Goal: Task Accomplishment & Management: Complete application form

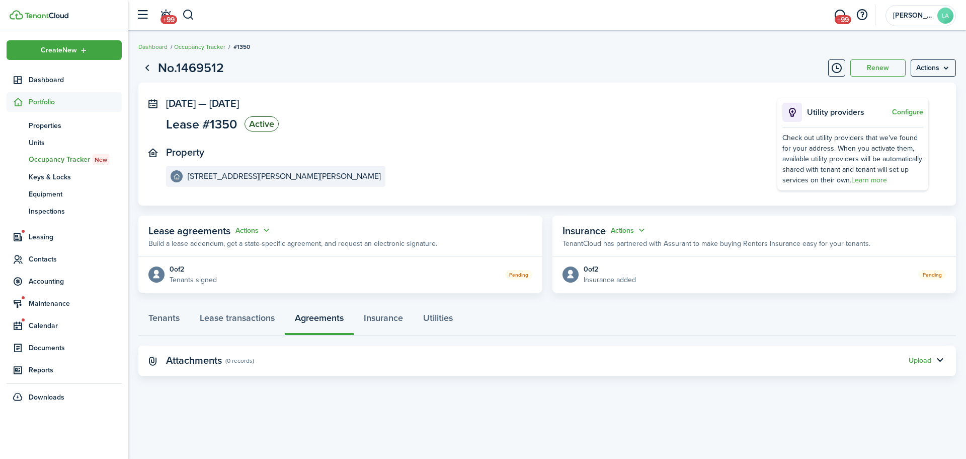
click at [52, 80] on span "Dashboard" at bounding box center [75, 80] width 93 height 11
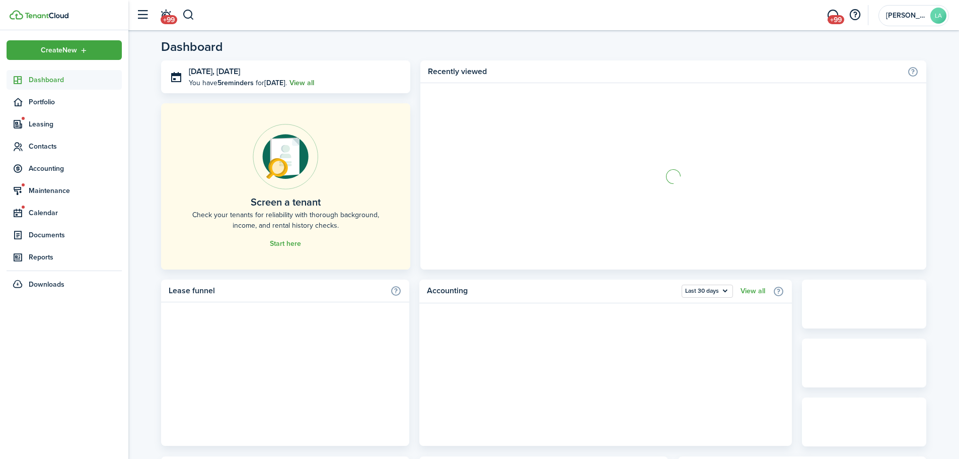
click at [314, 81] on link "View all" at bounding box center [301, 83] width 25 height 11
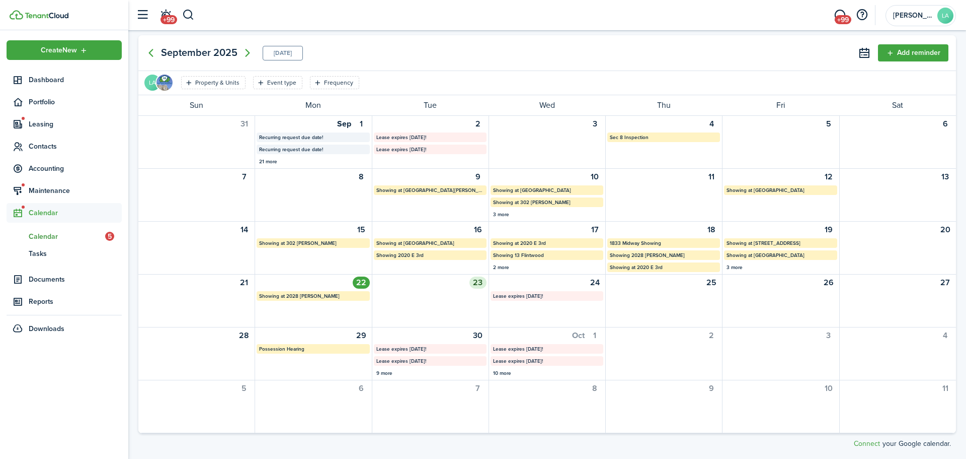
click at [432, 293] on div at bounding box center [431, 295] width 116 height 9
click at [41, 119] on span "Leasing" at bounding box center [75, 124] width 93 height 11
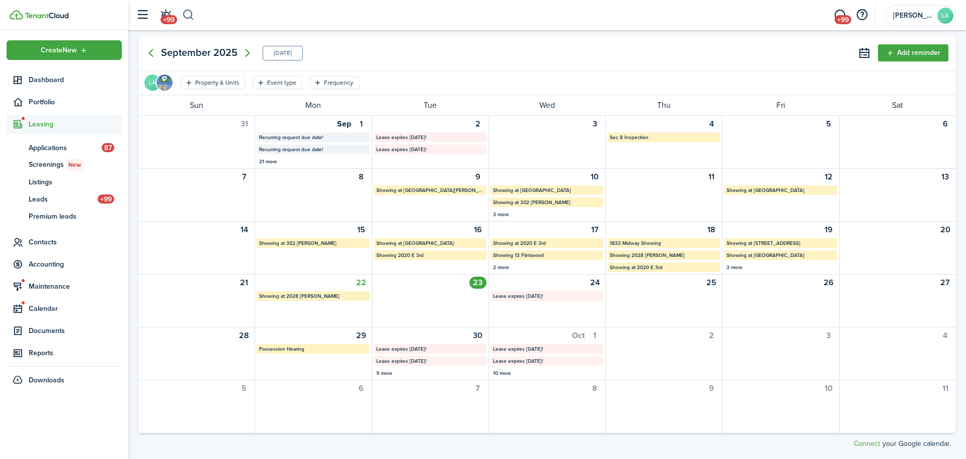
click at [191, 15] on button "button" at bounding box center [188, 15] width 13 height 17
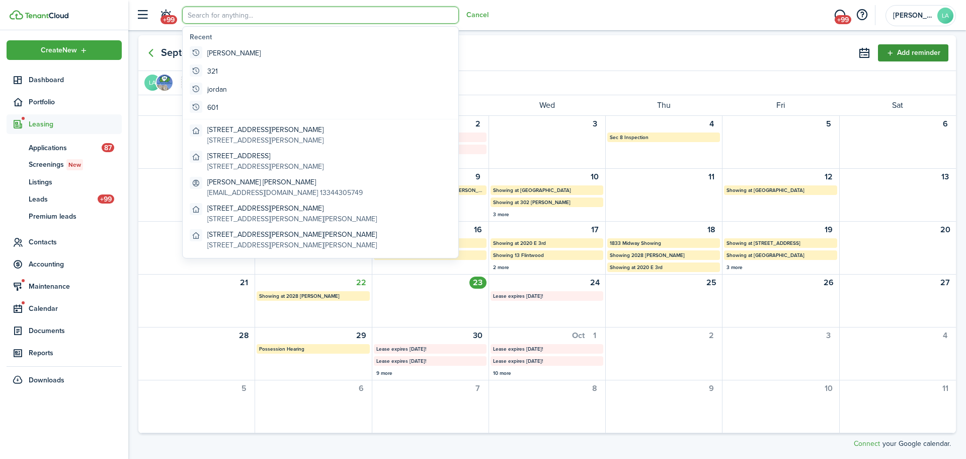
click at [890, 54] on button "Add reminder" at bounding box center [913, 52] width 70 height 17
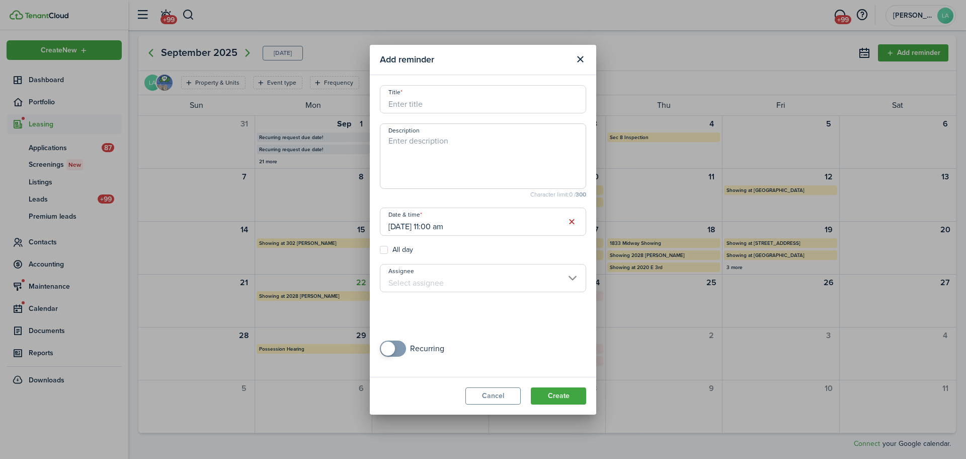
click at [469, 108] on input "Title" at bounding box center [483, 99] width 206 height 28
type input "Showing at 13 Flintstone"
click at [455, 136] on textarea "Description" at bounding box center [483, 159] width 205 height 48
click at [492, 224] on input "[DATE] 11:00 am" at bounding box center [483, 221] width 206 height 28
type textarea "Showing with [PERSON_NAME]"
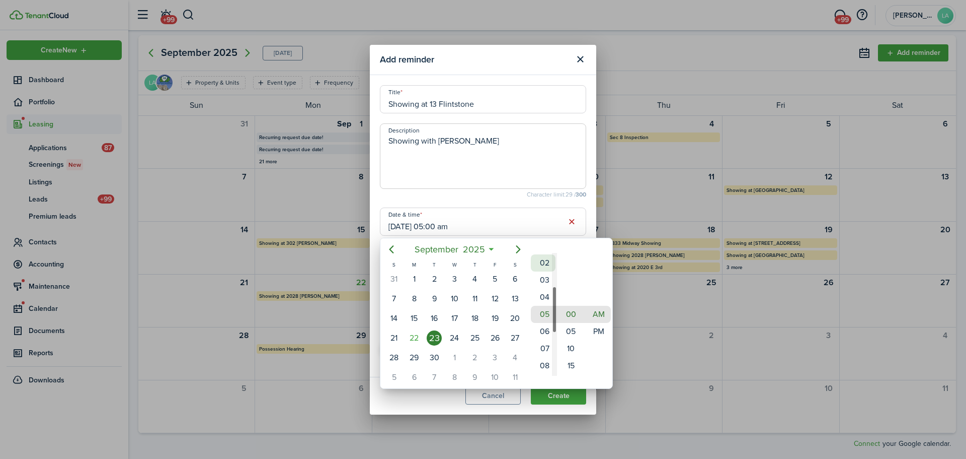
click at [542, 263] on mbsc-wheel-item "02" at bounding box center [543, 262] width 25 height 17
click at [569, 319] on mbsc-wheel-item "00" at bounding box center [571, 314] width 25 height 17
click at [599, 331] on mbsc-wheel-item "PM" at bounding box center [598, 331] width 25 height 17
type input "[DATE] 02:00 pm"
click at [484, 195] on div at bounding box center [483, 229] width 1128 height 620
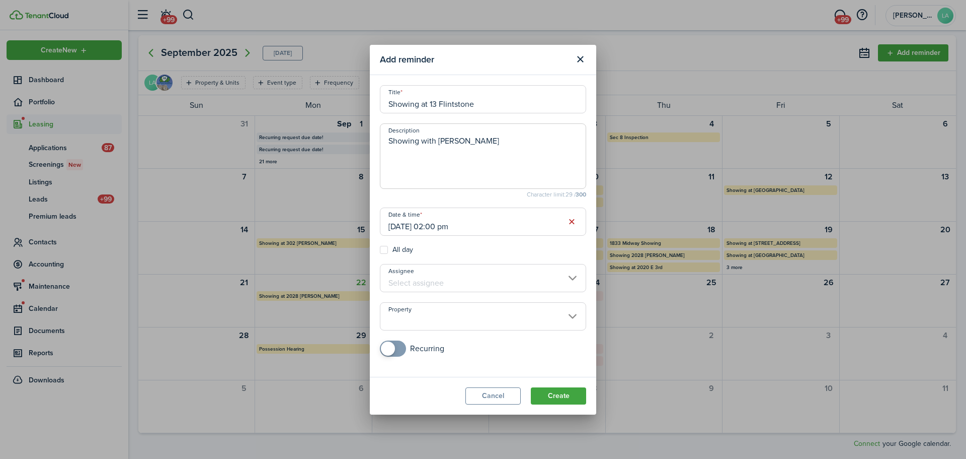
click at [449, 274] on input "Assignee" at bounding box center [483, 278] width 206 height 28
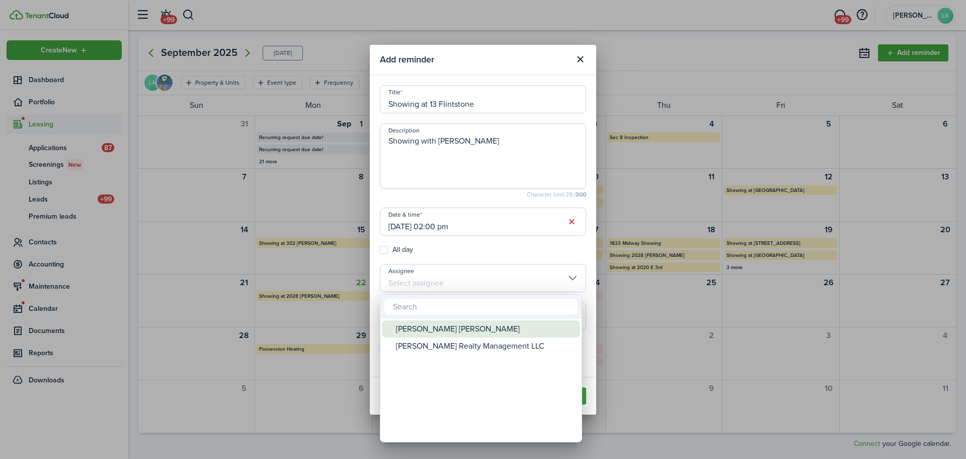
click at [468, 327] on div "[PERSON_NAME] [PERSON_NAME]" at bounding box center [485, 328] width 178 height 17
type input "[PERSON_NAME] [PERSON_NAME]"
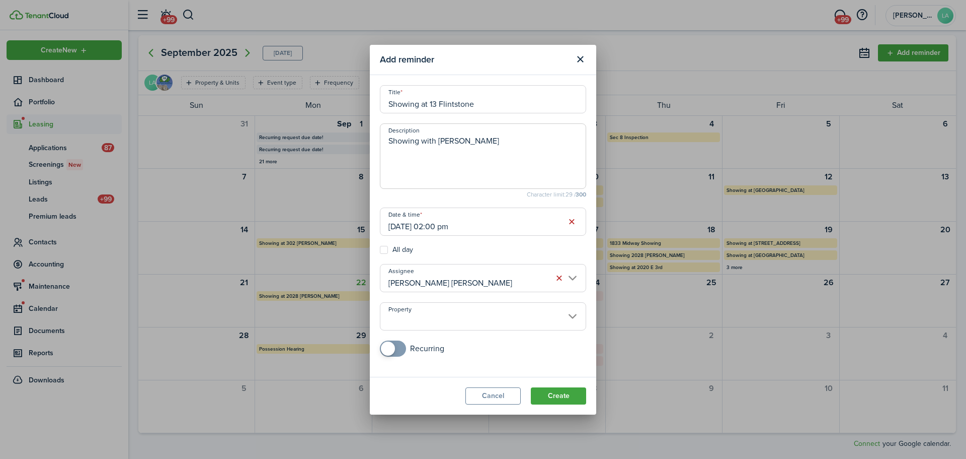
click at [470, 325] on input "Property" at bounding box center [483, 316] width 206 height 28
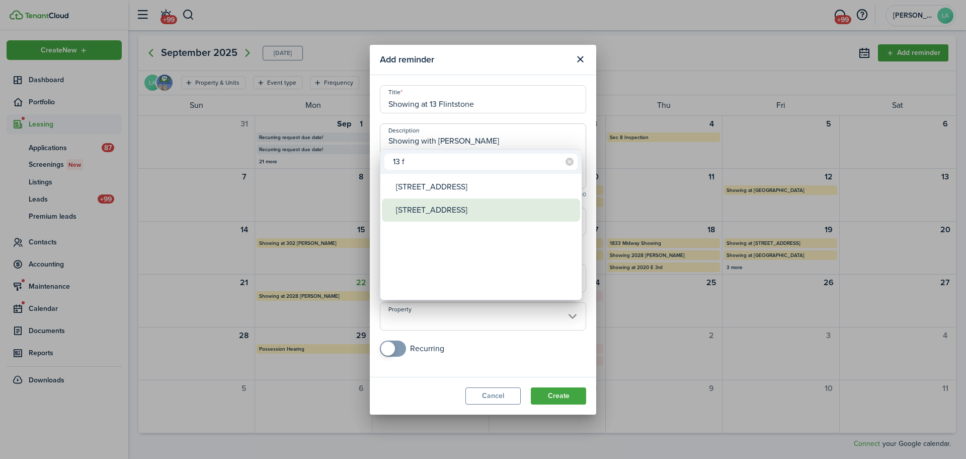
type input "13 f"
click at [455, 205] on div "[STREET_ADDRESS]" at bounding box center [485, 209] width 178 height 23
type input "[STREET_ADDRESS]"
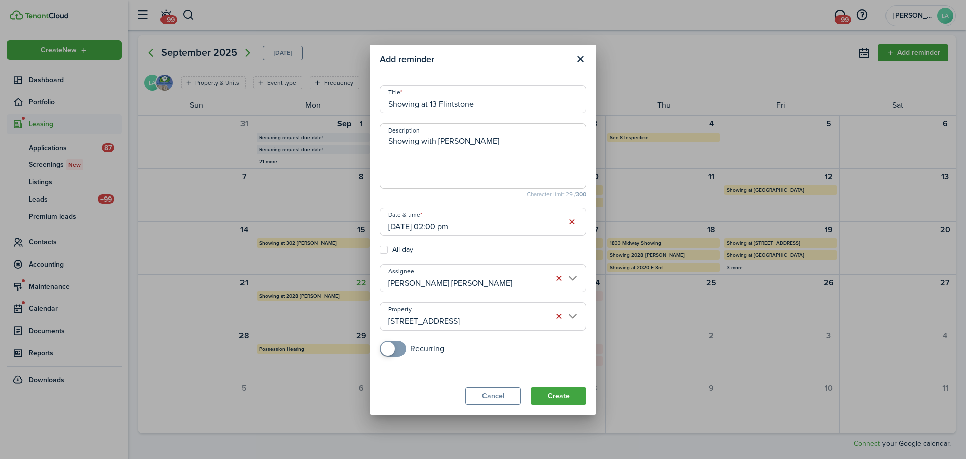
click at [479, 105] on input "Showing at 13 Flintstone" at bounding box center [483, 99] width 206 height 28
type input "Showing at [STREET_ADDRESS]"
click at [562, 398] on button "Create" at bounding box center [558, 395] width 55 height 17
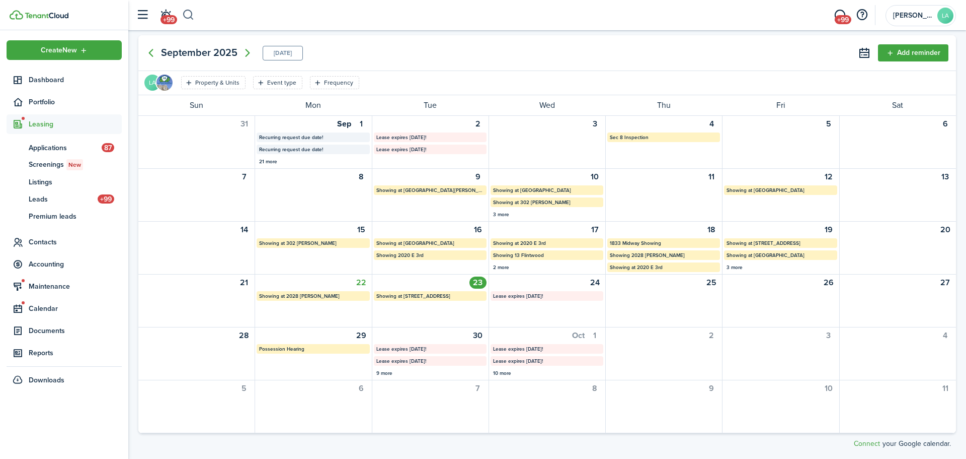
click at [187, 14] on button "button" at bounding box center [188, 15] width 13 height 17
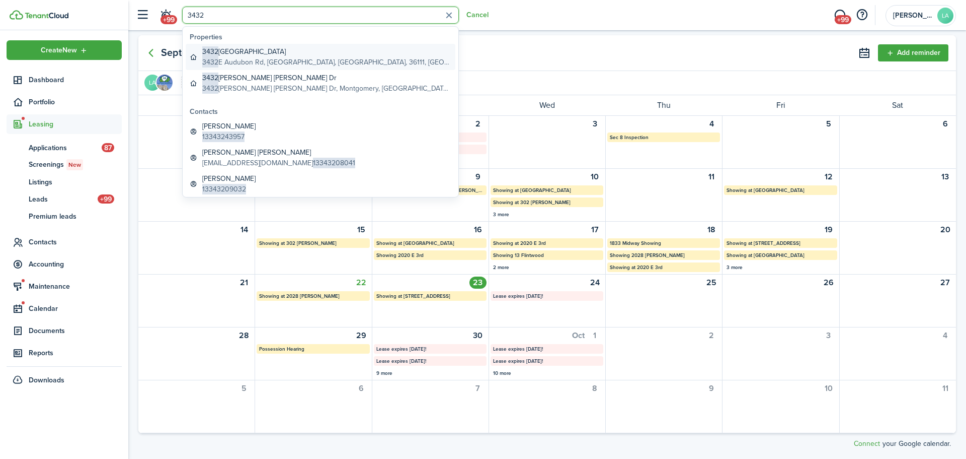
type input "3432"
click at [266, 59] on global-search-item-description "[STREET_ADDRESS]" at bounding box center [326, 62] width 249 height 11
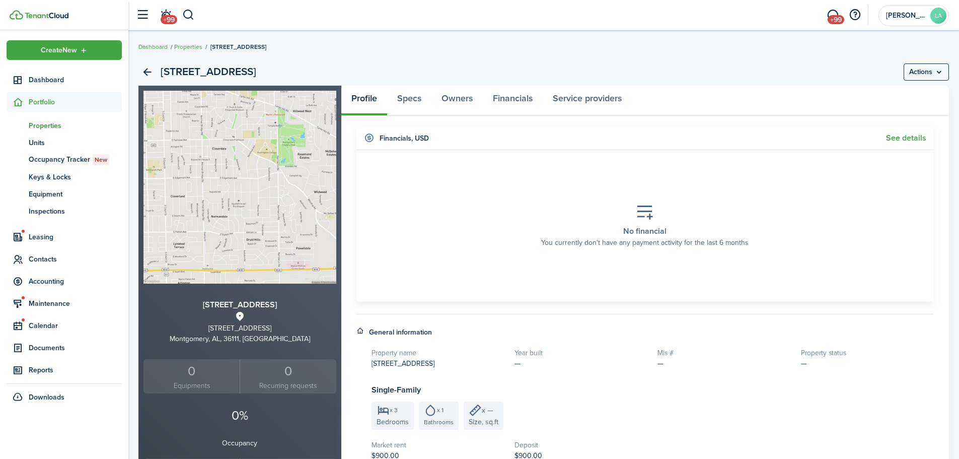
click at [189, 16] on button "button" at bounding box center [188, 15] width 13 height 17
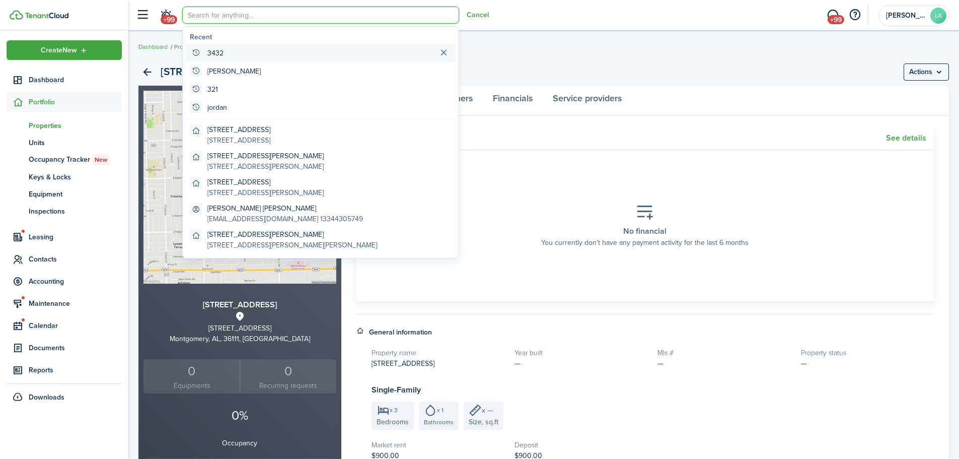
click at [212, 48] on global-search-item-title "3432" at bounding box center [215, 53] width 16 height 11
type input "3432"
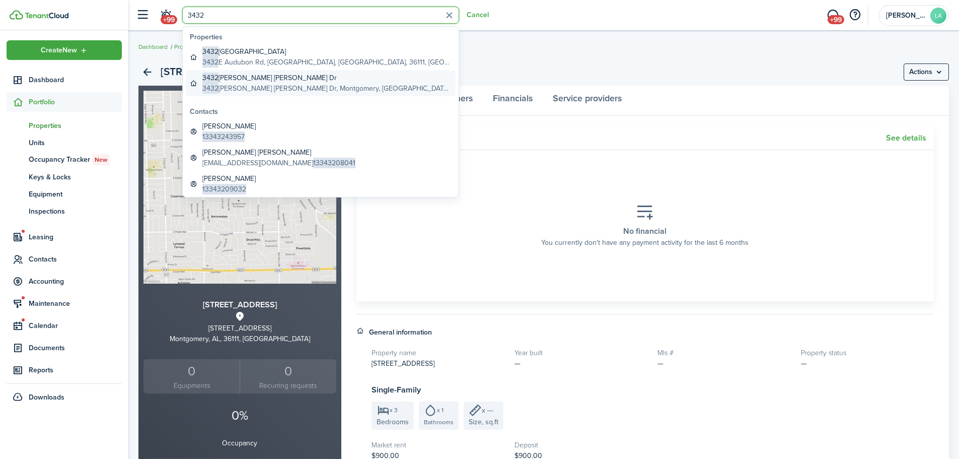
click at [227, 79] on global-search-item-title "[STREET_ADDRESS][PERSON_NAME][PERSON_NAME]" at bounding box center [326, 77] width 249 height 11
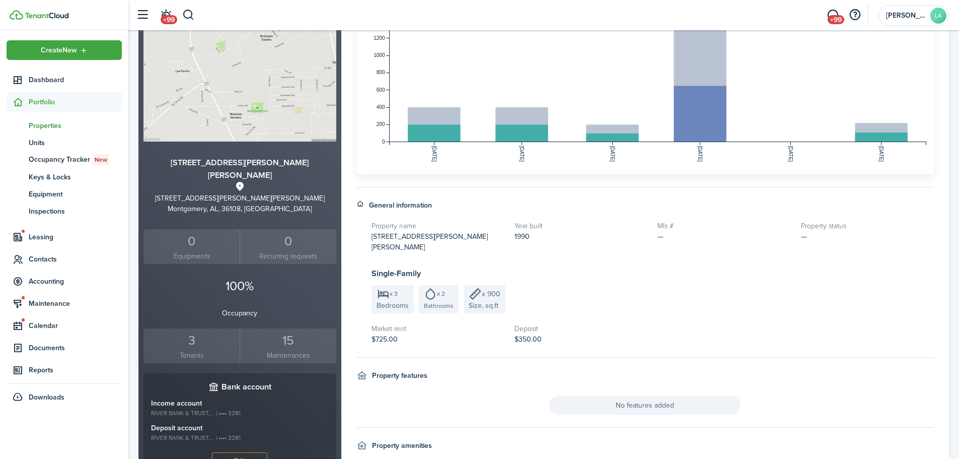
scroll to position [252, 0]
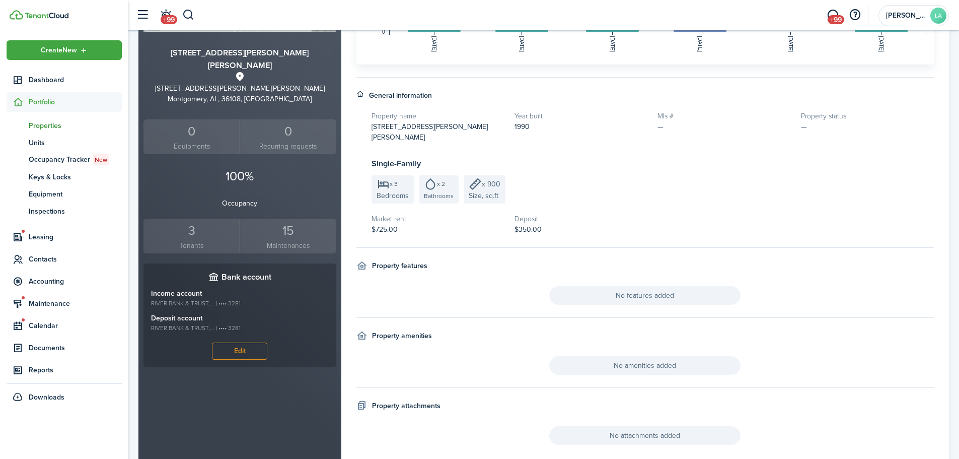
click at [189, 221] on div "3" at bounding box center [191, 230] width 91 height 19
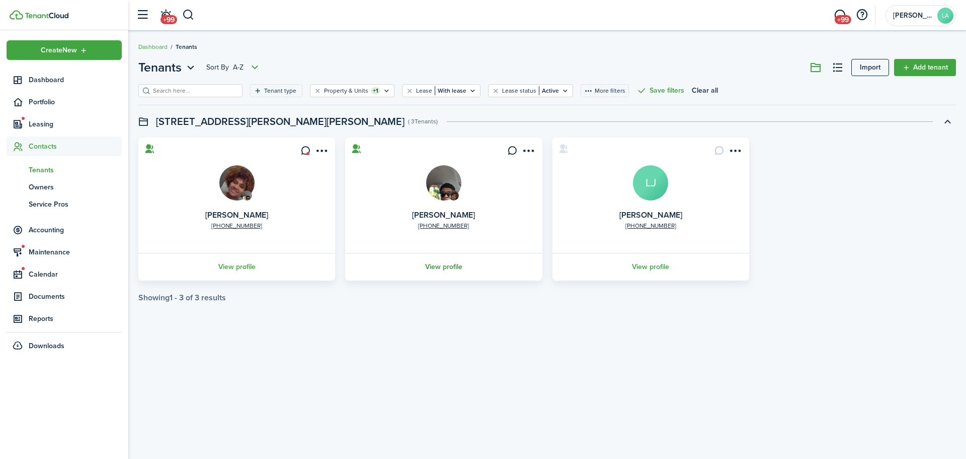
click at [441, 266] on link "View profile" at bounding box center [444, 267] width 200 height 28
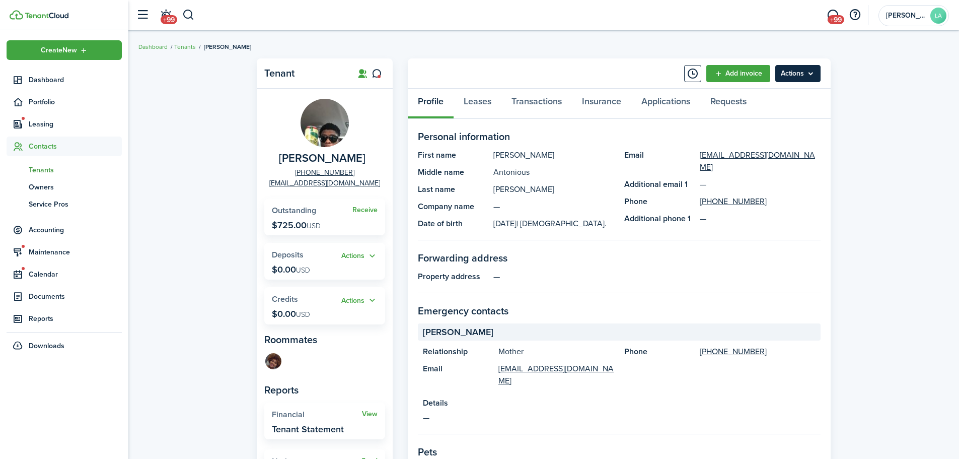
click at [799, 78] on menu-btn "Actions" at bounding box center [797, 73] width 45 height 17
click at [517, 73] on panel-main-header "Add invoice Actions" at bounding box center [619, 73] width 423 height 30
click at [481, 98] on link "Leases" at bounding box center [478, 104] width 48 height 30
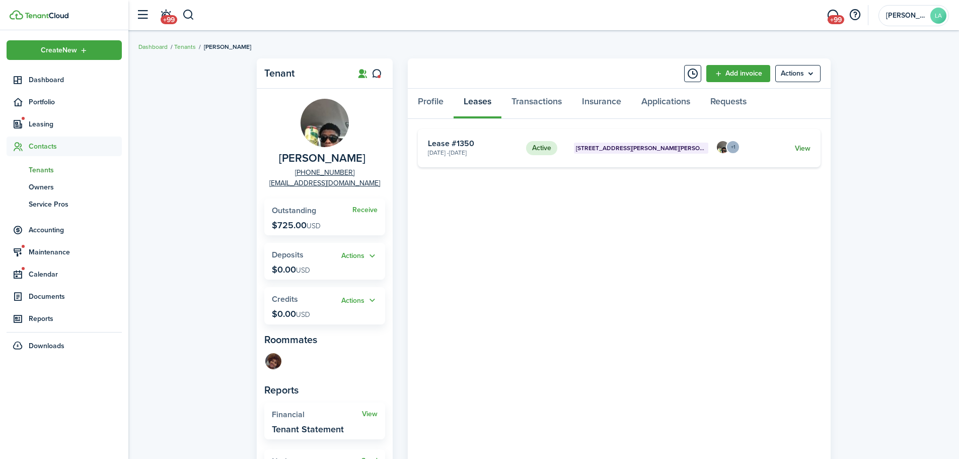
click at [807, 149] on link "View" at bounding box center [803, 148] width 16 height 11
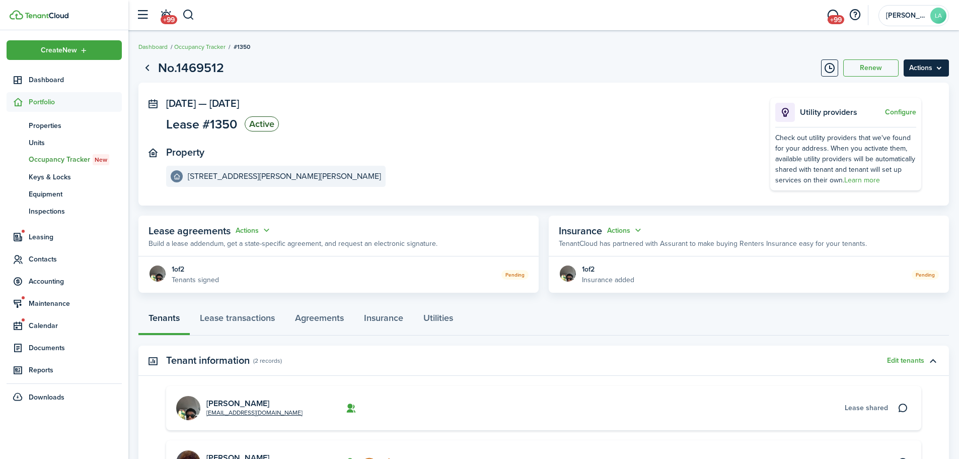
click at [940, 69] on menu-btn "Actions" at bounding box center [926, 67] width 45 height 17
click at [888, 141] on button "Delete" at bounding box center [905, 142] width 88 height 17
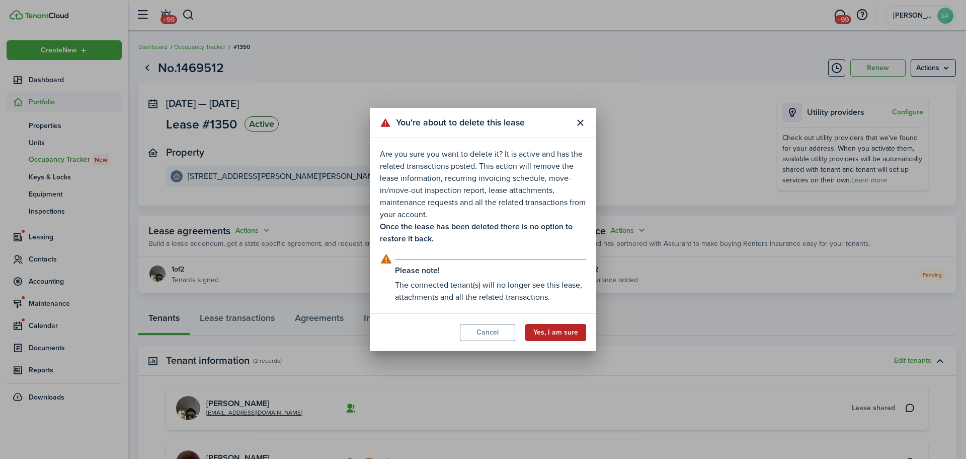
click at [557, 332] on button "Yes, I am sure" at bounding box center [556, 332] width 61 height 17
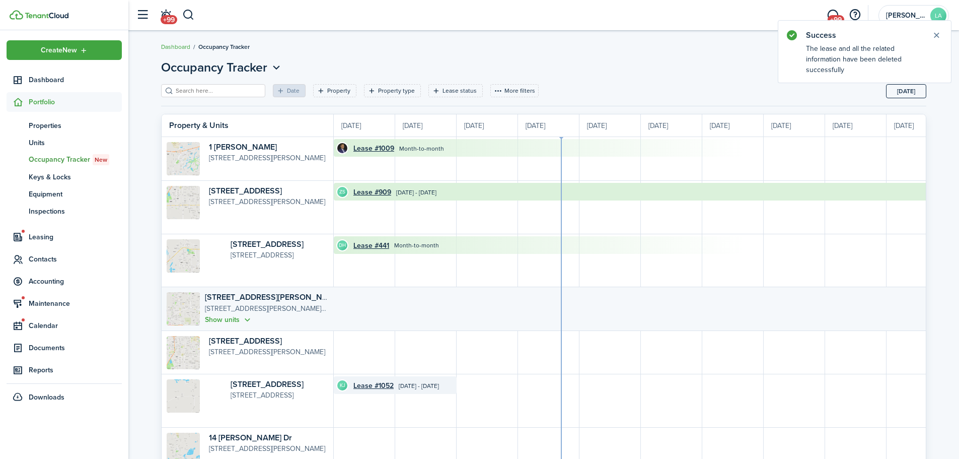
scroll to position [0, 184]
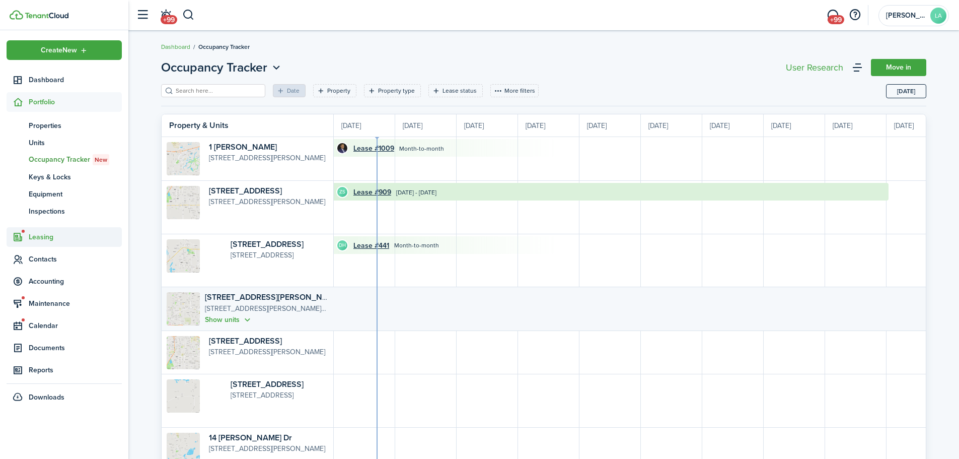
click at [40, 239] on span "Leasing" at bounding box center [75, 237] width 93 height 11
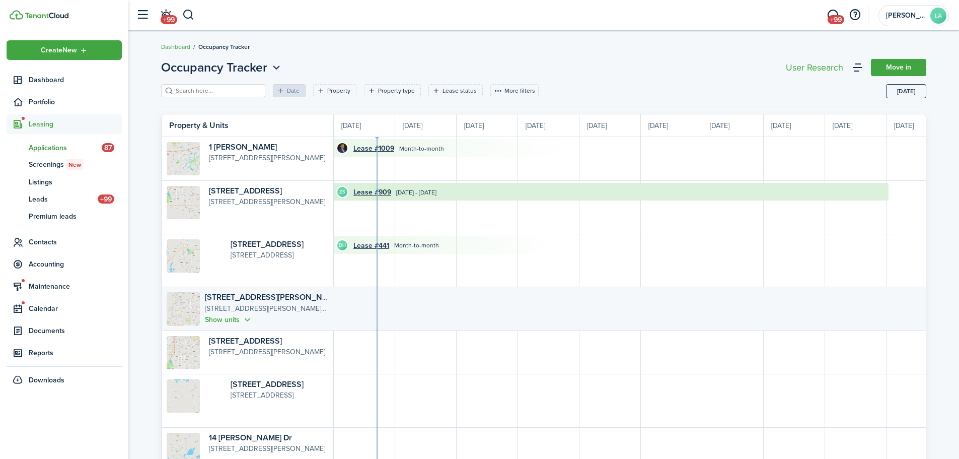
click at [35, 143] on span "Applications" at bounding box center [65, 147] width 73 height 11
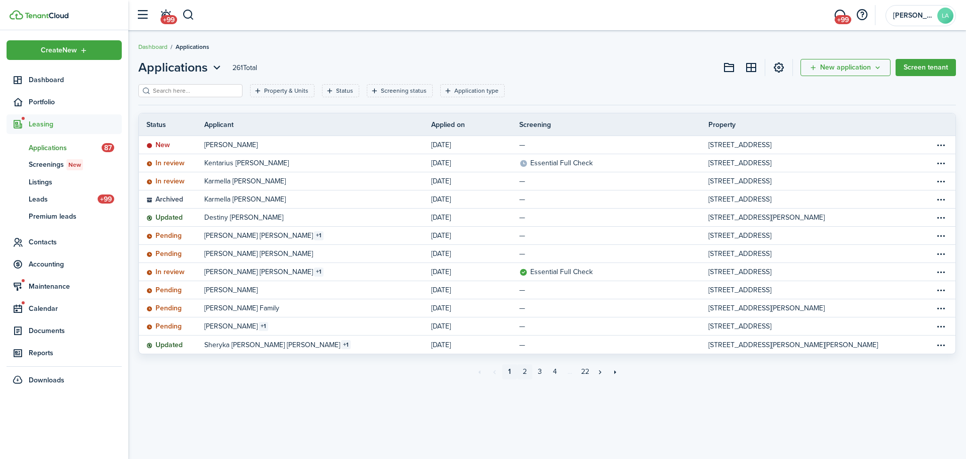
click at [527, 370] on link "2" at bounding box center [524, 371] width 15 height 15
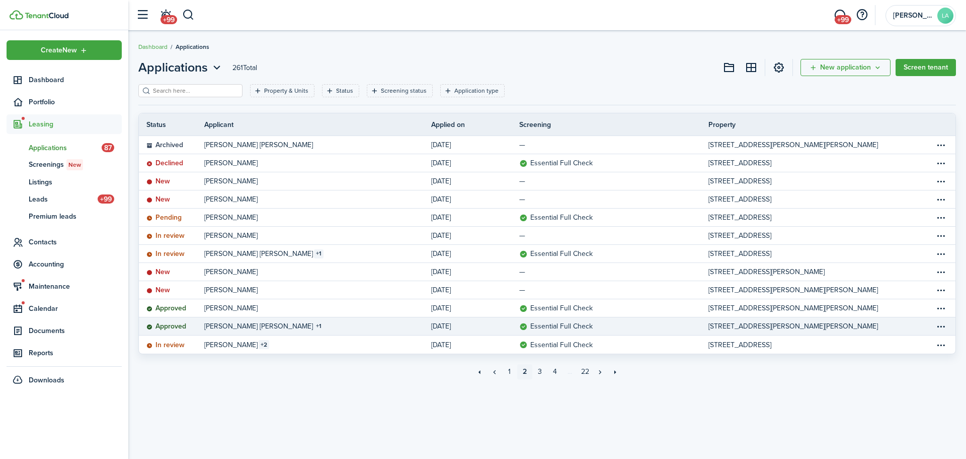
click at [330, 319] on link "[PERSON_NAME] [PERSON_NAME] 1" at bounding box center [317, 326] width 227 height 18
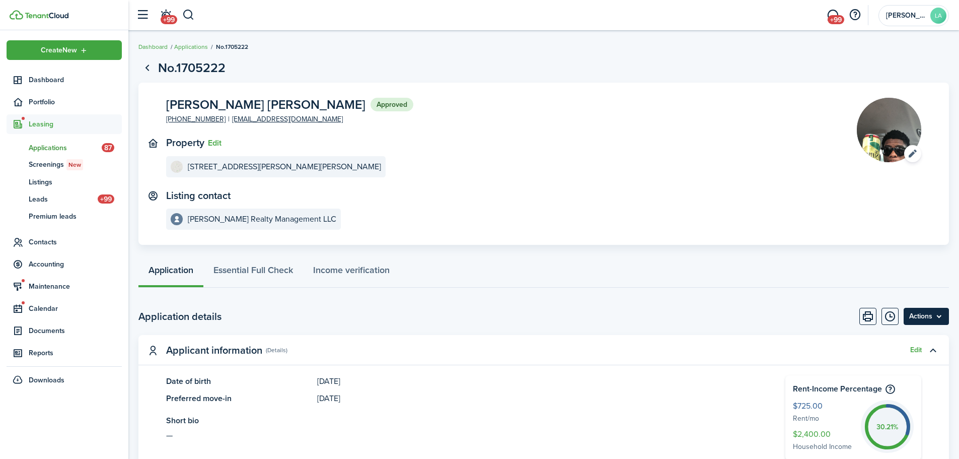
click at [936, 321] on menu-btn "Actions" at bounding box center [926, 316] width 45 height 17
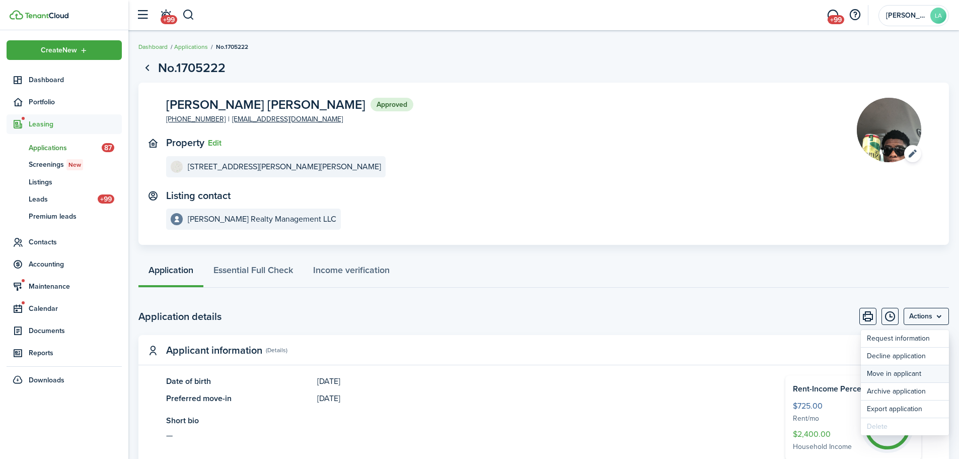
click at [884, 369] on button "Move in applicant" at bounding box center [905, 373] width 88 height 17
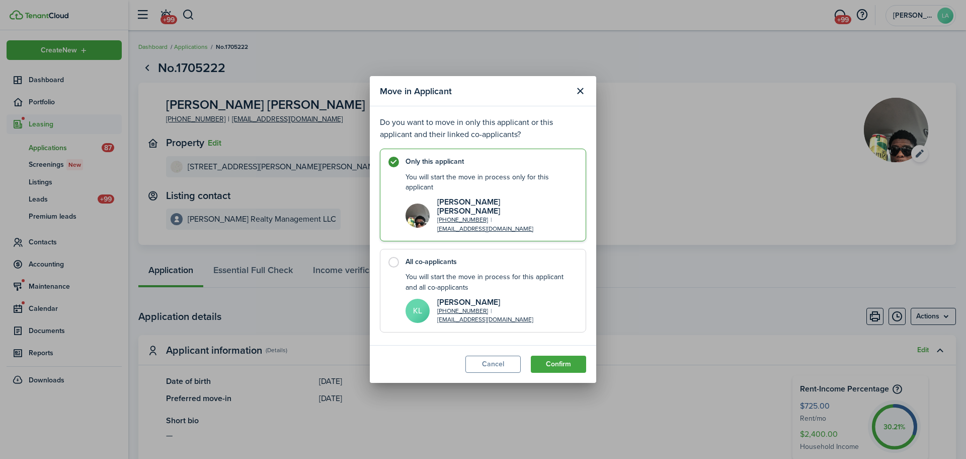
click at [389, 256] on label "All co-applicants You will start the move in process for this applicant and all…" at bounding box center [483, 291] width 206 height 84
radio input "false"
radio input "true"
click at [564, 355] on button "Confirm" at bounding box center [558, 363] width 55 height 17
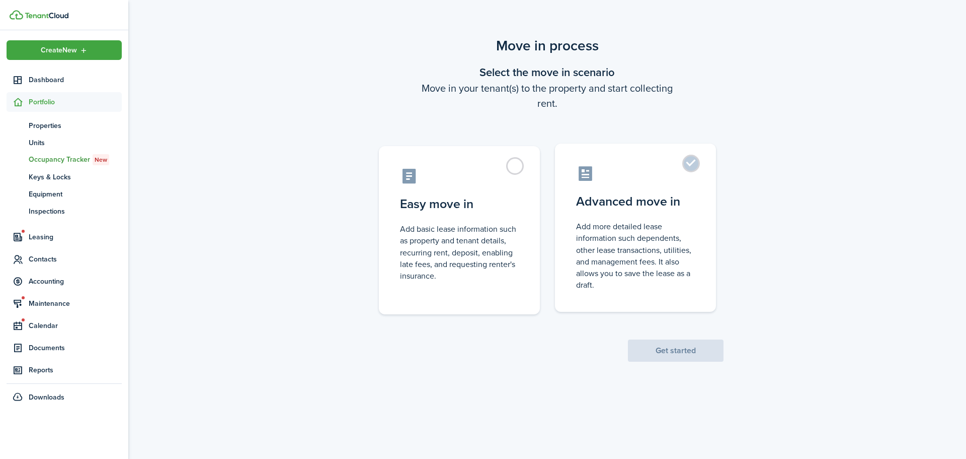
click at [690, 160] on label "Advanced move in Add more detailed lease information such dependents, other lea…" at bounding box center [635, 227] width 161 height 168
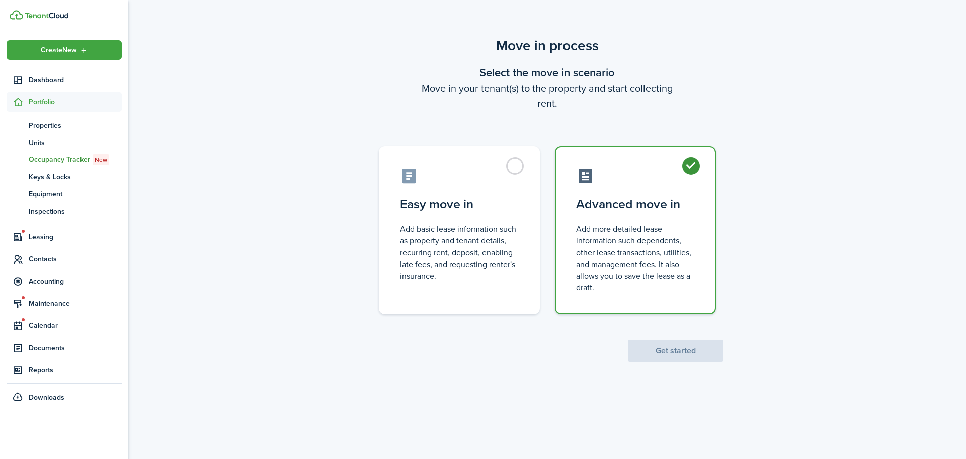
radio input "true"
click at [652, 355] on button "Get started" at bounding box center [676, 350] width 96 height 22
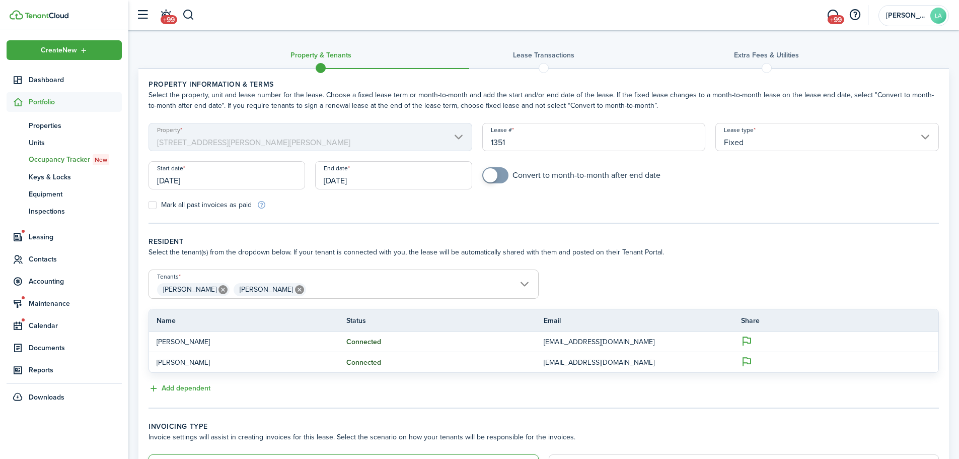
click at [386, 178] on input "[DATE]" at bounding box center [393, 175] width 157 height 28
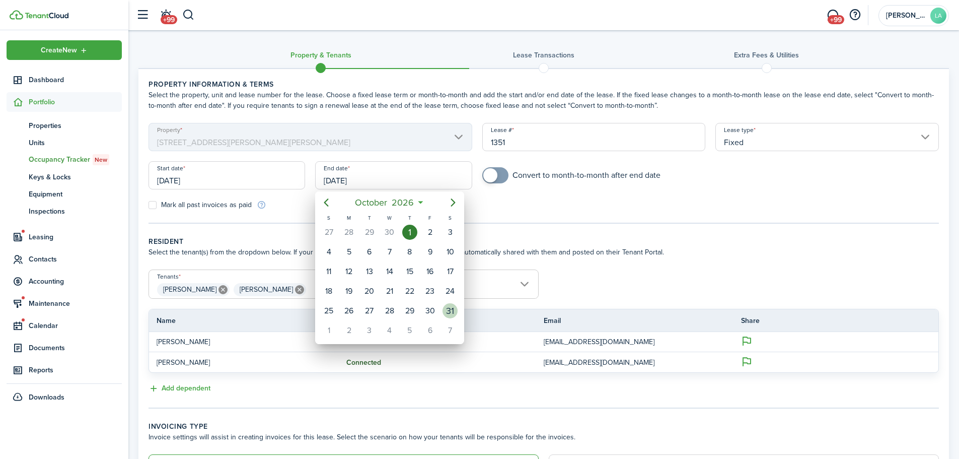
click at [450, 311] on div "31" at bounding box center [449, 310] width 15 height 15
type input "[DATE]"
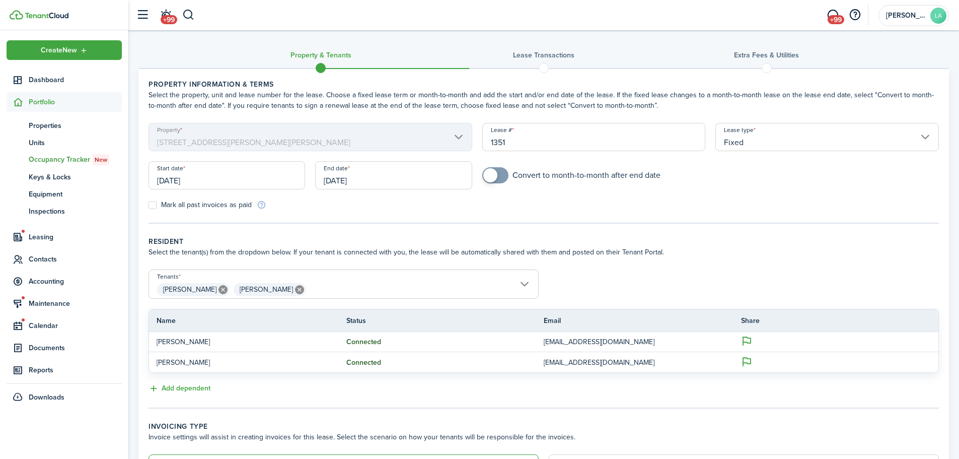
click at [631, 280] on form "Tenants [PERSON_NAME], [PERSON_NAME] [PERSON_NAME] Kishi [PERSON_NAME] Name Sta…" at bounding box center [543, 320] width 800 height 103
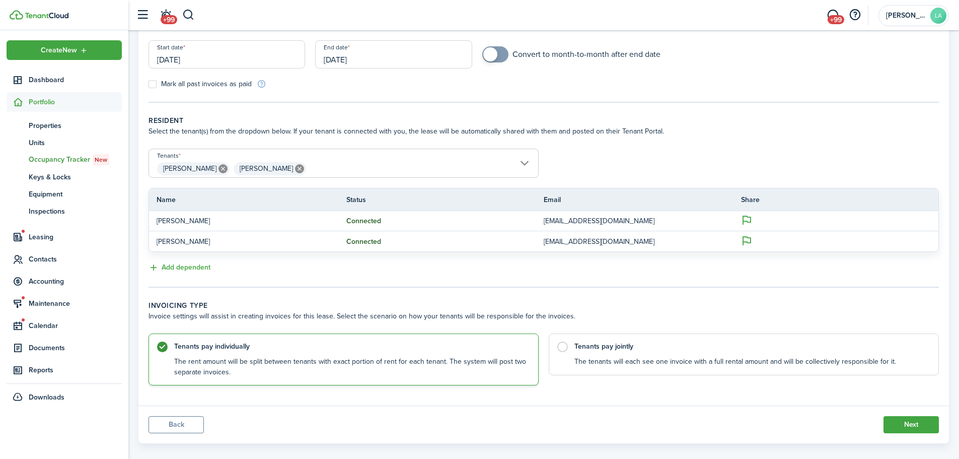
scroll to position [133, 0]
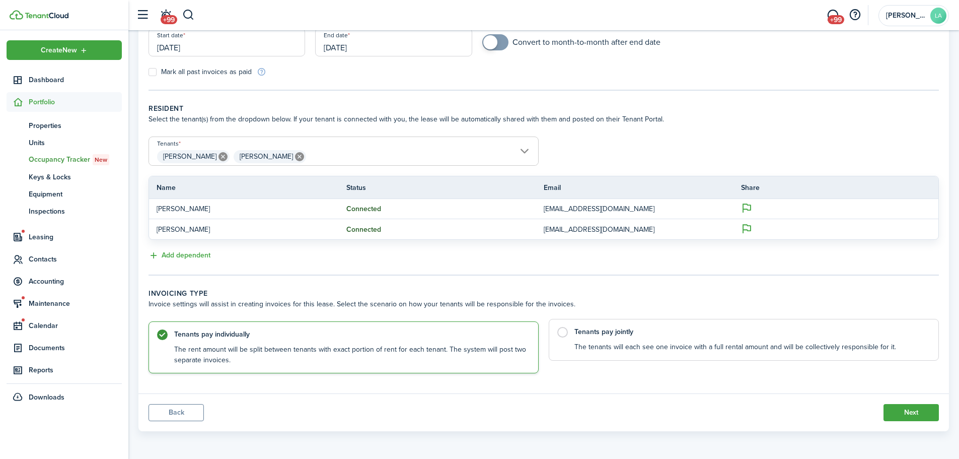
click at [564, 332] on label "Tenants pay jointly The tenants will each see one invoice with a full rental am…" at bounding box center [744, 340] width 390 height 42
radio input "false"
radio input "true"
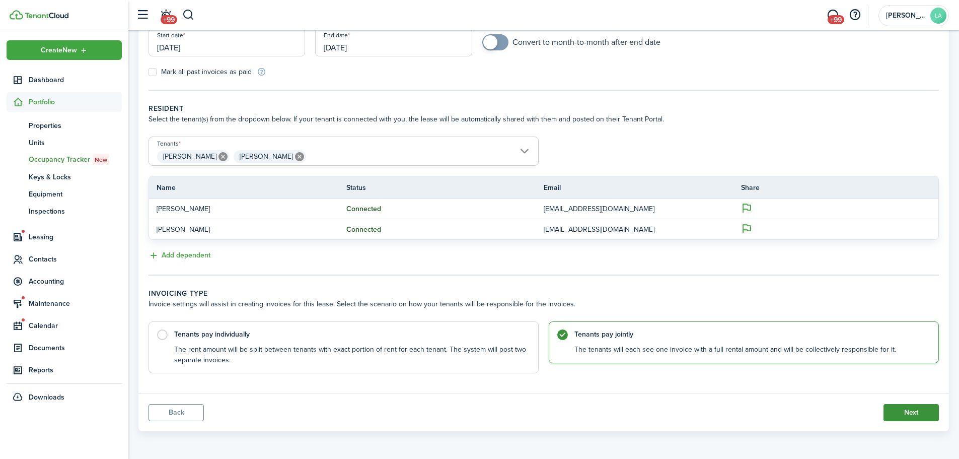
click at [905, 409] on button "Next" at bounding box center [910, 412] width 55 height 17
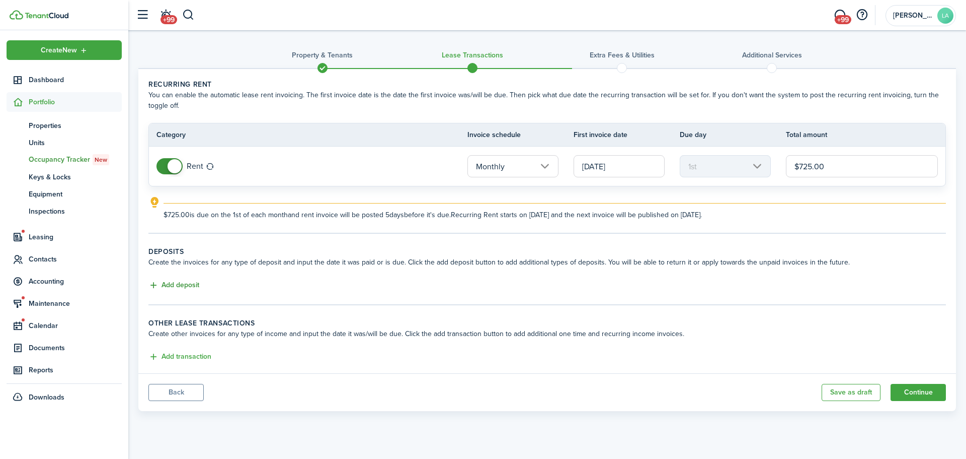
click at [173, 281] on button "Add deposit" at bounding box center [173, 285] width 51 height 12
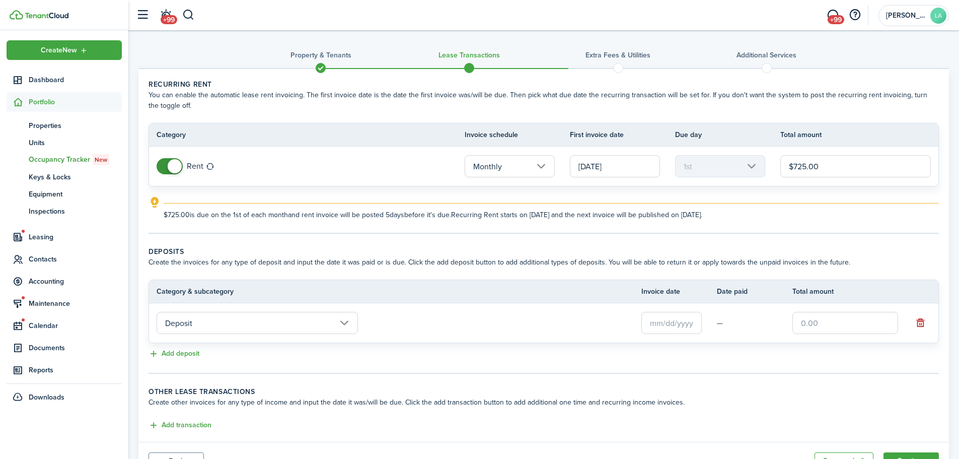
click at [693, 320] on input "text" at bounding box center [671, 323] width 60 height 22
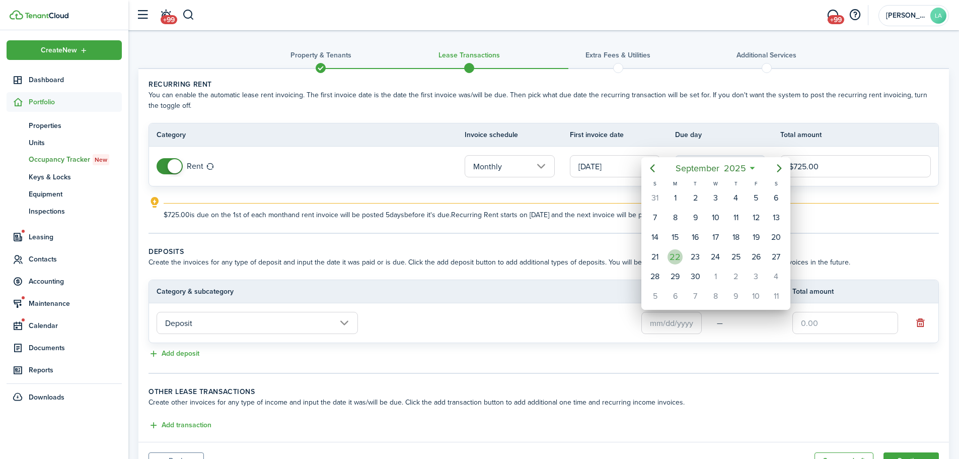
click at [681, 253] on div "22" at bounding box center [674, 256] width 15 height 15
type input "[DATE]"
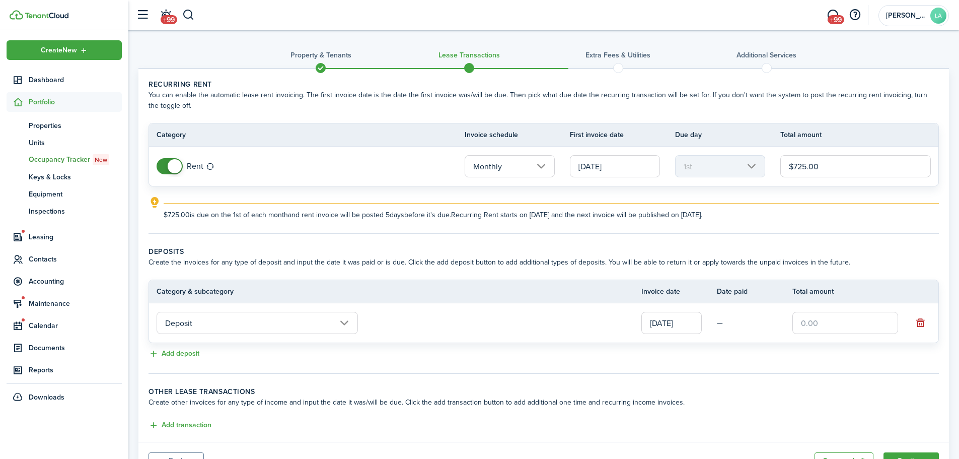
click at [810, 323] on input "text" at bounding box center [845, 323] width 106 height 22
type input "$725.00"
click at [822, 334] on td "$725.00" at bounding box center [852, 322] width 121 height 27
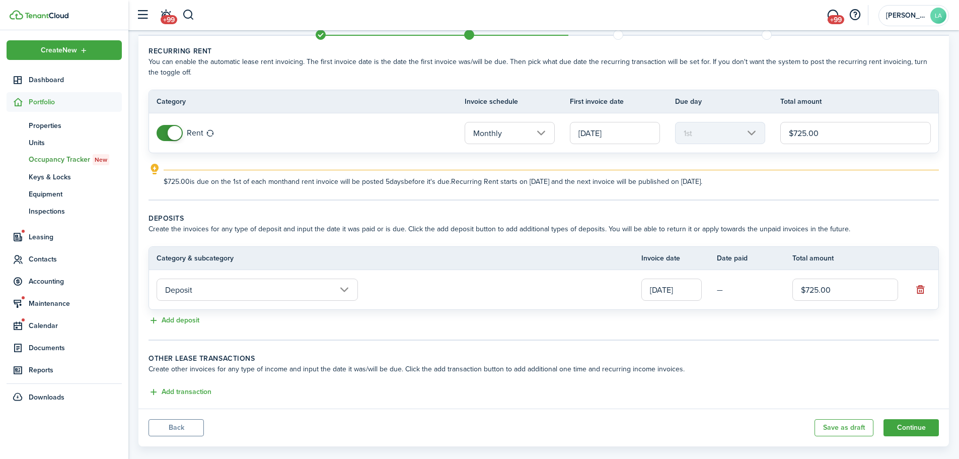
scroll to position [48, 0]
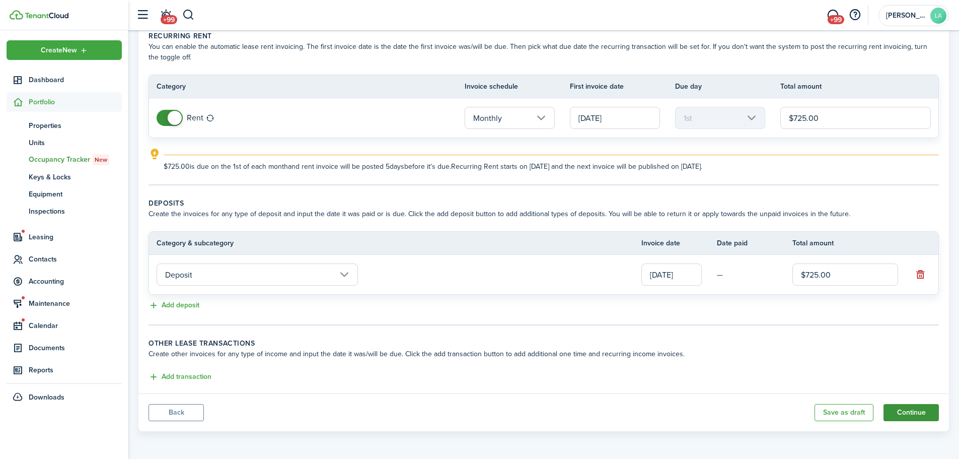
click at [905, 417] on button "Continue" at bounding box center [910, 412] width 55 height 17
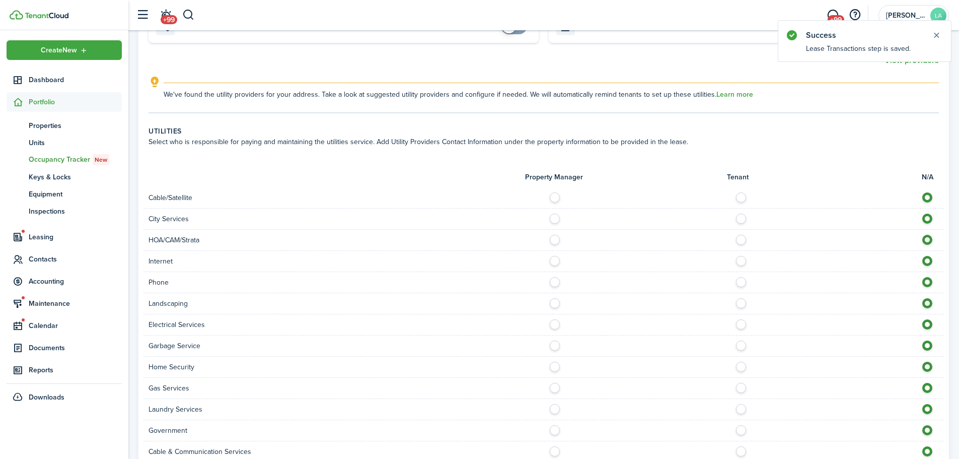
scroll to position [705, 0]
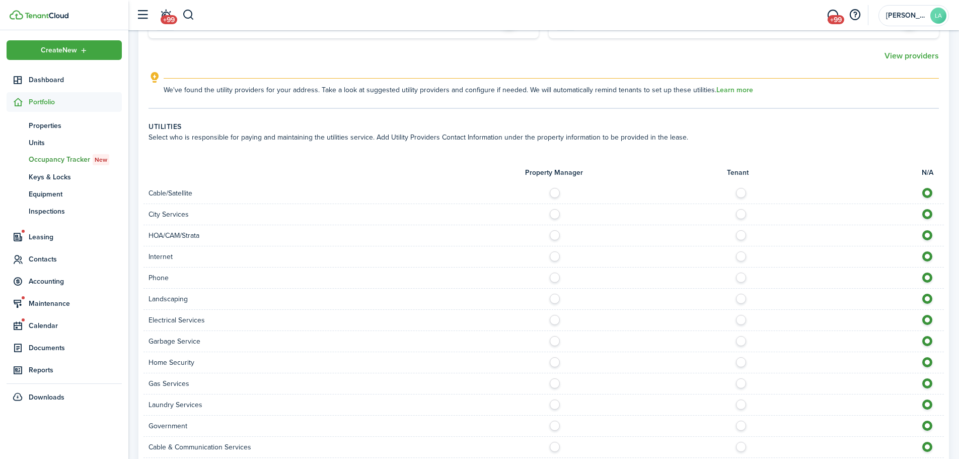
click at [742, 188] on label at bounding box center [744, 190] width 18 height 5
radio input "true"
click at [737, 209] on label at bounding box center [744, 211] width 18 height 5
radio input "true"
click at [742, 230] on label at bounding box center [744, 232] width 18 height 5
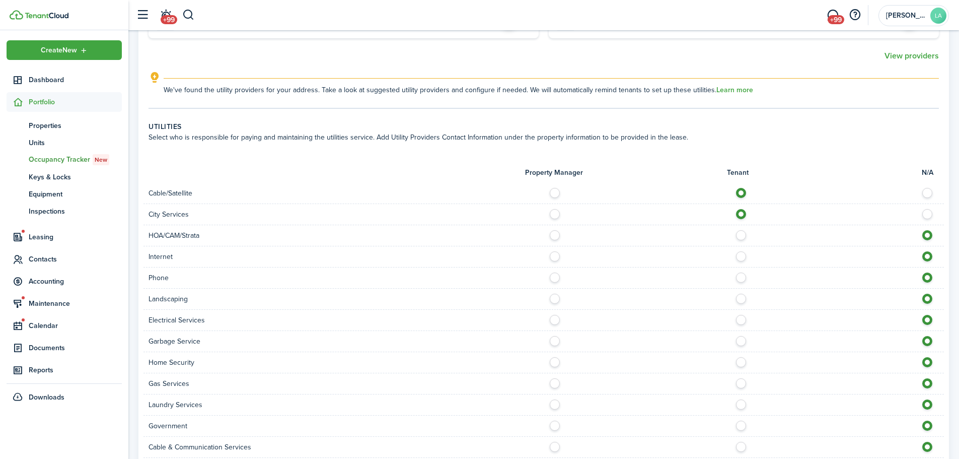
radio input "true"
click at [740, 251] on label at bounding box center [744, 253] width 18 height 5
radio input "true"
click at [740, 272] on label at bounding box center [744, 274] width 18 height 5
radio input "true"
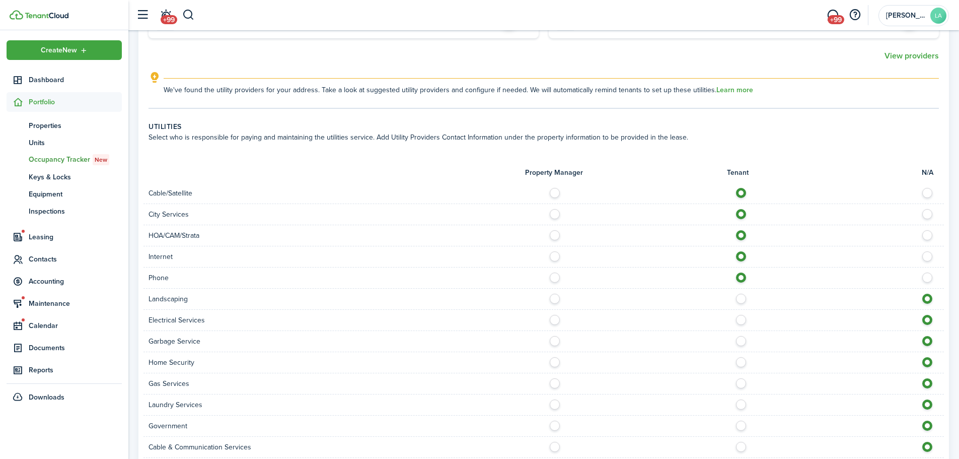
click at [738, 293] on div at bounding box center [744, 298] width 400 height 11
click at [741, 293] on label at bounding box center [744, 295] width 18 height 5
radio input "true"
click at [740, 310] on div "Electrical Services" at bounding box center [543, 320] width 800 height 21
click at [739, 315] on label at bounding box center [744, 317] width 18 height 5
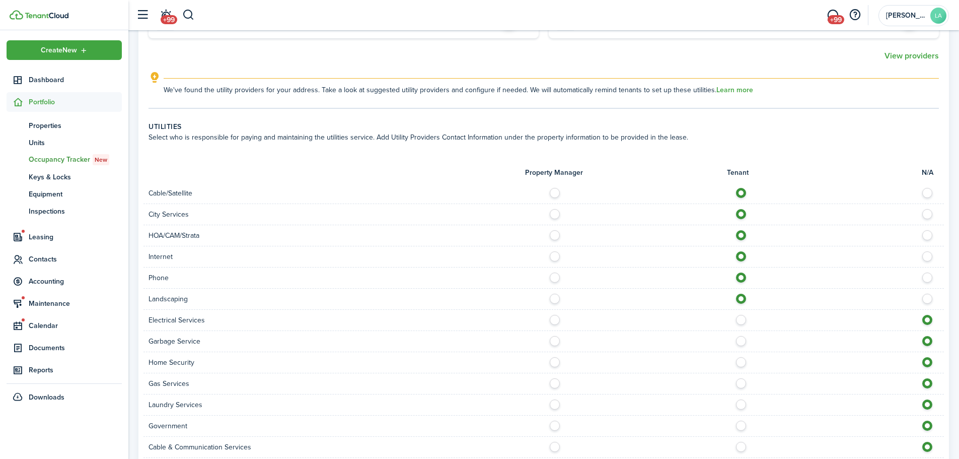
radio input "true"
click at [738, 336] on label at bounding box center [744, 338] width 18 height 5
radio input "true"
click at [737, 357] on label at bounding box center [744, 359] width 18 height 5
radio input "true"
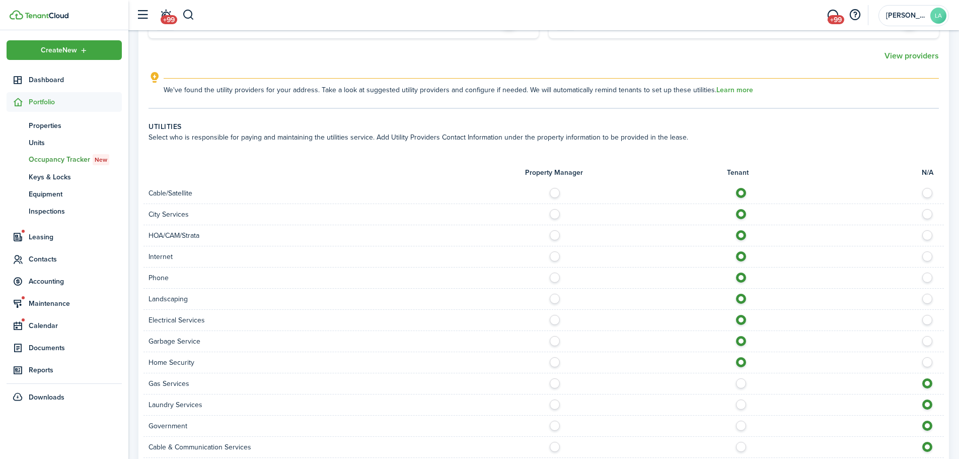
click at [740, 378] on label at bounding box center [744, 380] width 18 height 5
radio input "true"
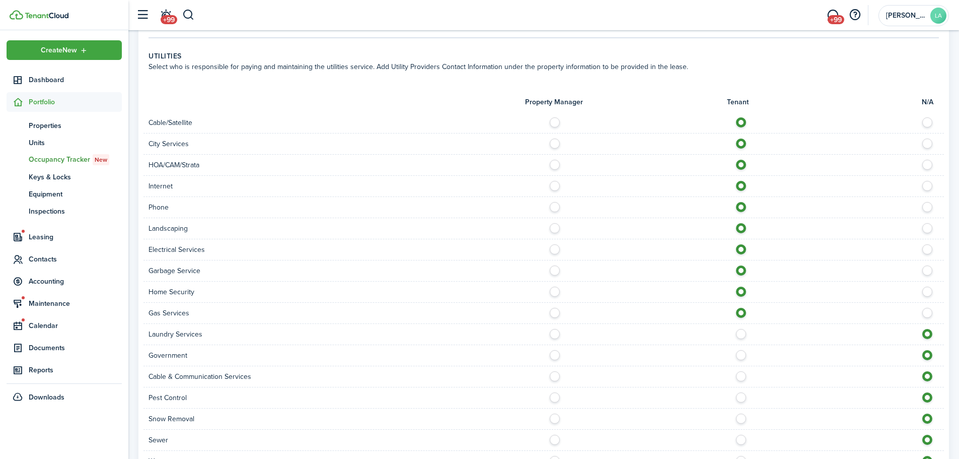
scroll to position [853, 0]
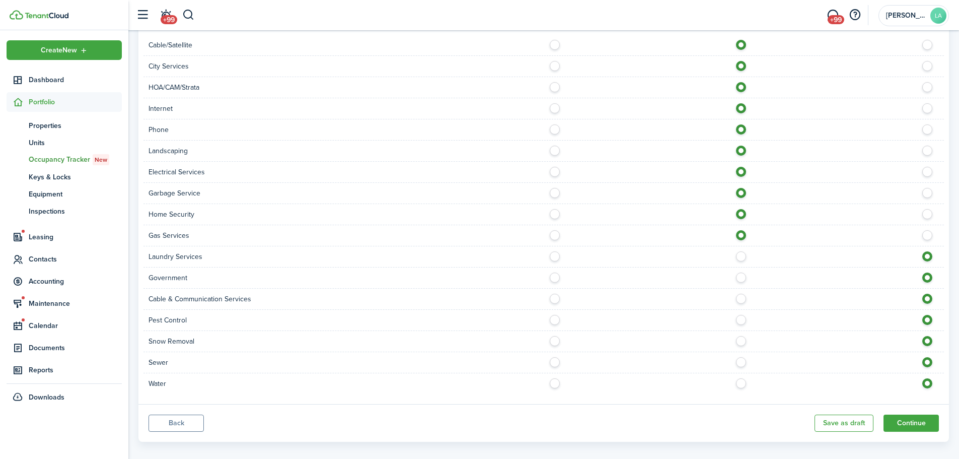
click at [741, 251] on label at bounding box center [744, 253] width 18 height 5
radio input "true"
click at [744, 272] on label at bounding box center [744, 274] width 18 height 5
radio input "true"
click at [740, 293] on label at bounding box center [744, 295] width 18 height 5
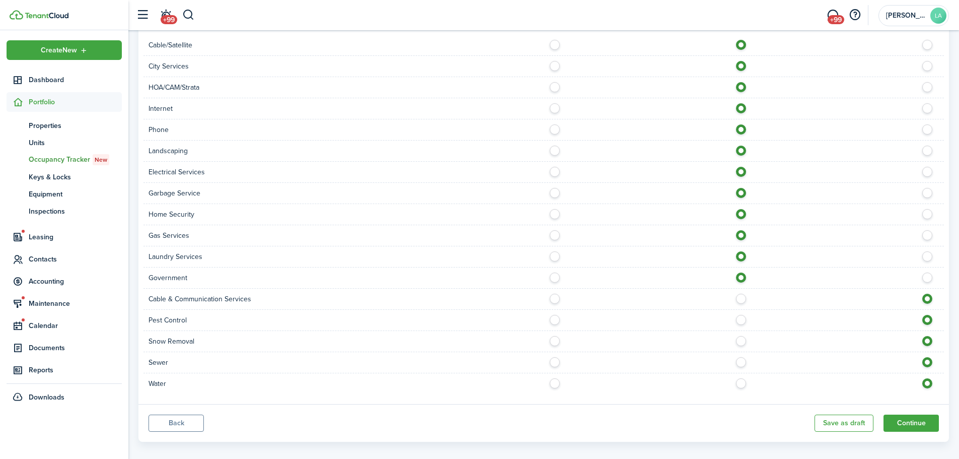
radio input "true"
click at [742, 315] on label at bounding box center [744, 317] width 18 height 5
radio input "true"
click at [739, 336] on label at bounding box center [744, 338] width 18 height 5
radio input "true"
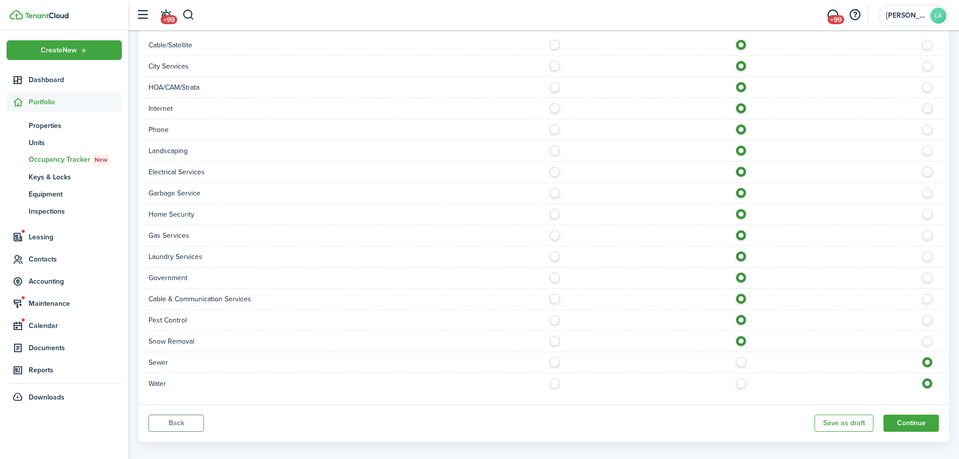
click at [739, 357] on label at bounding box center [744, 359] width 18 height 5
radio input "true"
click at [740, 378] on label at bounding box center [744, 380] width 18 height 5
radio input "true"
click at [902, 416] on button "Continue" at bounding box center [910, 422] width 55 height 17
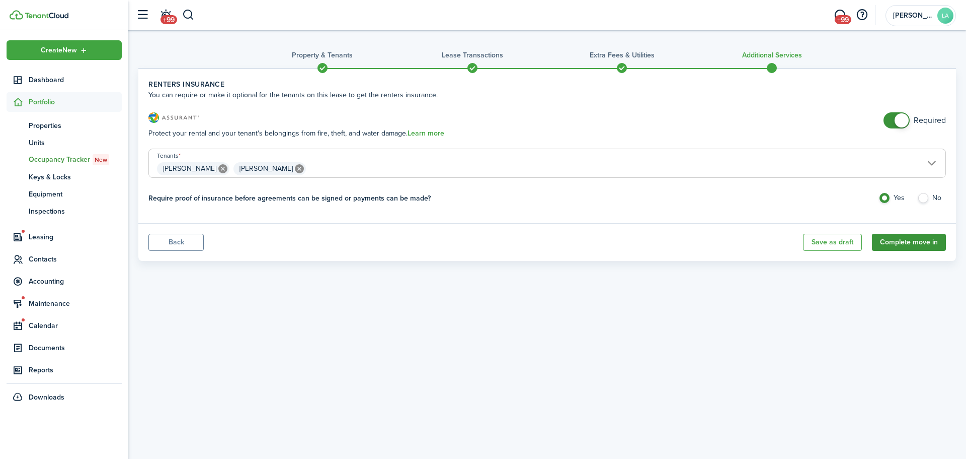
click at [896, 240] on button "Complete move in" at bounding box center [909, 242] width 74 height 17
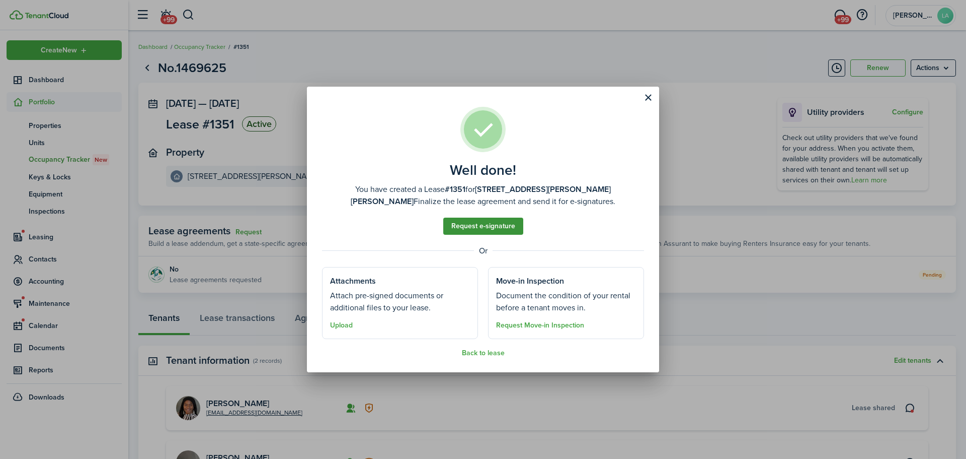
click at [479, 233] on link "Request e-signature" at bounding box center [483, 225] width 80 height 17
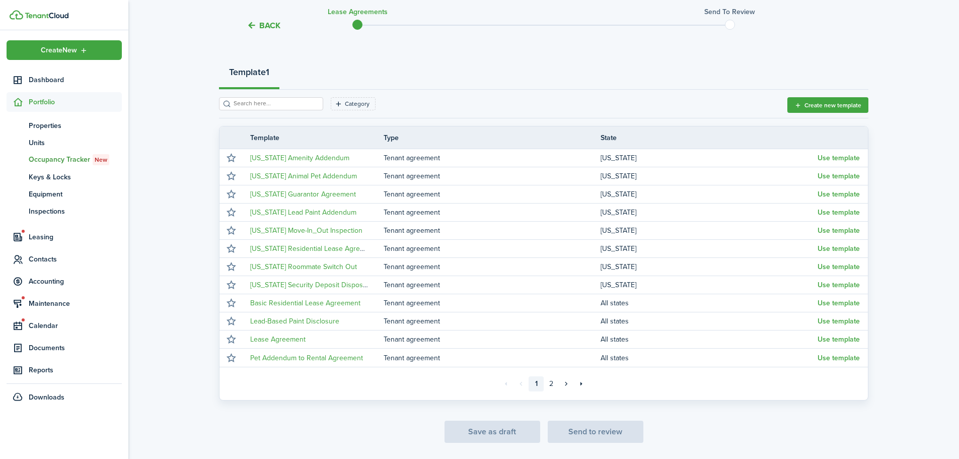
scroll to position [114, 0]
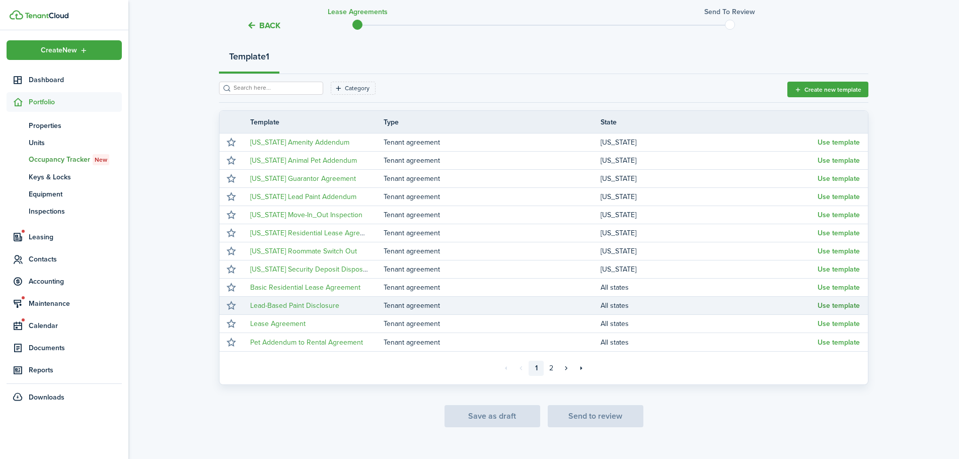
click at [854, 303] on button "Use template" at bounding box center [838, 306] width 42 height 8
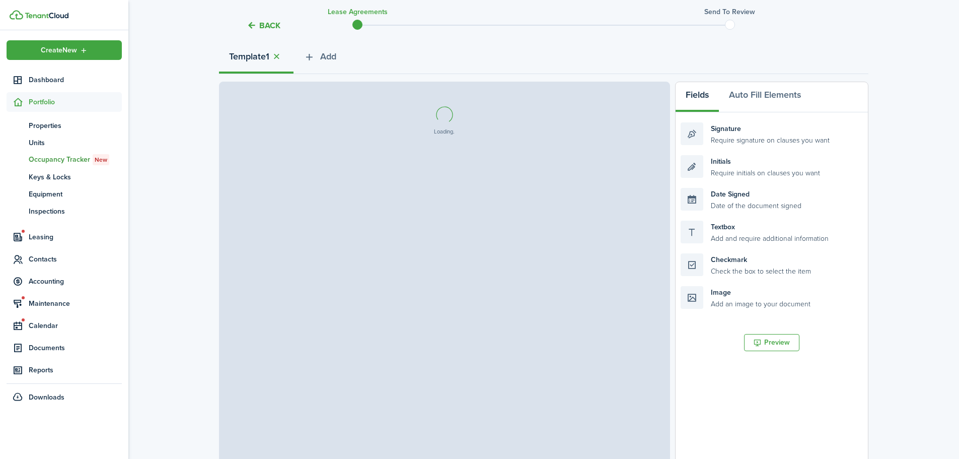
select select "fit"
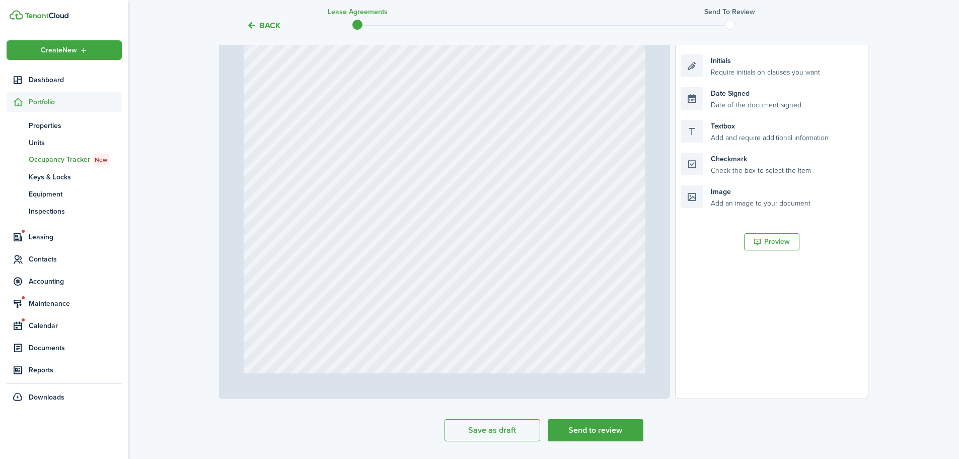
scroll to position [8809, 0]
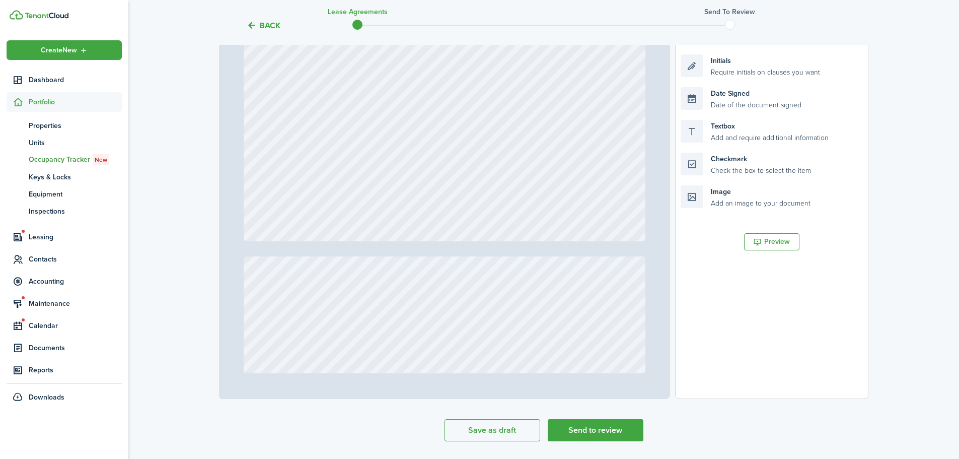
type input "21"
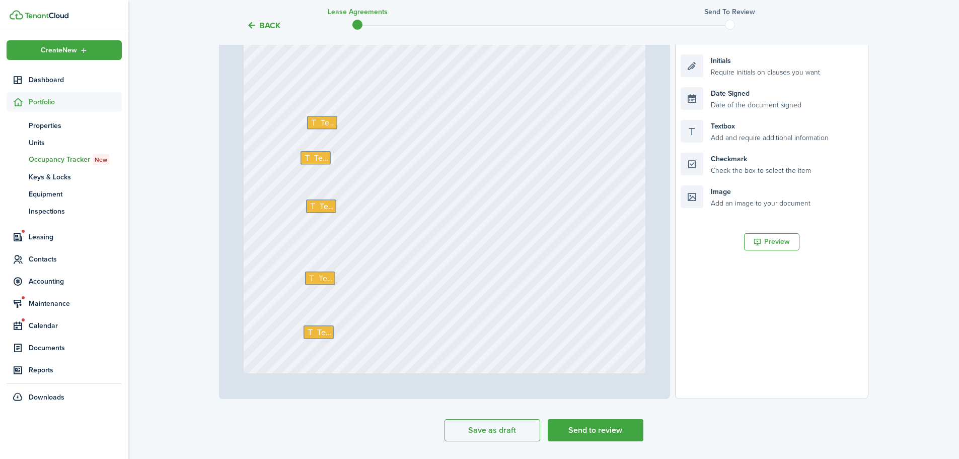
scroll to position [10974, 0]
click at [315, 121] on icon at bounding box center [315, 124] width 11 height 8
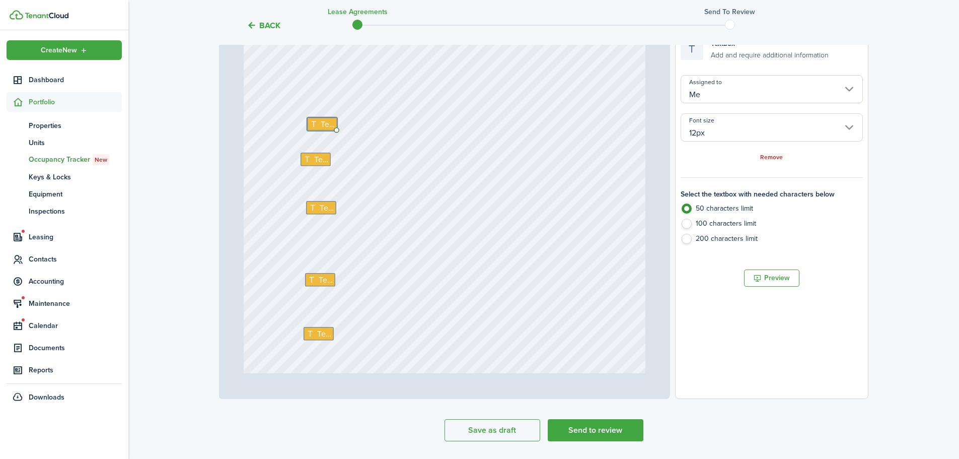
click at [778, 153] on div "Remove" at bounding box center [772, 157] width 182 height 11
click at [777, 157] on link "Remove" at bounding box center [771, 157] width 23 height 7
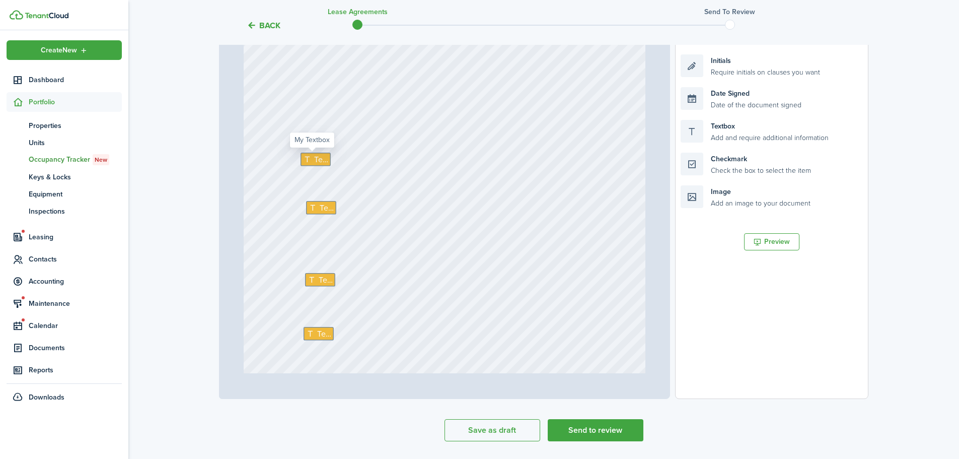
click at [303, 158] on icon at bounding box center [308, 159] width 11 height 8
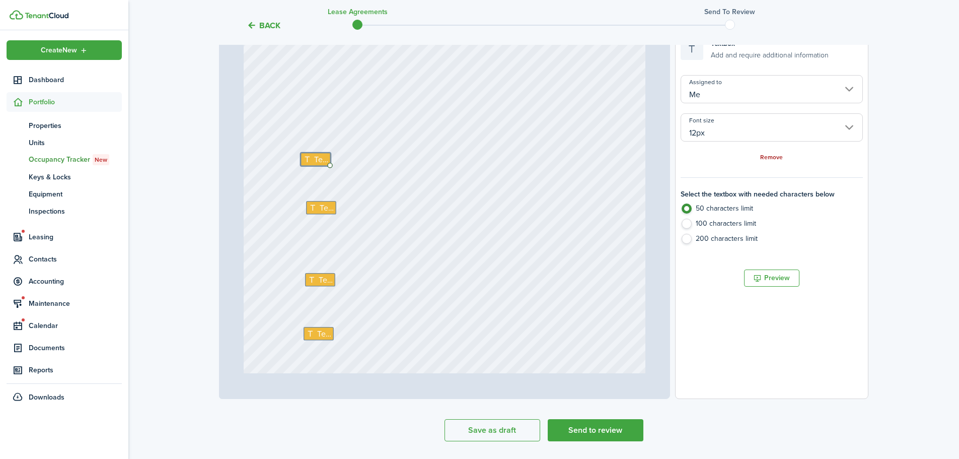
click at [773, 157] on link "Remove" at bounding box center [771, 157] width 23 height 7
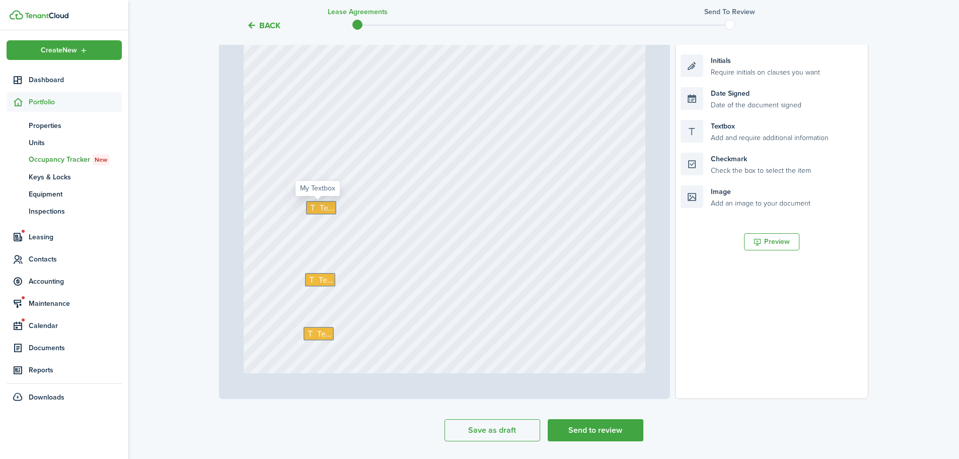
click at [320, 205] on span "Text" at bounding box center [326, 207] width 14 height 12
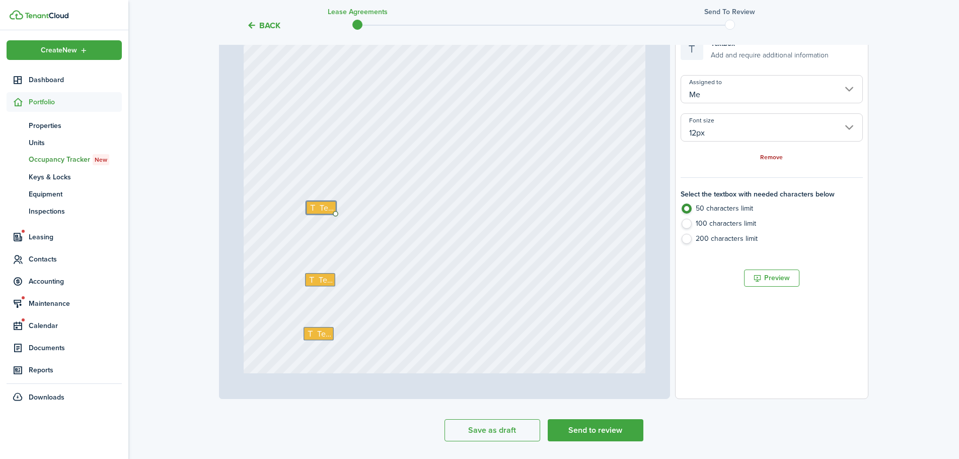
click at [778, 155] on link "Remove" at bounding box center [771, 157] width 23 height 7
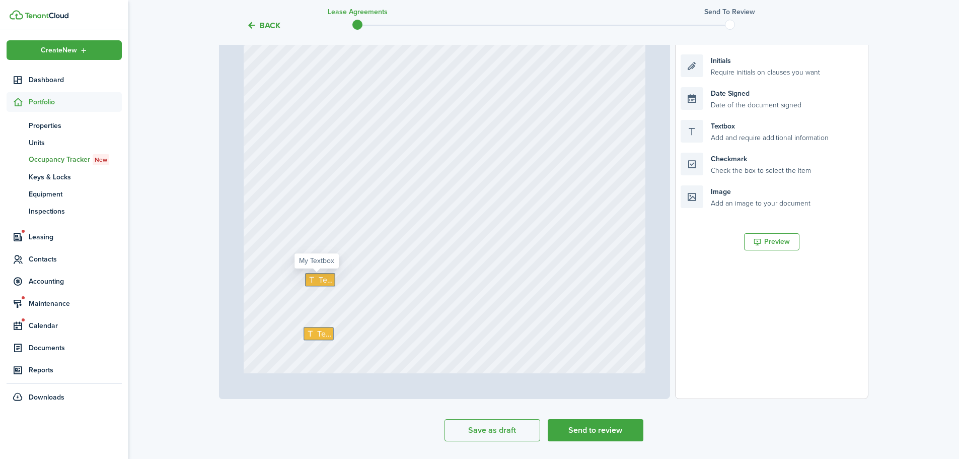
click at [311, 280] on icon at bounding box center [313, 280] width 11 height 8
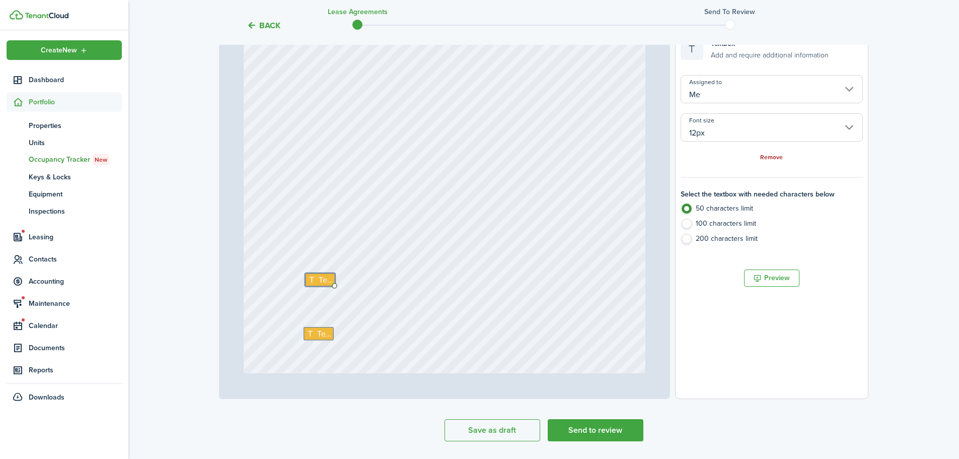
click at [773, 158] on link "Remove" at bounding box center [771, 157] width 23 height 7
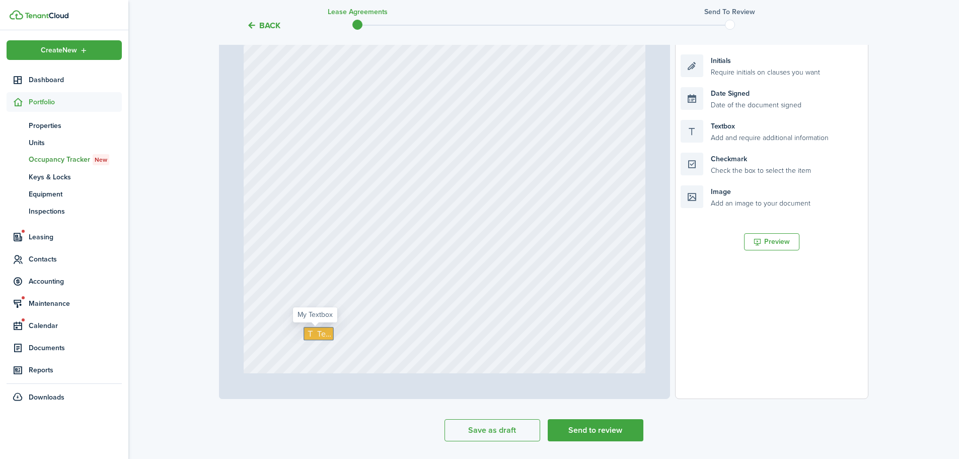
click at [309, 331] on icon at bounding box center [311, 334] width 11 height 8
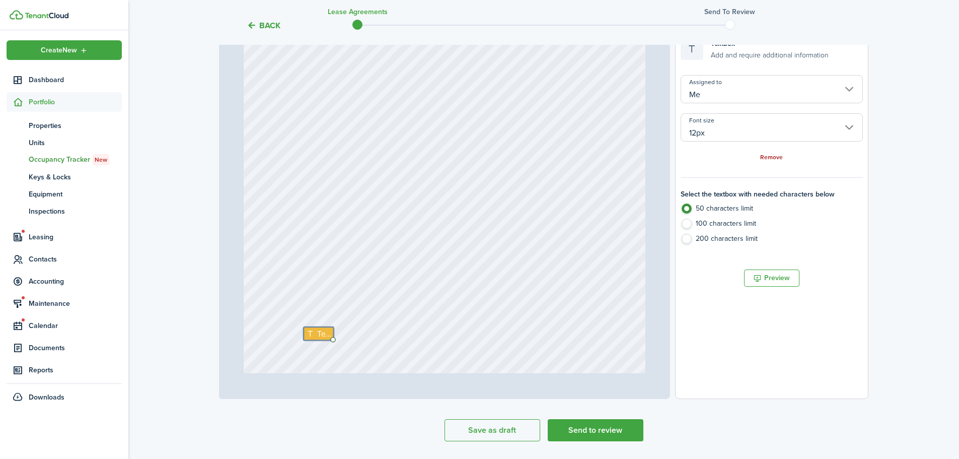
click at [771, 159] on link "Remove" at bounding box center [771, 157] width 23 height 7
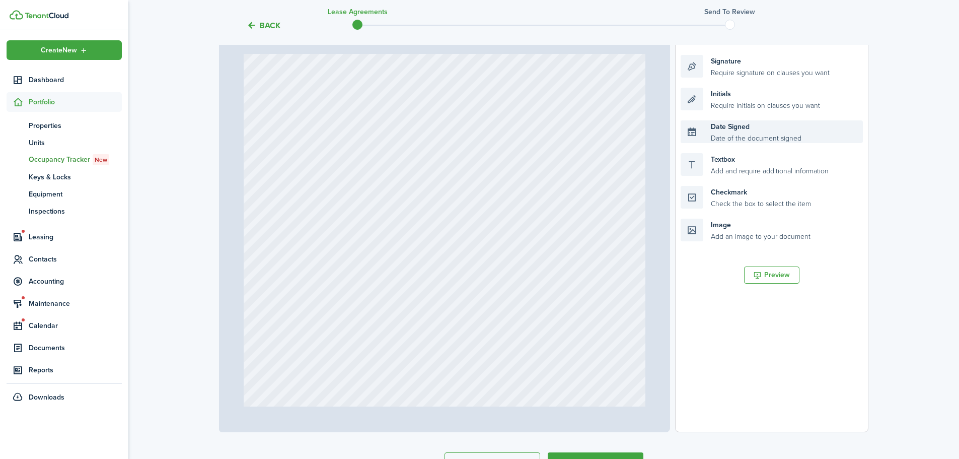
scroll to position [164, 0]
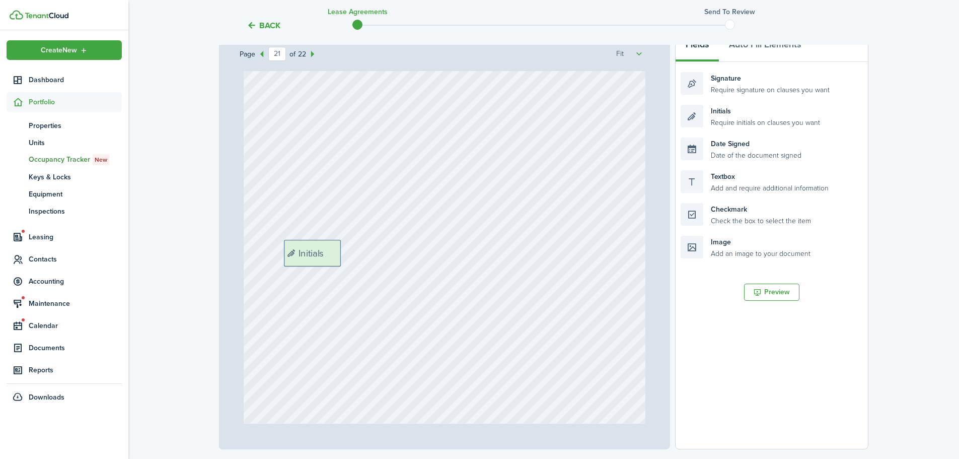
drag, startPoint x: 748, startPoint y: 115, endPoint x: 351, endPoint y: 250, distance: 419.0
click at [351, 250] on div "Page 21 of 22 50% 75% 100% 150% 200% Fit Text Text Signature Date Signed Date S…" at bounding box center [543, 240] width 649 height 418
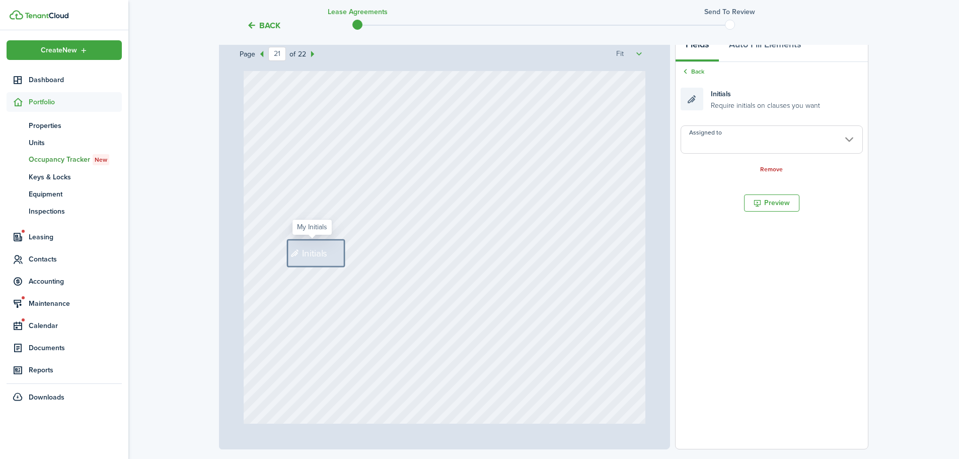
click at [740, 144] on input "Assigned to" at bounding box center [772, 139] width 182 height 28
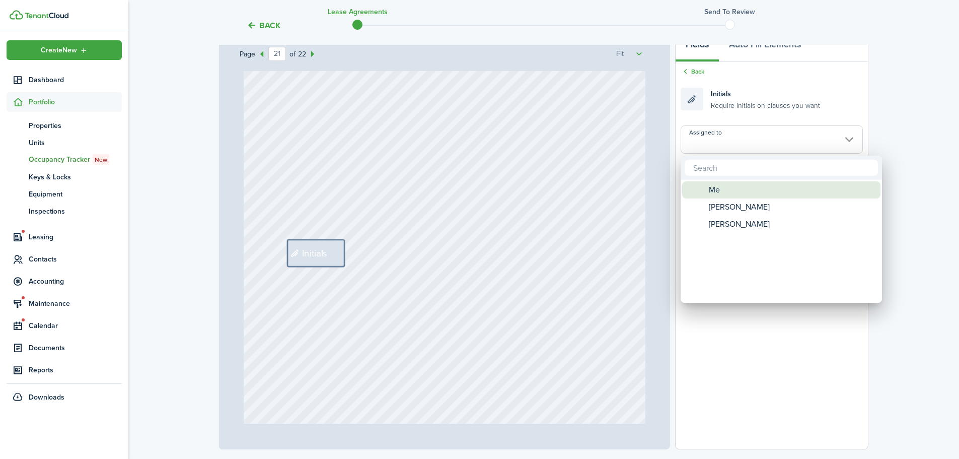
click at [730, 184] on div "Me" at bounding box center [785, 189] width 178 height 17
type input "Me"
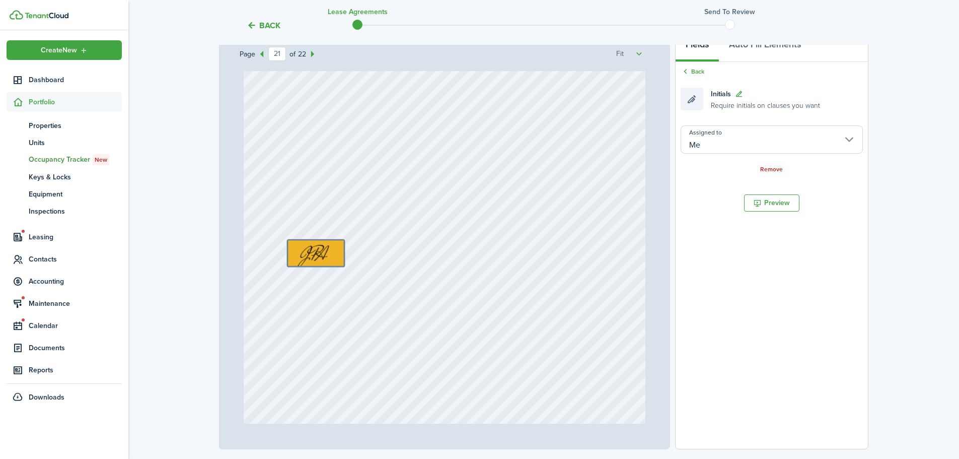
scroll to position [11125, 0]
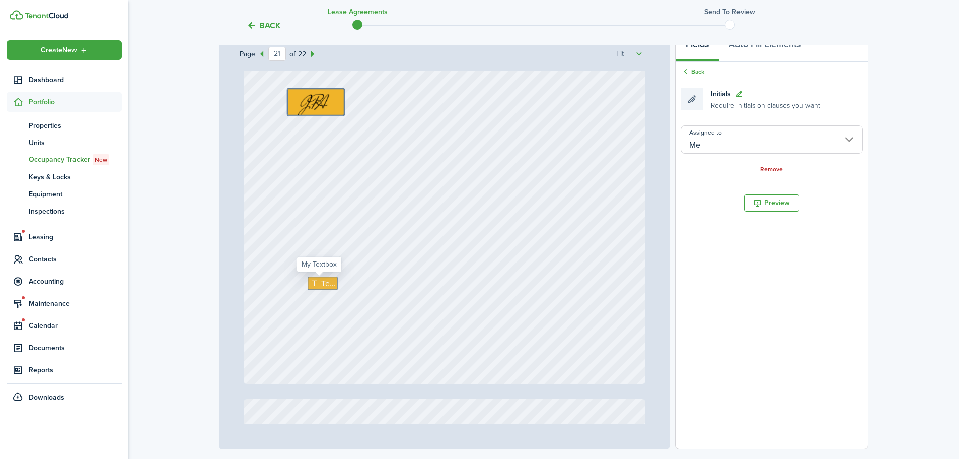
click at [332, 289] on div "Text" at bounding box center [323, 283] width 30 height 14
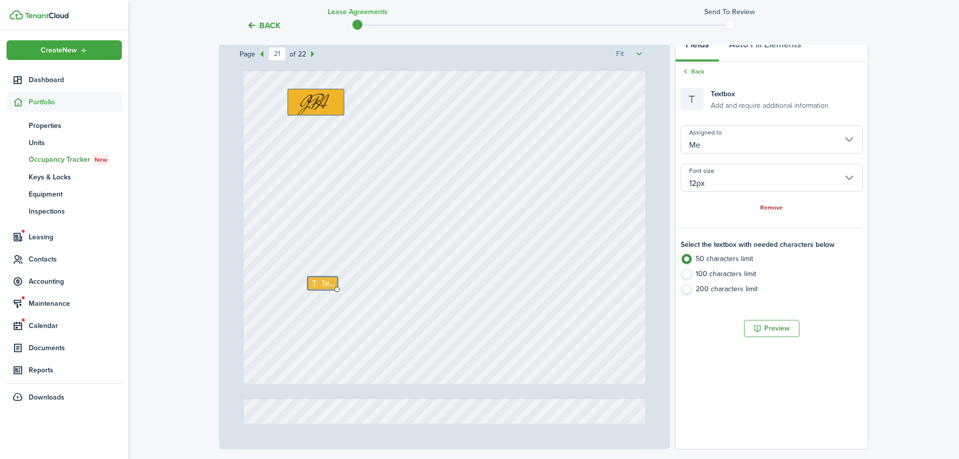
click at [773, 204] on link "Remove" at bounding box center [771, 207] width 23 height 7
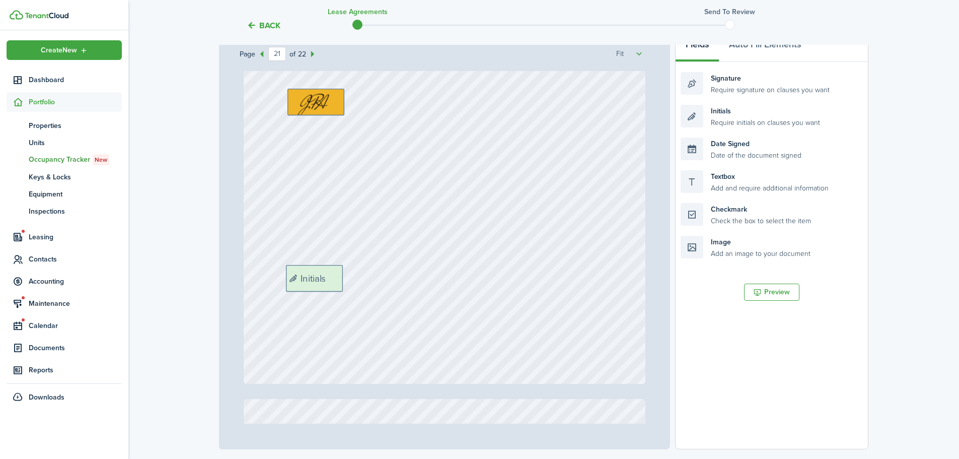
drag, startPoint x: 755, startPoint y: 116, endPoint x: 360, endPoint y: 276, distance: 425.9
click at [360, 276] on div "Page 21 of 22 50% 75% 100% 150% 200% Fit Text Signature Date Signed Date Signed…" at bounding box center [543, 240] width 649 height 418
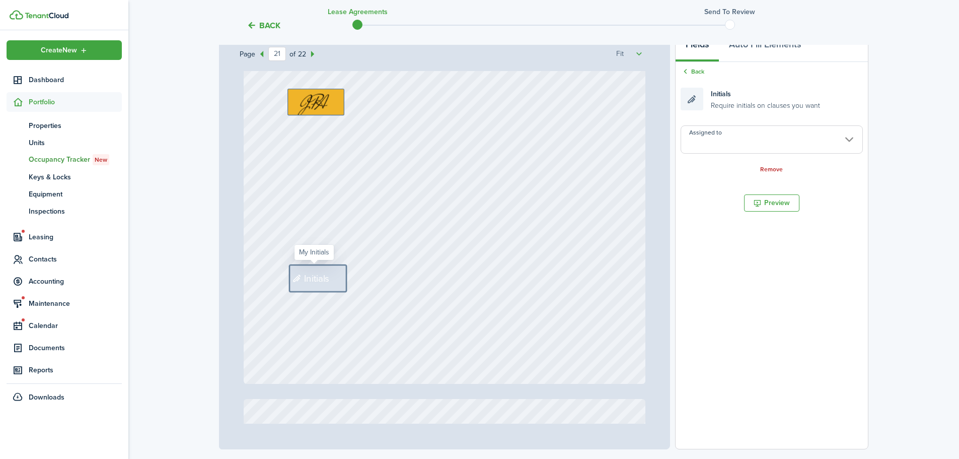
click at [732, 139] on input "Assigned to" at bounding box center [772, 139] width 182 height 28
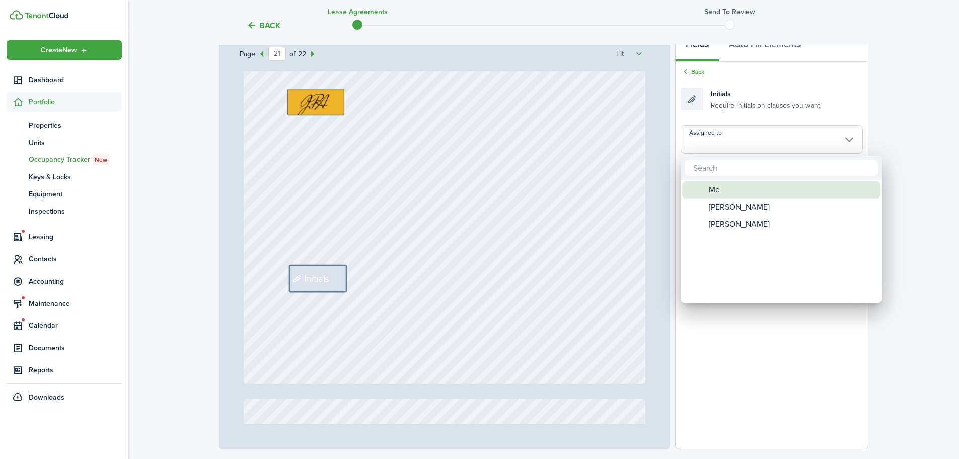
click at [731, 190] on div "Me" at bounding box center [785, 189] width 178 height 17
type input "Me"
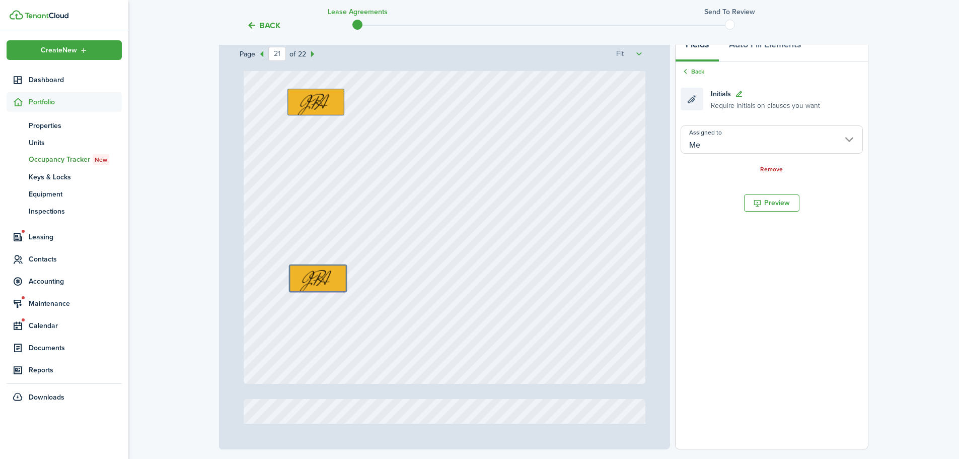
scroll to position [11377, 0]
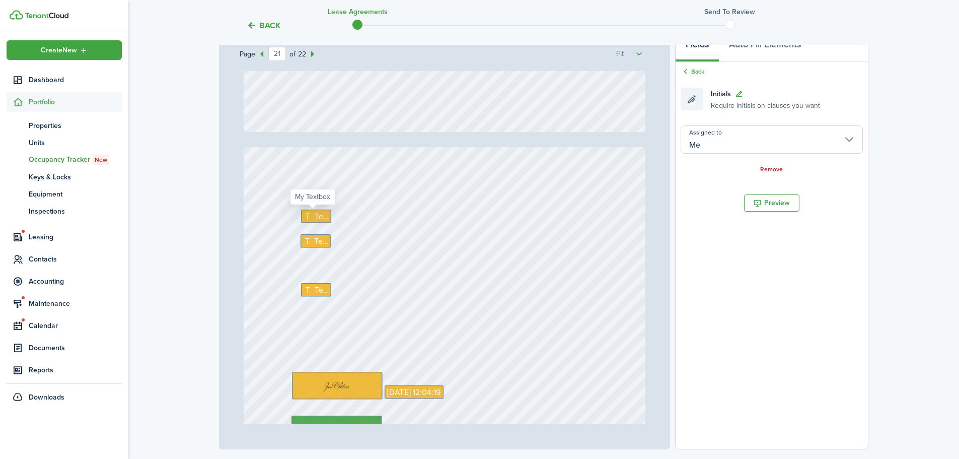
click at [315, 216] on span "Text" at bounding box center [322, 216] width 14 height 12
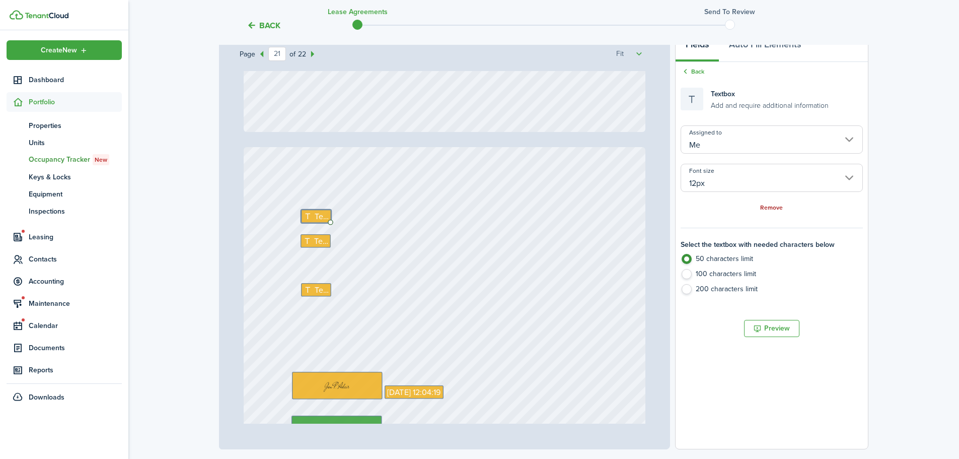
click at [767, 206] on link "Remove" at bounding box center [771, 207] width 23 height 7
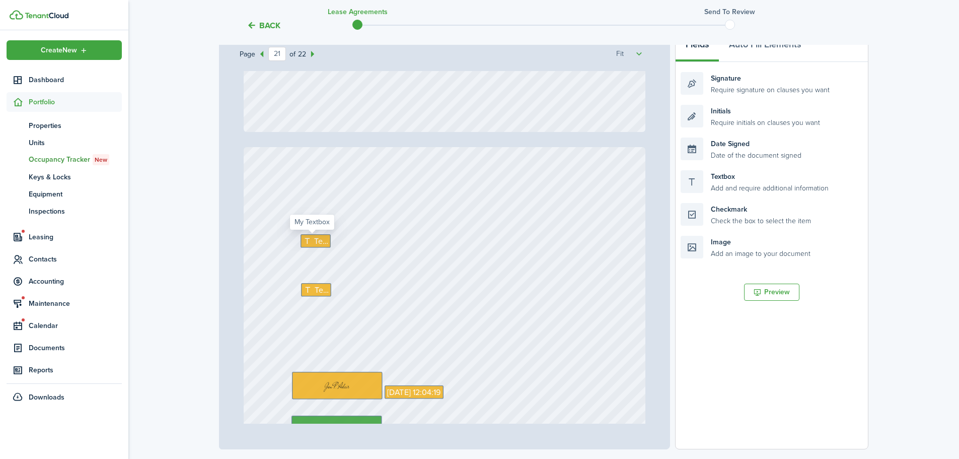
click at [308, 240] on icon at bounding box center [309, 241] width 11 height 8
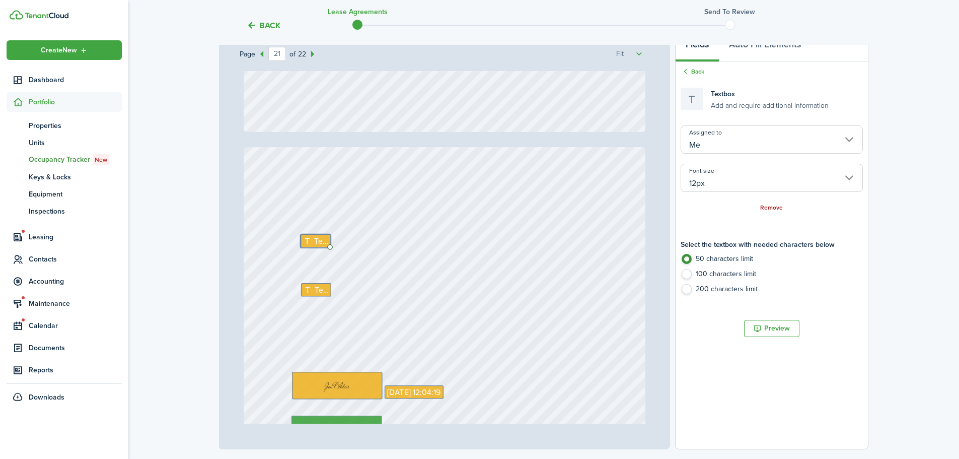
click at [770, 209] on link "Remove" at bounding box center [771, 207] width 23 height 7
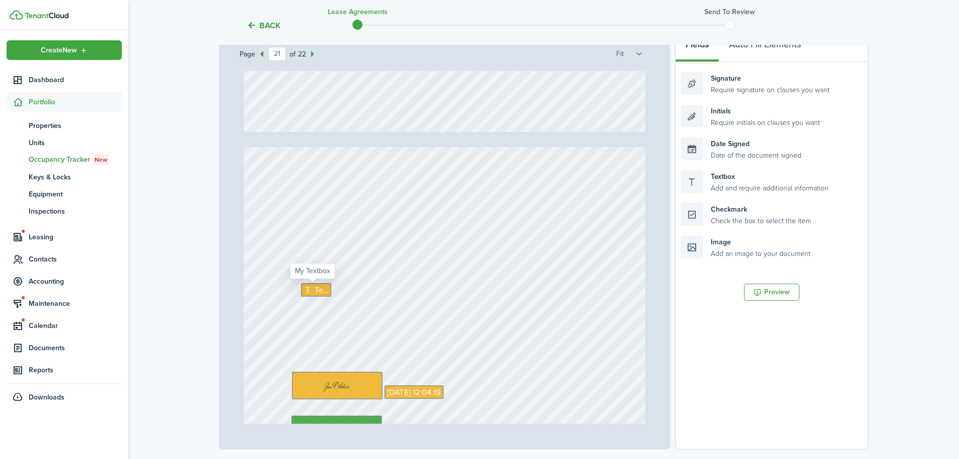
click at [310, 291] on icon at bounding box center [309, 290] width 11 height 8
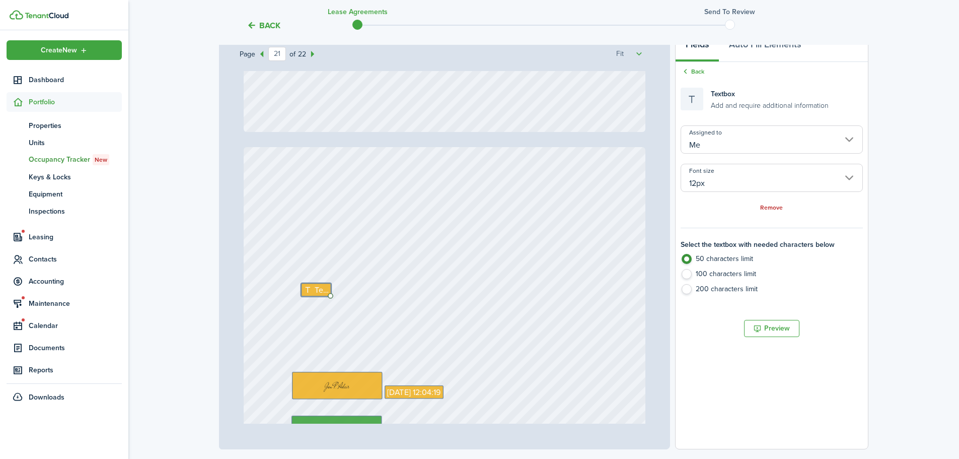
click at [772, 201] on div "Assigned to Me Font size 12px Remove" at bounding box center [772, 168] width 182 height 87
click at [771, 205] on link "Remove" at bounding box center [771, 207] width 23 height 7
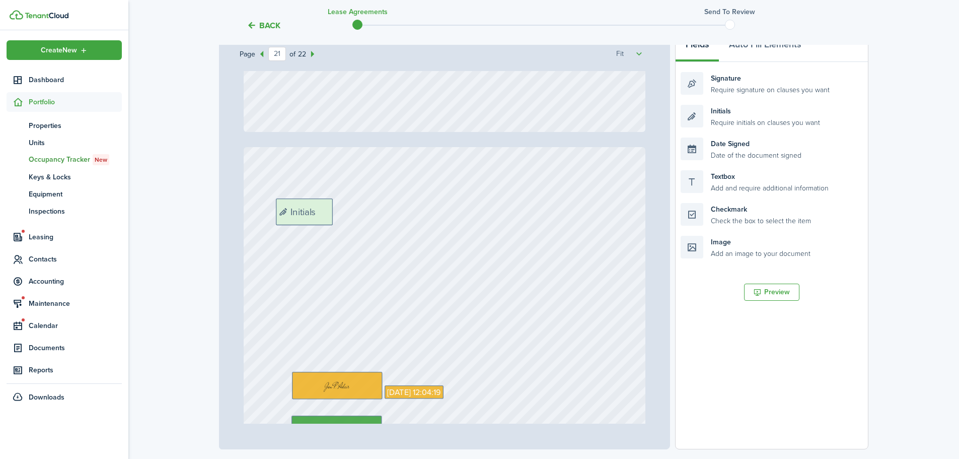
drag, startPoint x: 784, startPoint y: 118, endPoint x: 379, endPoint y: 212, distance: 415.4
click at [379, 212] on div "Page 21 of 22 50% 75% 100% 150% 200% Fit Signature Date Signed Date Signed Sign…" at bounding box center [543, 240] width 649 height 418
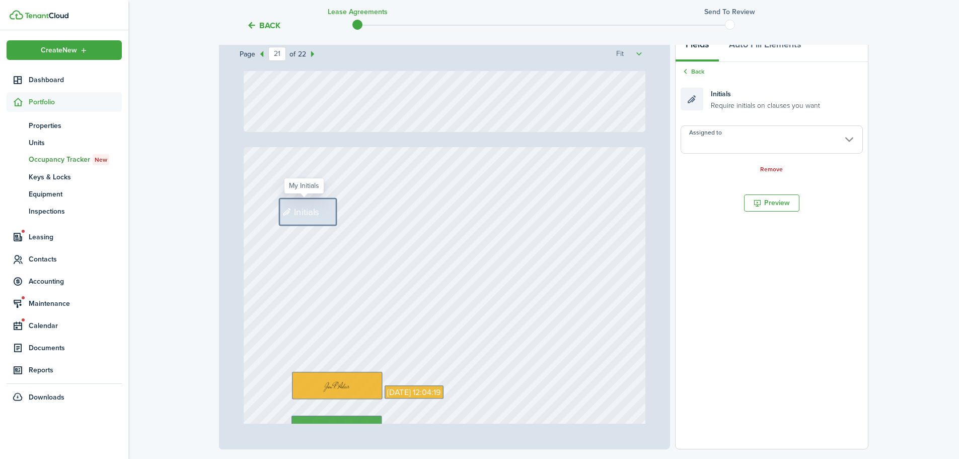
click at [723, 150] on input "Assigned to" at bounding box center [772, 139] width 182 height 28
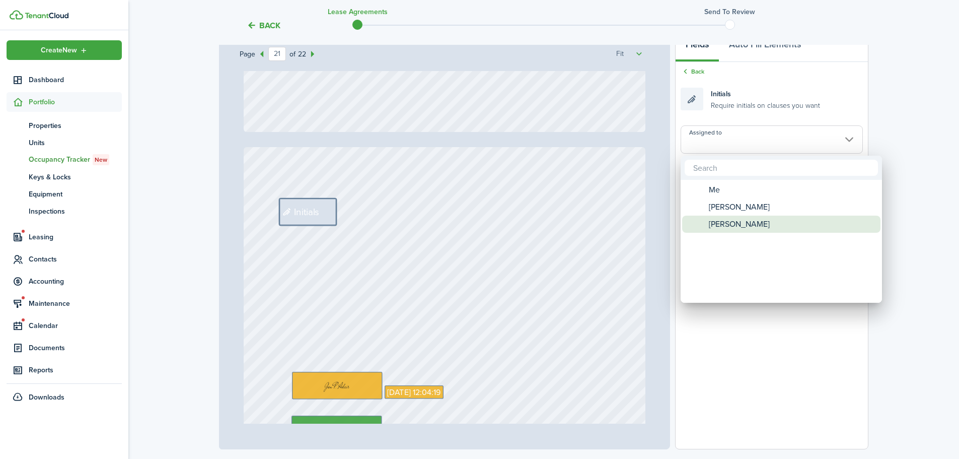
click at [725, 226] on span "[PERSON_NAME]" at bounding box center [739, 223] width 61 height 17
type input "[PERSON_NAME]"
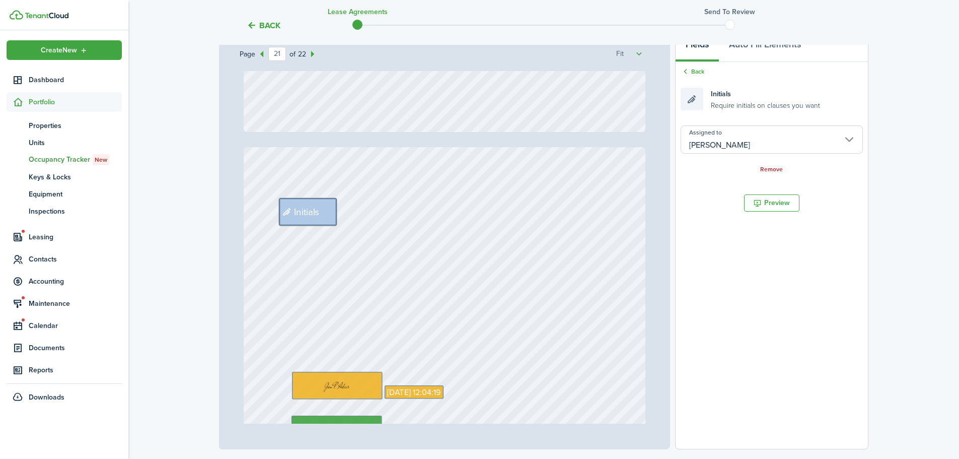
click at [517, 218] on div "Signature Date Signed Date Signed Signature [DATE] 12:04:19 Initials" at bounding box center [445, 412] width 402 height 530
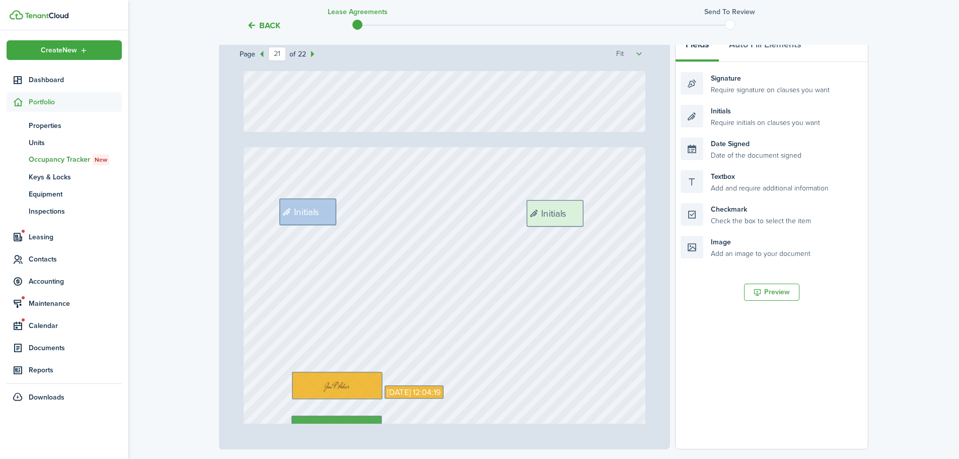
drag, startPoint x: 777, startPoint y: 118, endPoint x: 623, endPoint y: 213, distance: 181.0
click at [623, 213] on div "Page 21 of 22 50% 75% 100% 150% 200% Fit Signature Date Signed Date Signed Sign…" at bounding box center [543, 240] width 649 height 418
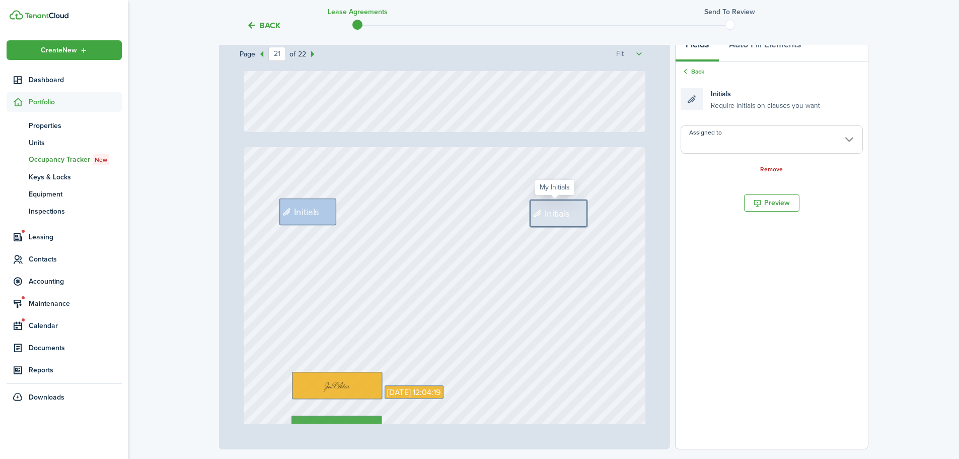
click at [725, 148] on input "Assigned to" at bounding box center [772, 139] width 182 height 28
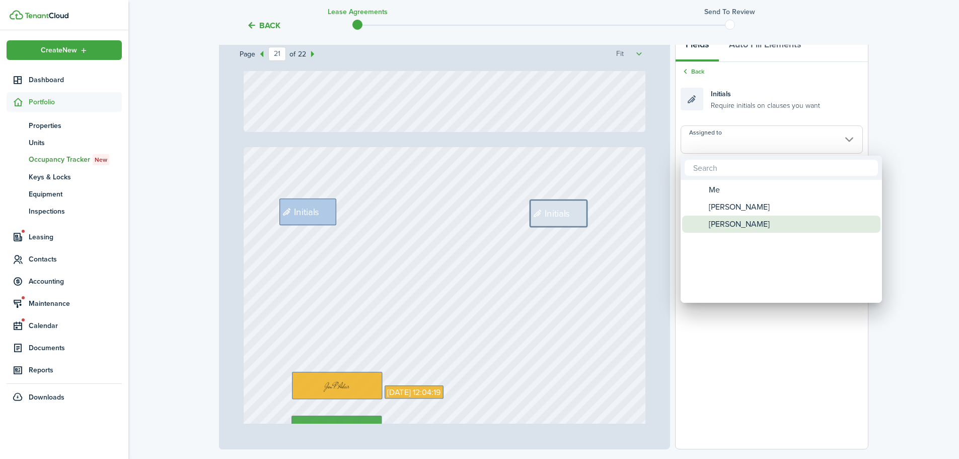
click at [730, 218] on span "[PERSON_NAME]" at bounding box center [739, 223] width 61 height 17
type input "[PERSON_NAME]"
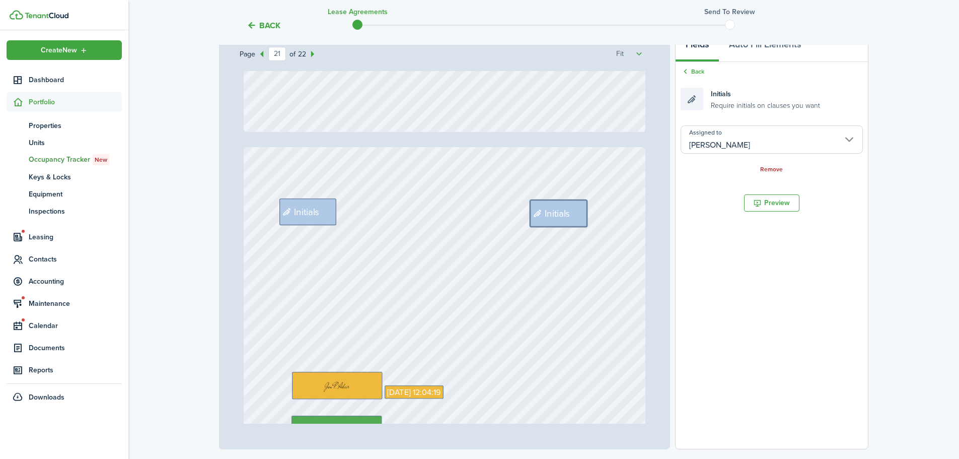
click at [519, 185] on div "Signature Date Signed Date Signed Signature [DATE] 12:04:19 Initials Initials" at bounding box center [445, 412] width 402 height 530
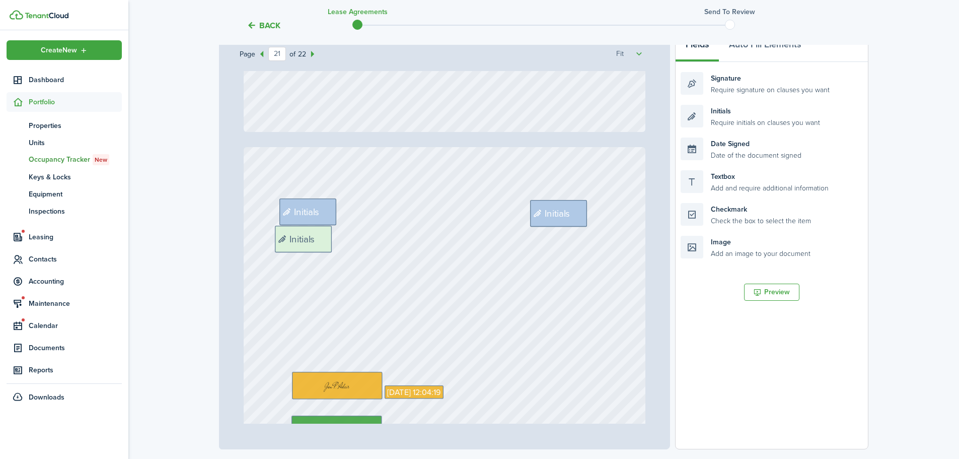
drag, startPoint x: 750, startPoint y: 116, endPoint x: 344, endPoint y: 237, distance: 423.3
click at [344, 237] on div "Page 21 of 22 50% 75% 100% 150% 200% Fit Signature Date Signed Date Signed Sign…" at bounding box center [543, 240] width 649 height 418
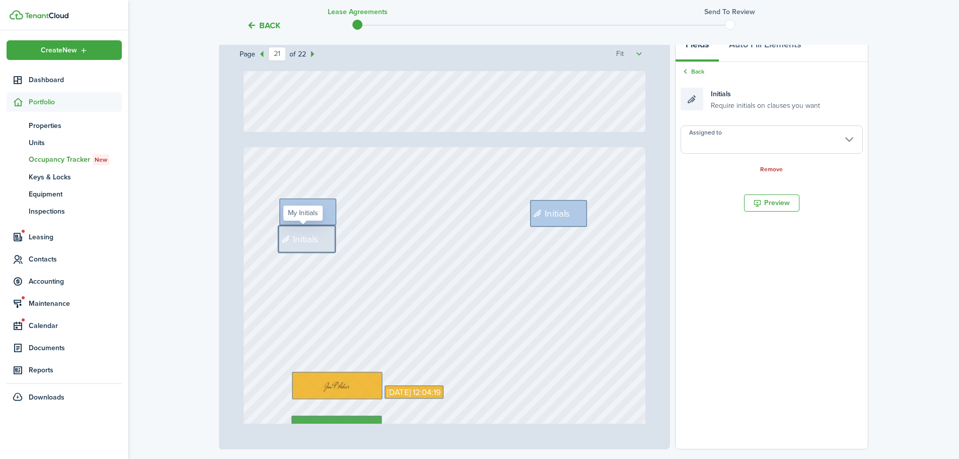
click at [319, 246] on div "Initials" at bounding box center [306, 239] width 57 height 27
click at [718, 141] on input "Assigned to" at bounding box center [772, 139] width 182 height 28
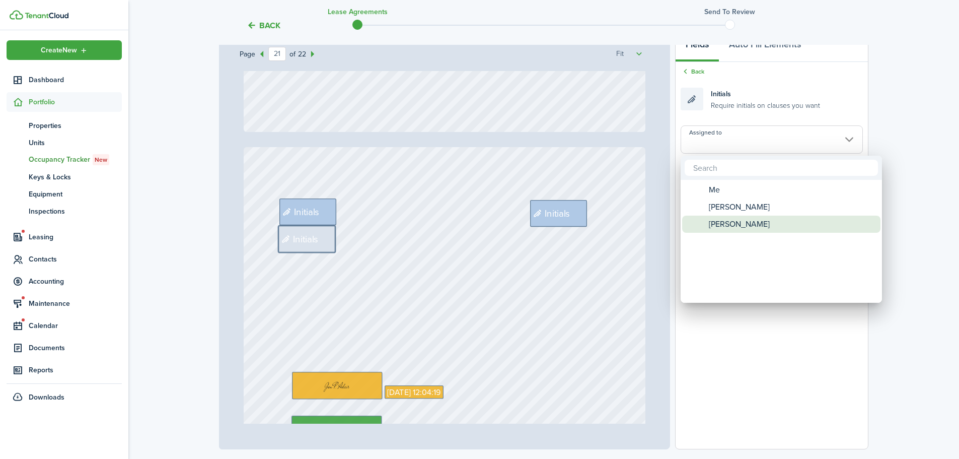
click at [730, 222] on span "[PERSON_NAME]" at bounding box center [739, 223] width 61 height 17
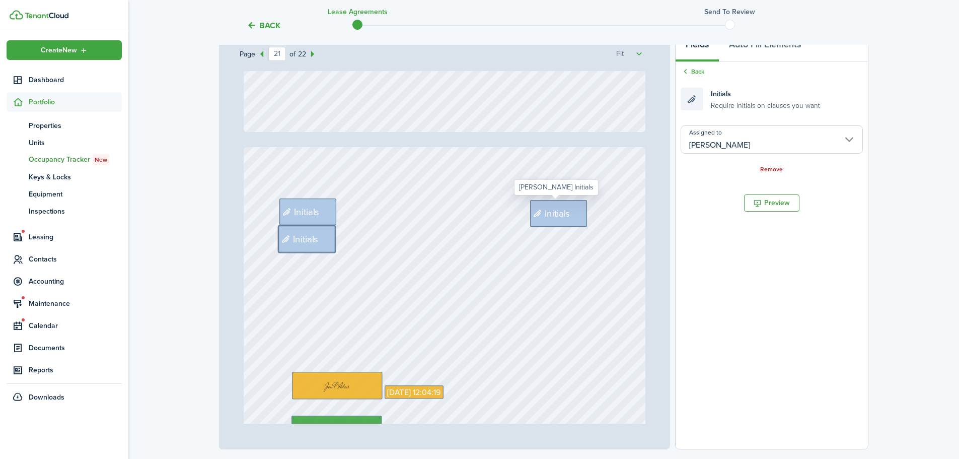
click at [573, 207] on div "Initials" at bounding box center [558, 213] width 57 height 27
click at [714, 146] on input "[PERSON_NAME]" at bounding box center [772, 139] width 182 height 28
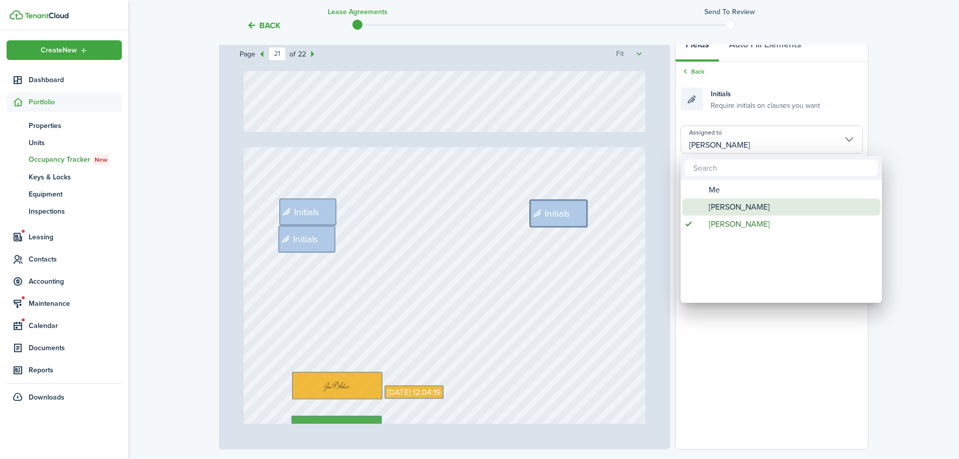
click at [712, 202] on span "[PERSON_NAME]" at bounding box center [739, 206] width 61 height 17
type input "[PERSON_NAME]"
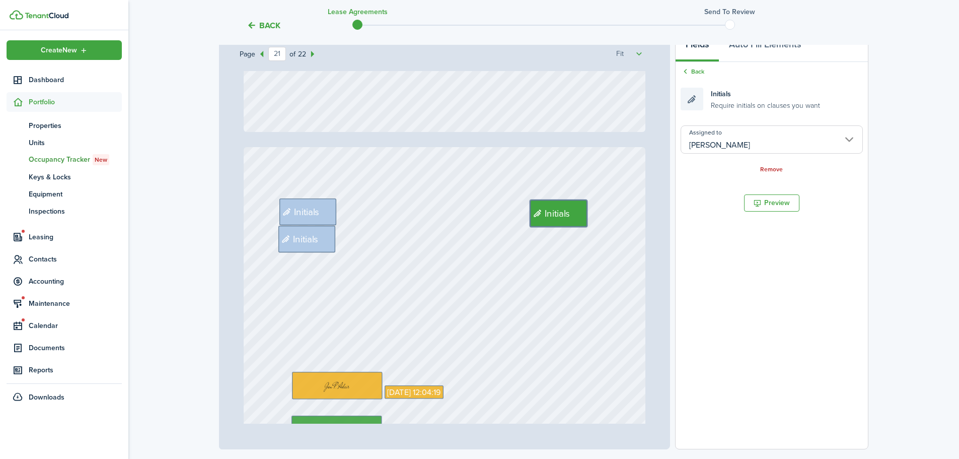
click at [605, 168] on div "Signature Date Signed Date Signed Signature [DATE] 12:04:19 Initials Initials I…" at bounding box center [445, 412] width 402 height 530
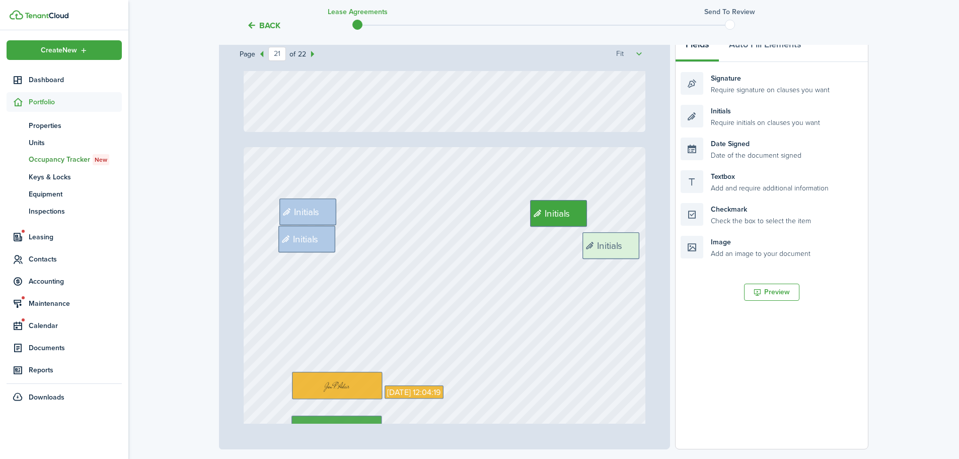
drag, startPoint x: 747, startPoint y: 114, endPoint x: 648, endPoint y: 242, distance: 160.8
click at [648, 242] on div "Page 21 of 22 50% 75% 100% 150% 200% Fit Signature Date Signed Date Signed Sign…" at bounding box center [543, 240] width 649 height 418
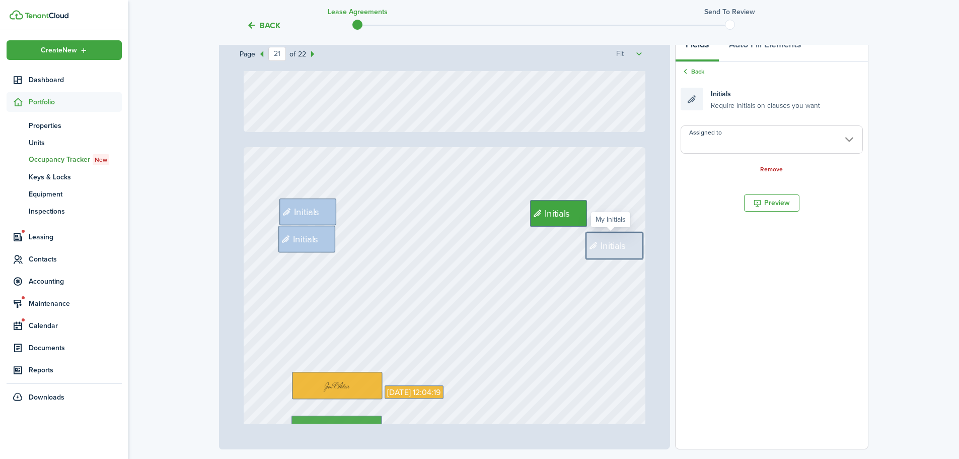
click at [755, 148] on input "Assigned to" at bounding box center [772, 139] width 182 height 28
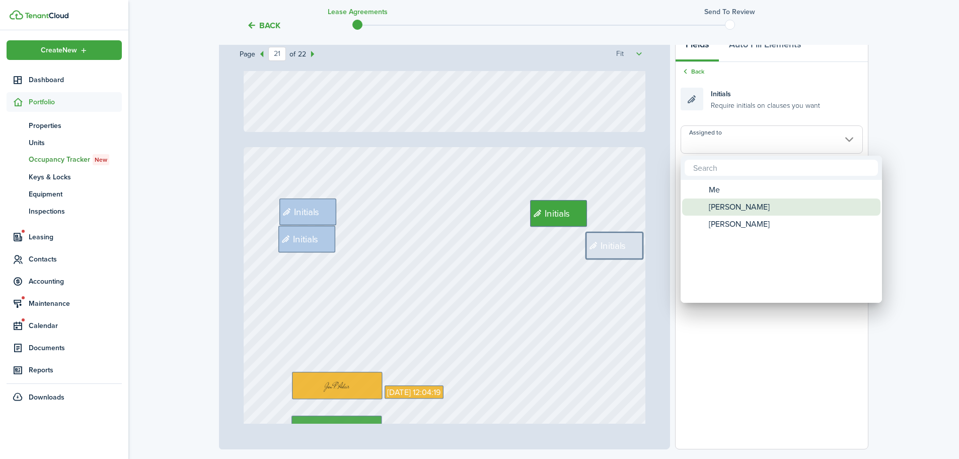
click at [736, 203] on span "[PERSON_NAME]" at bounding box center [739, 206] width 61 height 17
type input "[PERSON_NAME]"
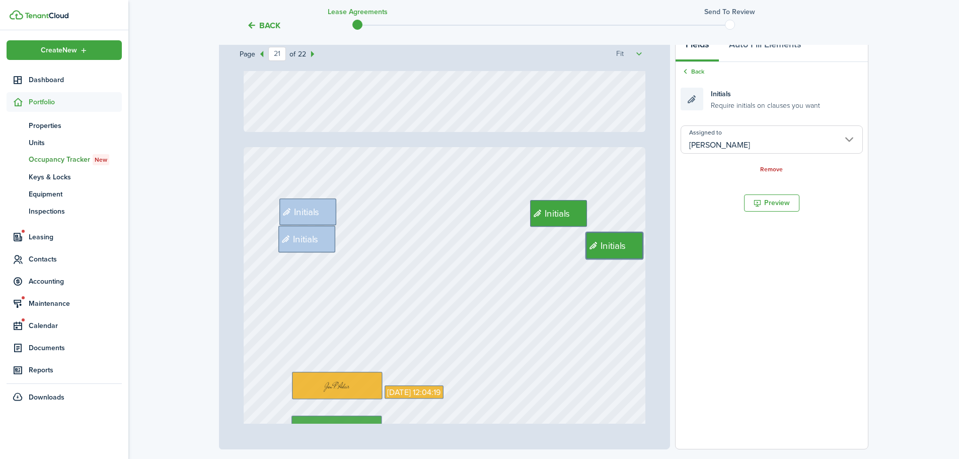
type input "22"
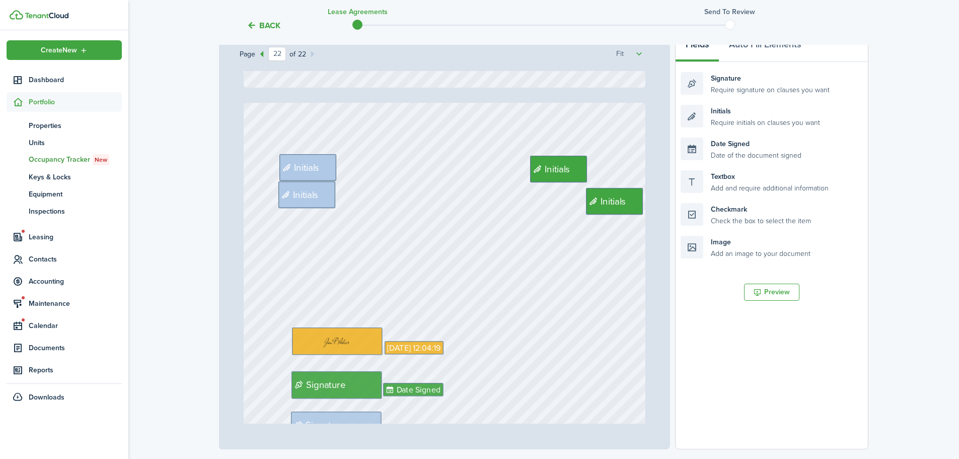
scroll to position [11427, 0]
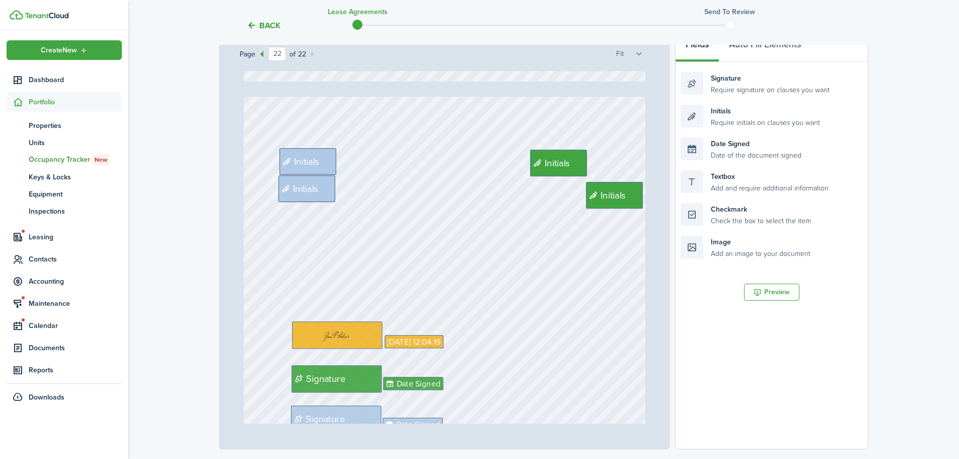
click at [485, 209] on div "Signature Date Signed Date Signed Signature [DATE] 12:04:19 Initials Initials I…" at bounding box center [445, 362] width 402 height 530
drag, startPoint x: 741, startPoint y: 118, endPoint x: 336, endPoint y: 236, distance: 422.3
click at [336, 236] on div "Page 22 of 22 50% 75% 100% 150% 200% Fit Signature Date Signed Date Signed Sign…" at bounding box center [543, 240] width 649 height 418
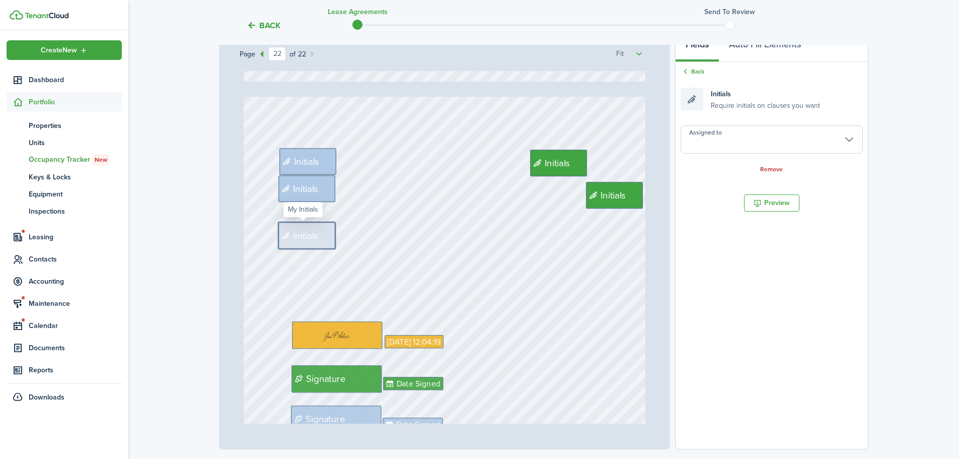
click at [737, 134] on input "Assigned to" at bounding box center [772, 139] width 182 height 28
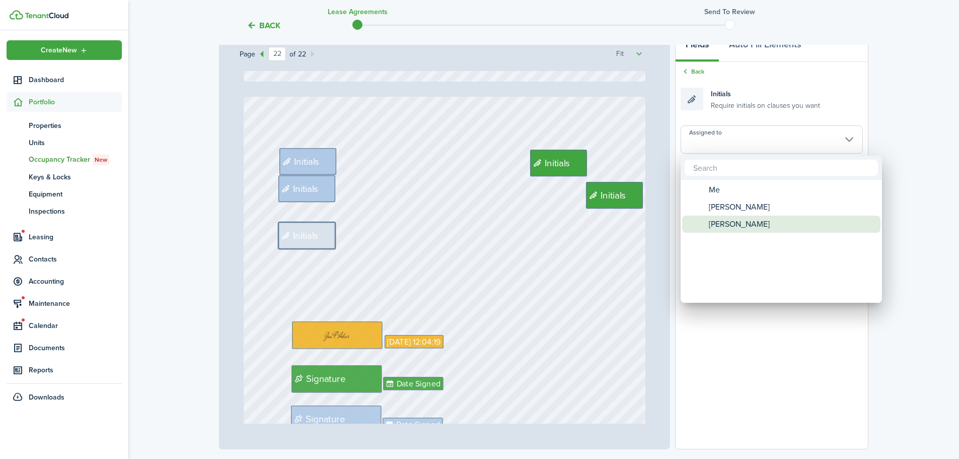
click at [735, 219] on span "[PERSON_NAME]" at bounding box center [739, 223] width 61 height 17
type input "[PERSON_NAME]"
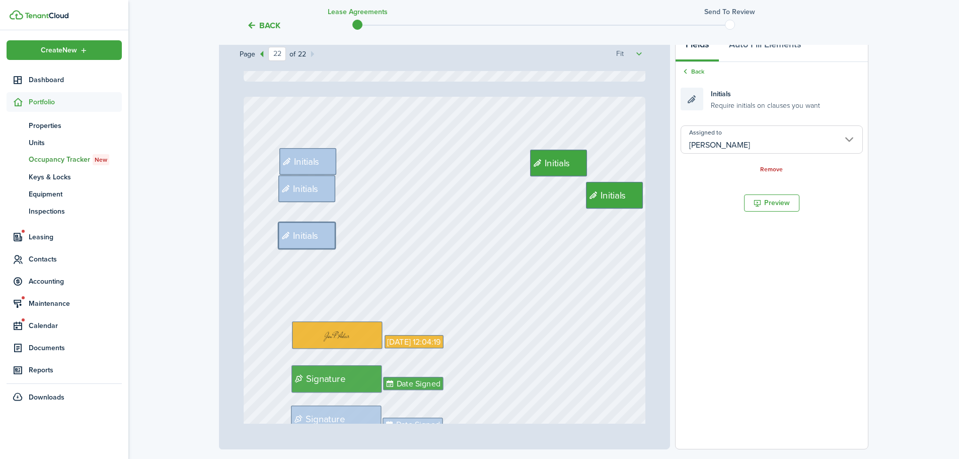
click at [610, 233] on div "Signature Date Signed Date Signed Signature [DATE] 12:04:19 Initials Initials I…" at bounding box center [445, 362] width 402 height 530
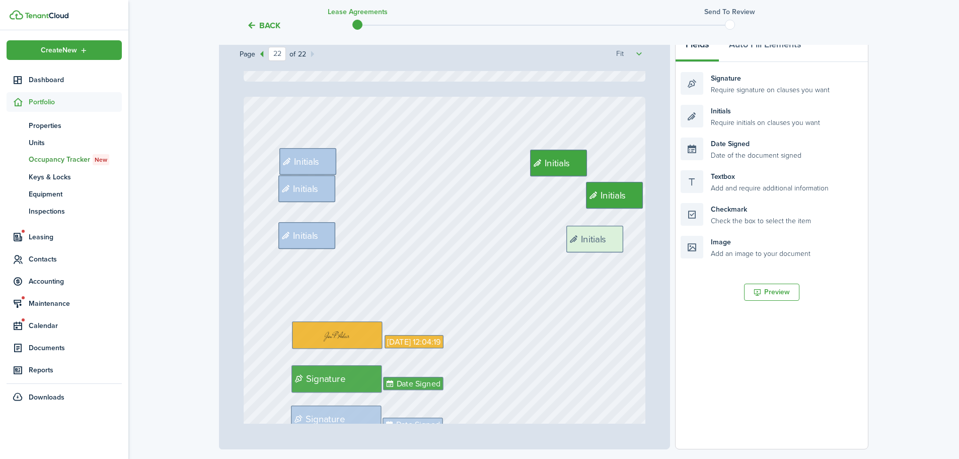
drag, startPoint x: 741, startPoint y: 116, endPoint x: 627, endPoint y: 237, distance: 166.3
click at [627, 237] on div "Page 22 of 22 50% 75% 100% 150% 200% Fit Signature Date Signed Date Signed Sign…" at bounding box center [543, 240] width 649 height 418
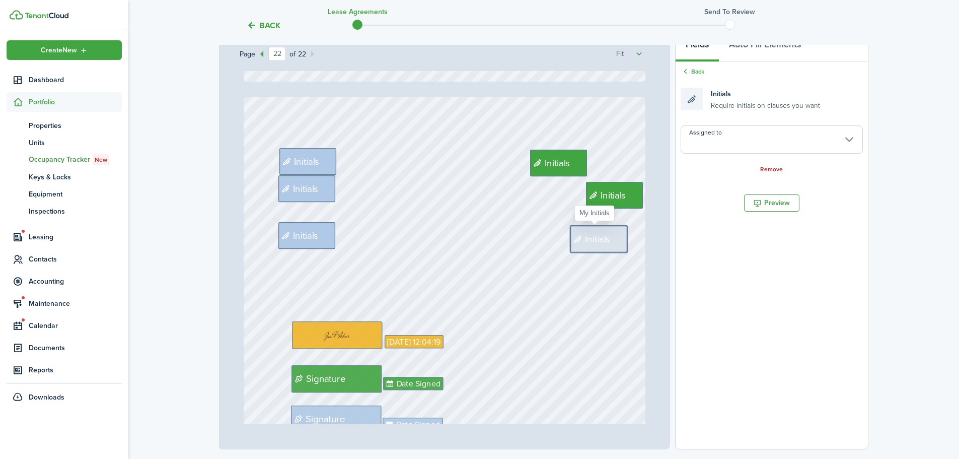
click at [731, 150] on input "Assigned to" at bounding box center [772, 139] width 182 height 28
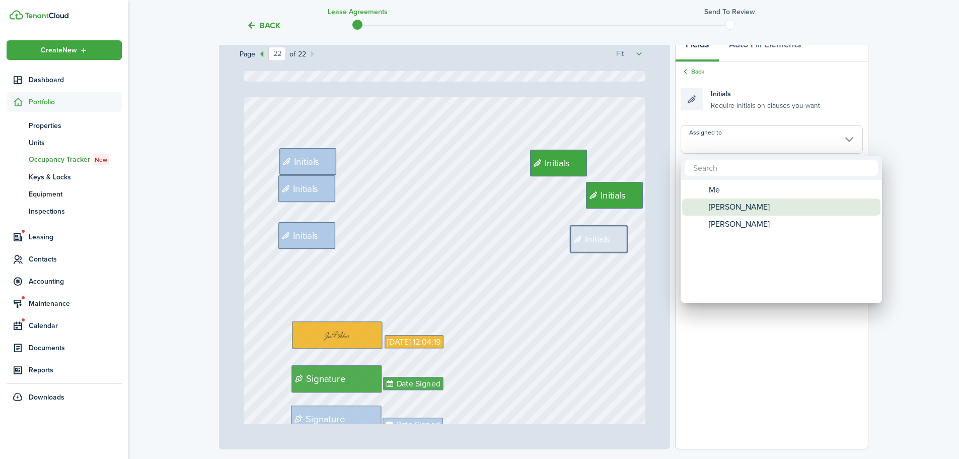
click at [739, 205] on span "[PERSON_NAME]" at bounding box center [739, 206] width 61 height 17
type input "[PERSON_NAME]"
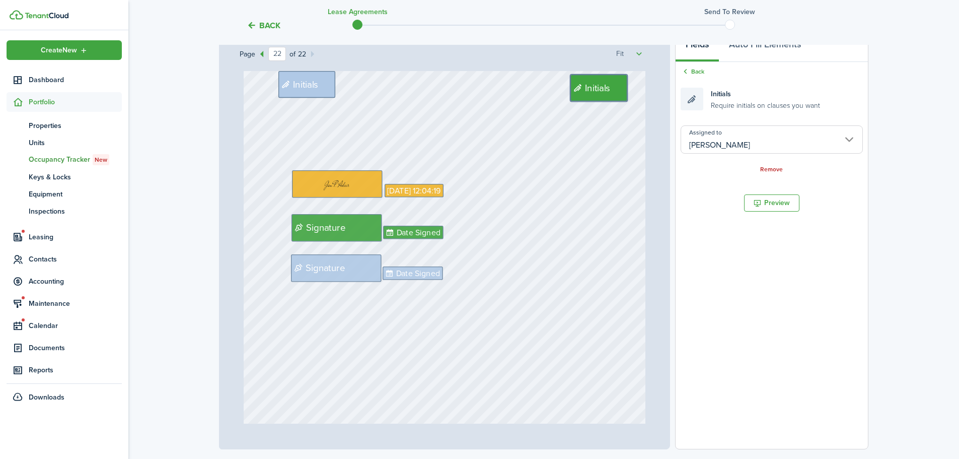
scroll to position [0, 0]
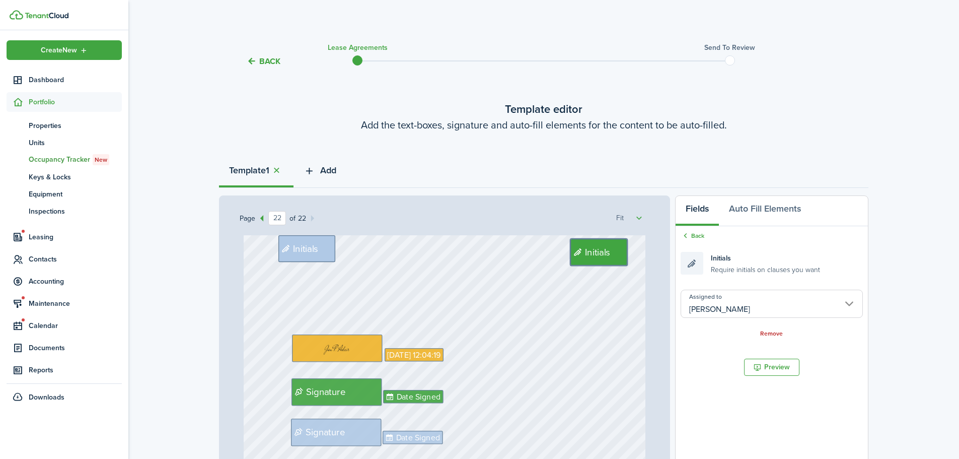
click at [331, 168] on span "Add" at bounding box center [328, 171] width 16 height 14
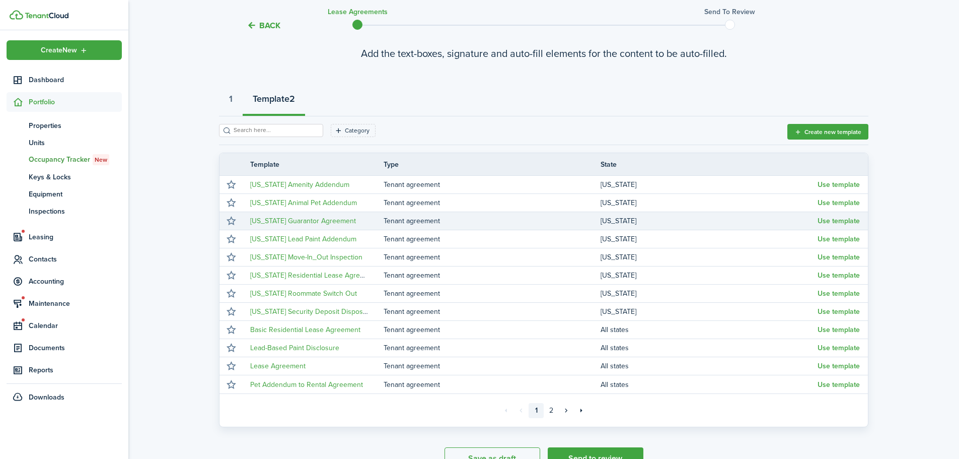
scroll to position [130, 0]
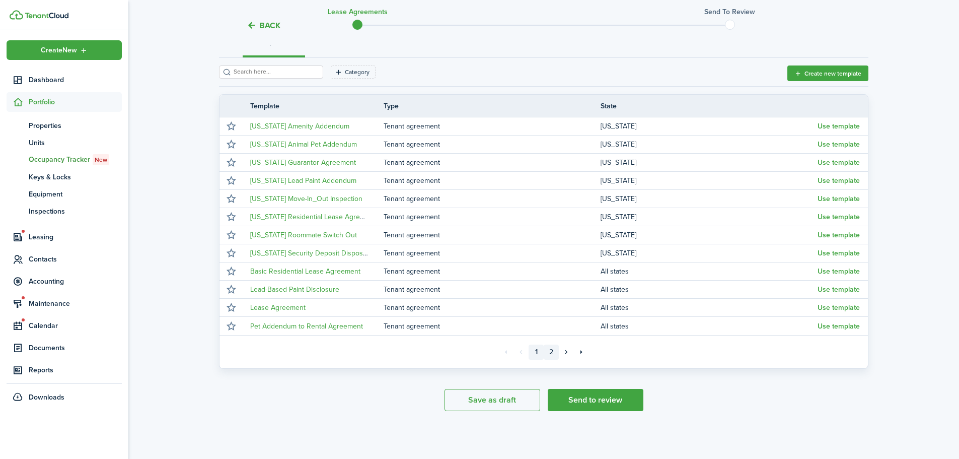
click at [553, 351] on link "2" at bounding box center [551, 351] width 15 height 15
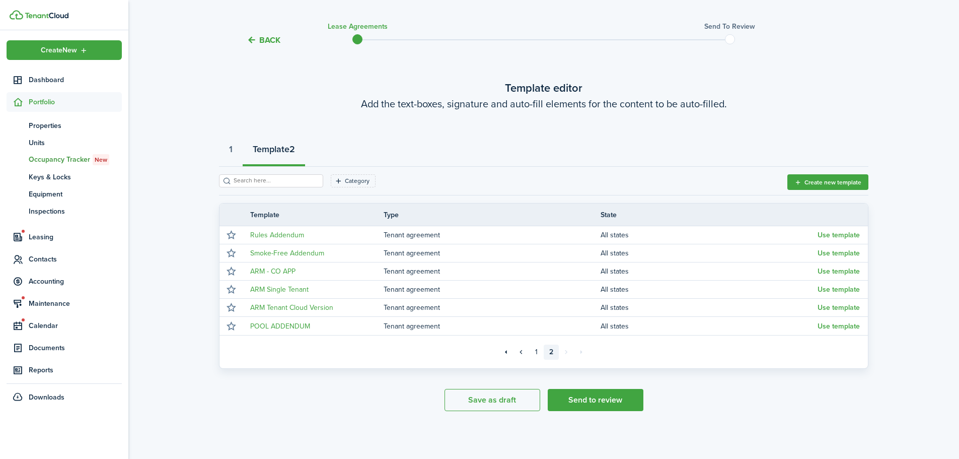
scroll to position [21, 0]
click at [842, 235] on button "Use template" at bounding box center [838, 235] width 42 height 8
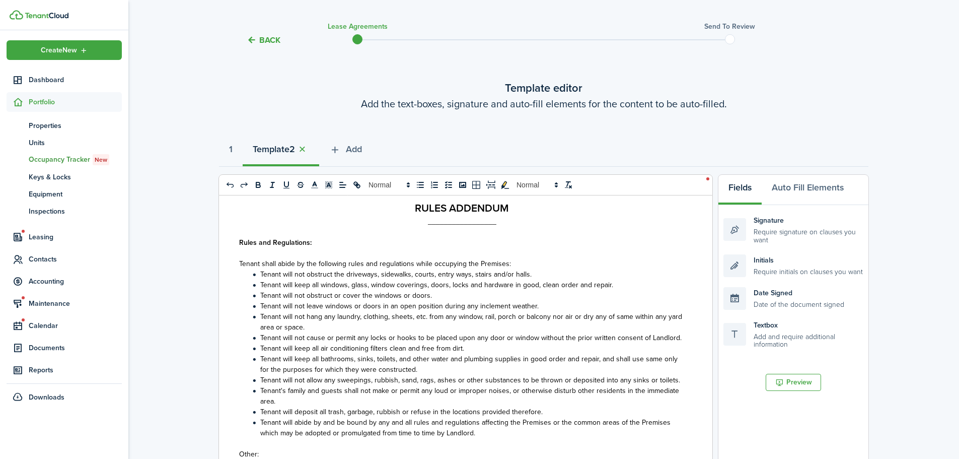
scroll to position [65, 0]
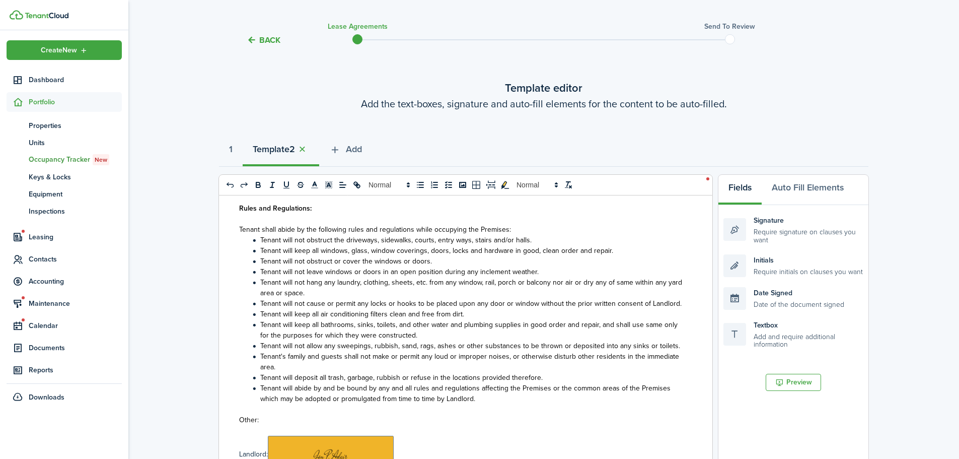
select select "fit"
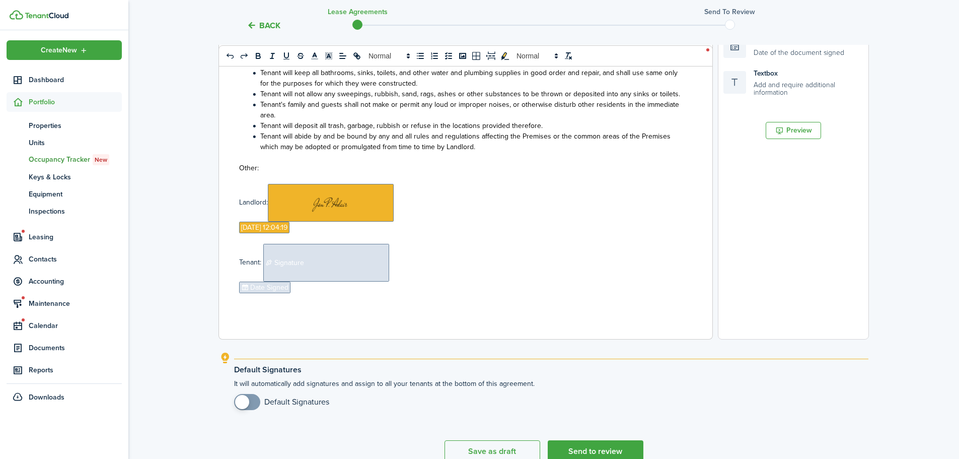
click at [252, 402] on span at bounding box center [247, 402] width 10 height 16
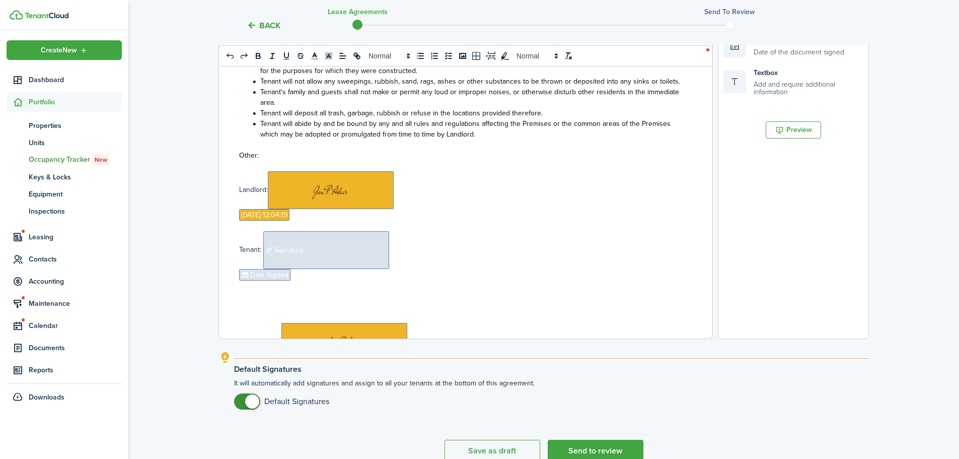
scroll to position [379, 0]
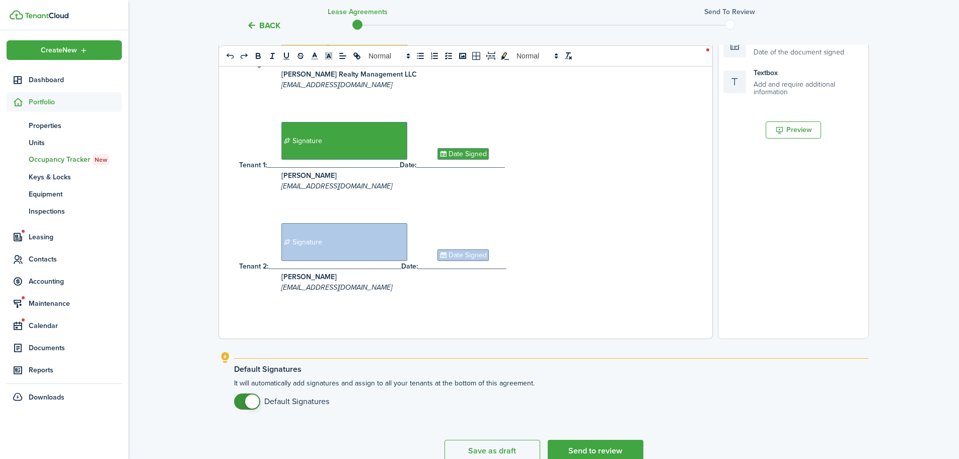
checkbox input "false"
click at [242, 405] on span at bounding box center [247, 401] width 10 height 16
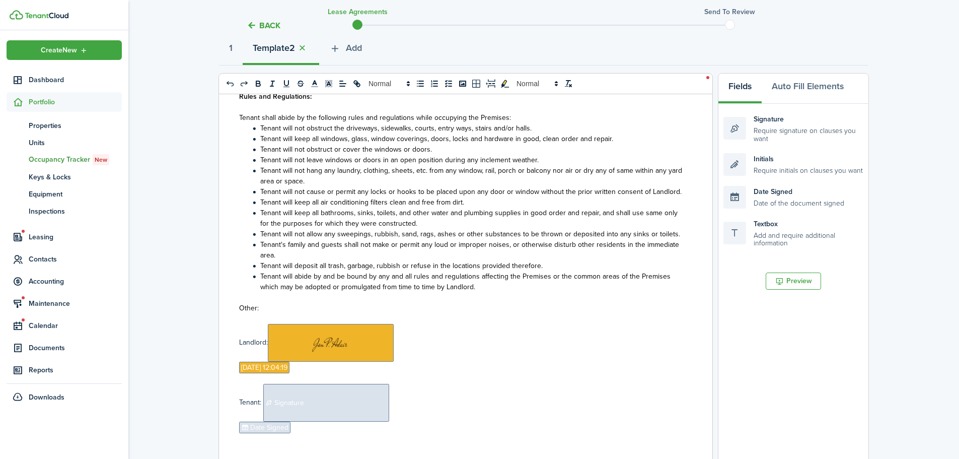
scroll to position [173, 0]
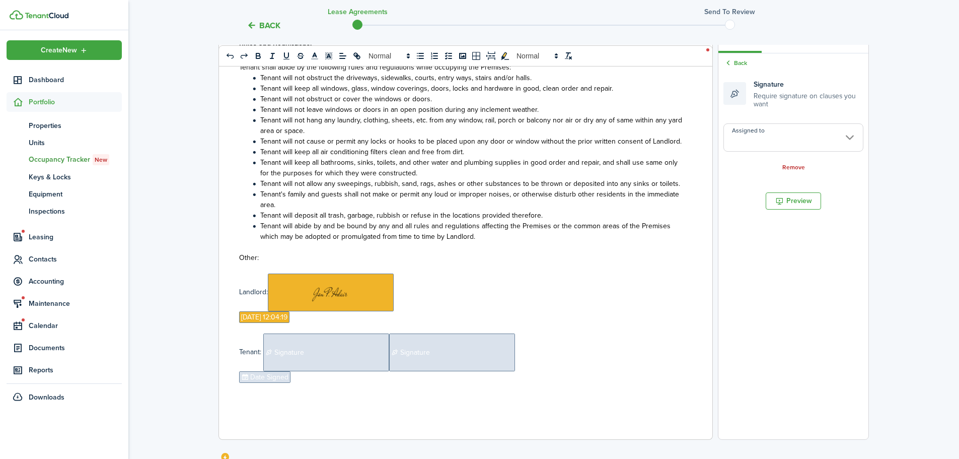
click at [801, 139] on input "Assigned to" at bounding box center [793, 137] width 140 height 28
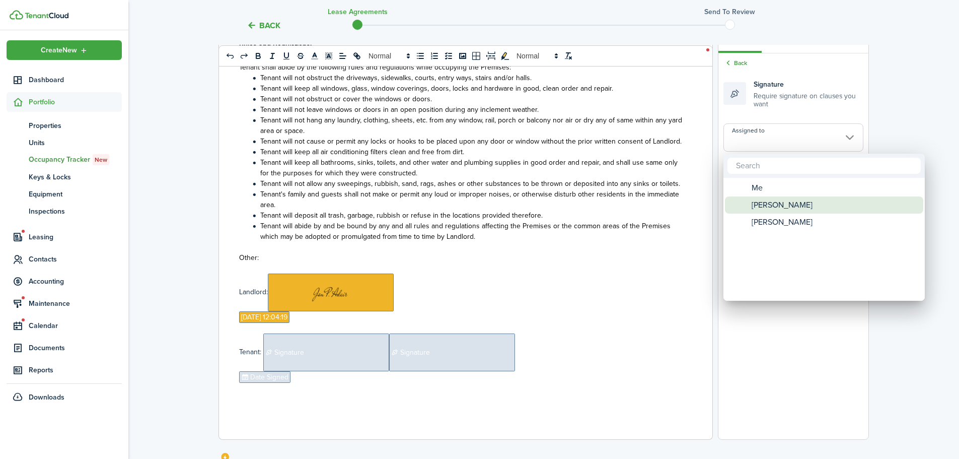
click at [787, 205] on span "[PERSON_NAME]" at bounding box center [782, 204] width 61 height 17
type input "[PERSON_NAME]"
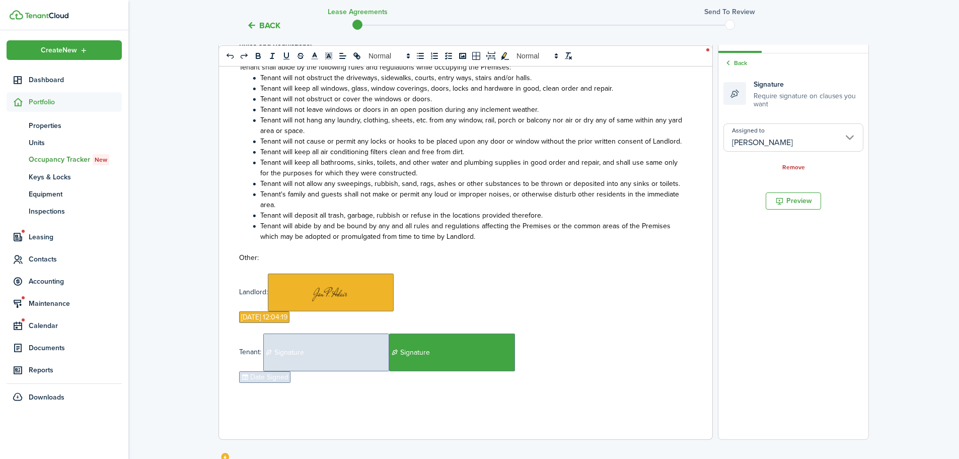
click at [610, 266] on p at bounding box center [461, 268] width 445 height 11
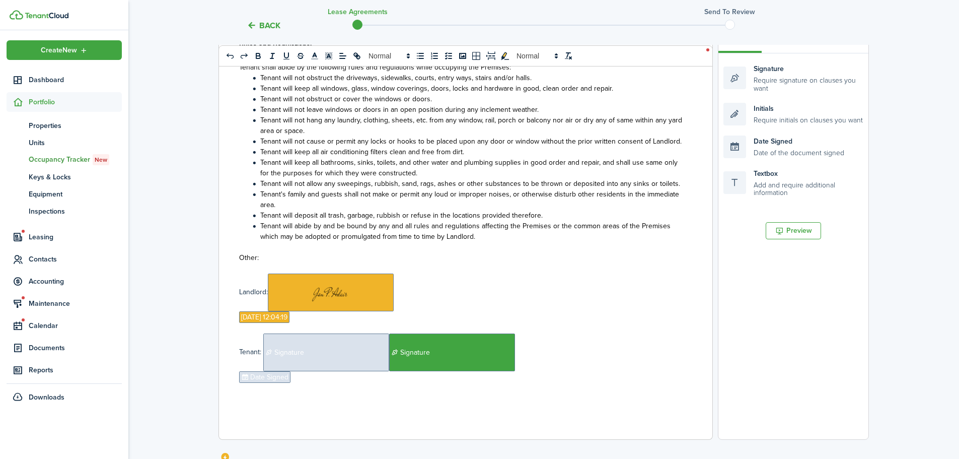
click at [306, 357] on span "Signature" at bounding box center [326, 352] width 126 height 38
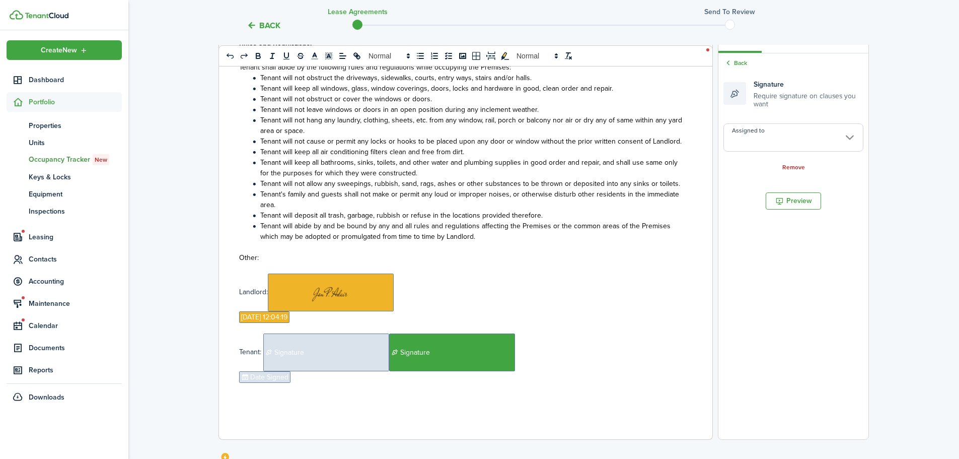
click at [772, 145] on input "Assigned to" at bounding box center [793, 137] width 140 height 28
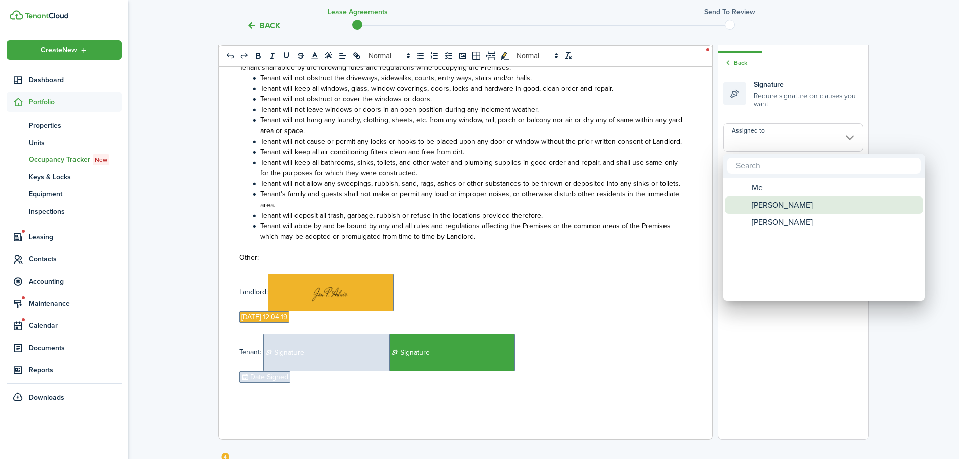
click at [766, 200] on span "[PERSON_NAME]" at bounding box center [782, 204] width 61 height 17
type input "[PERSON_NAME]"
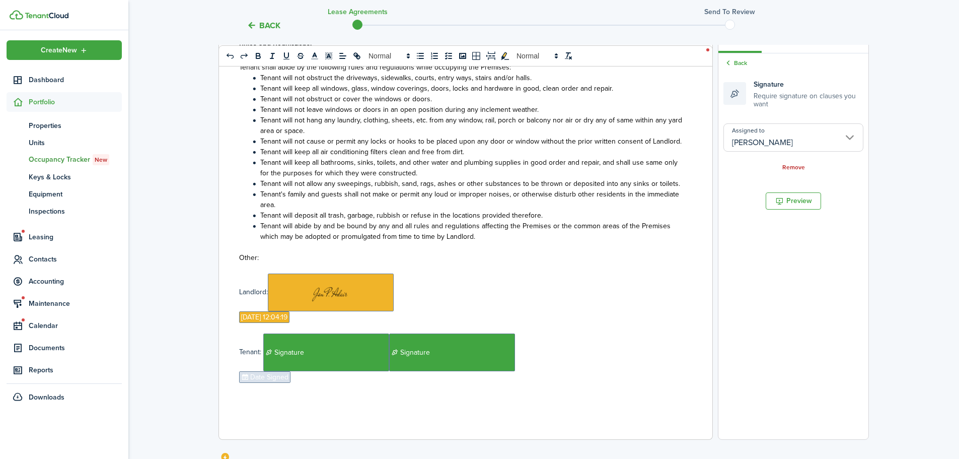
click at [771, 140] on input "[PERSON_NAME]" at bounding box center [793, 137] width 140 height 28
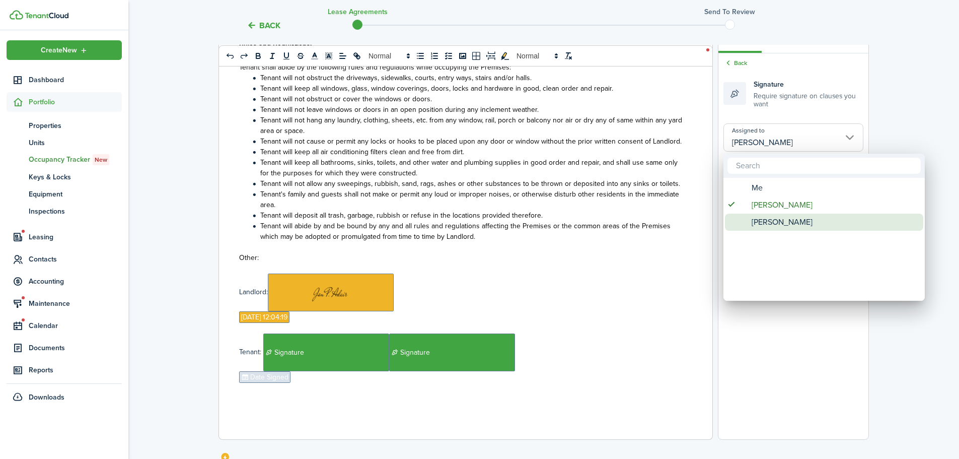
click at [774, 226] on span "[PERSON_NAME]" at bounding box center [782, 221] width 61 height 17
type input "[PERSON_NAME]"
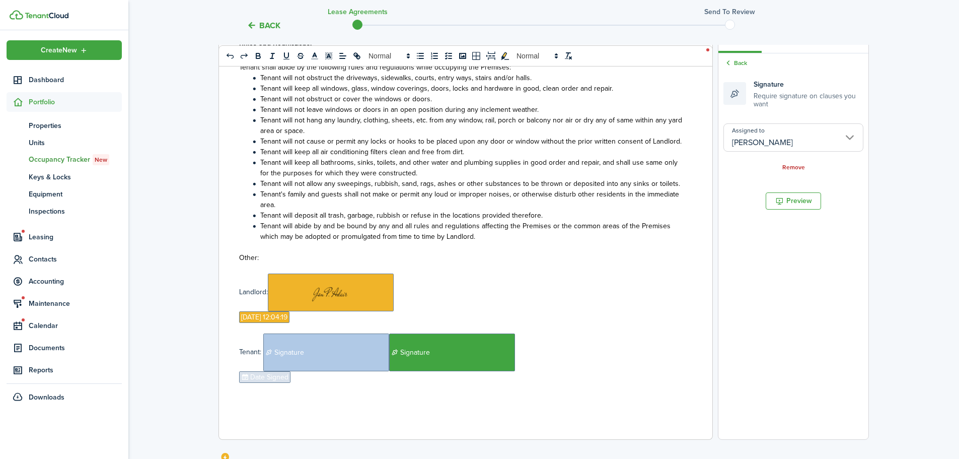
click at [266, 379] on span "Date Signed" at bounding box center [264, 377] width 51 height 12
click at [786, 129] on input "Assigned to" at bounding box center [793, 131] width 140 height 28
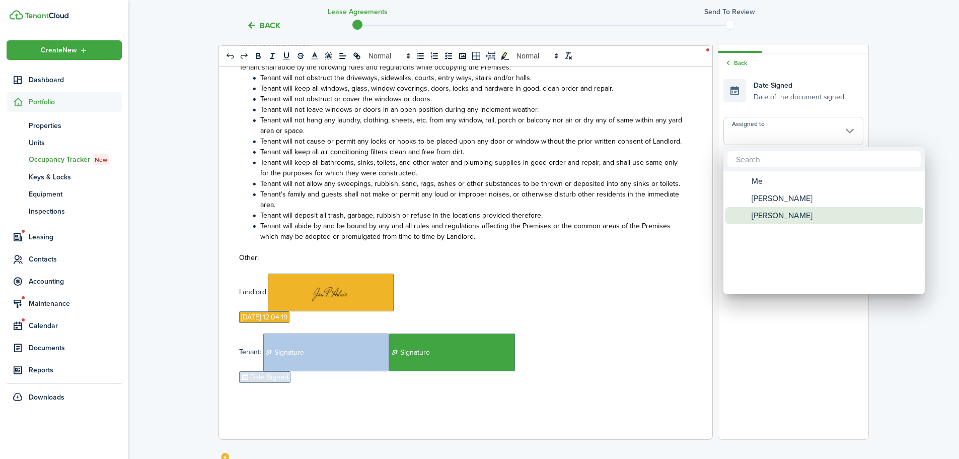
click at [765, 218] on span "[PERSON_NAME]" at bounding box center [782, 215] width 61 height 17
type input "[PERSON_NAME]"
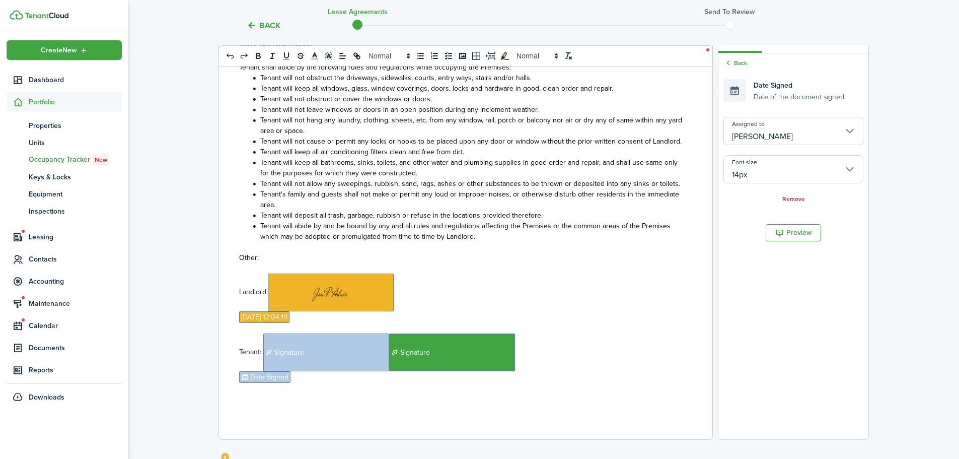
click at [653, 260] on p "Other:" at bounding box center [461, 257] width 445 height 11
click at [794, 128] on input "Assigned to" at bounding box center [793, 131] width 140 height 28
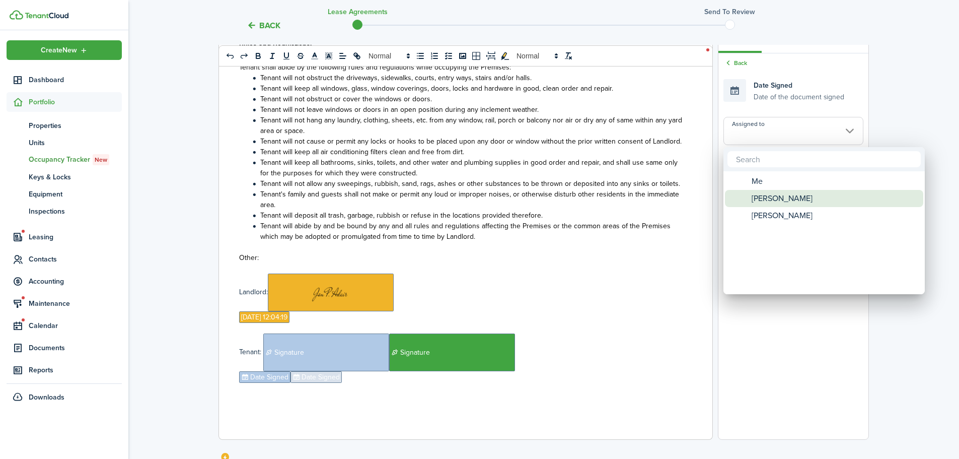
click at [781, 197] on span "[PERSON_NAME]" at bounding box center [782, 198] width 61 height 17
type input "[PERSON_NAME]"
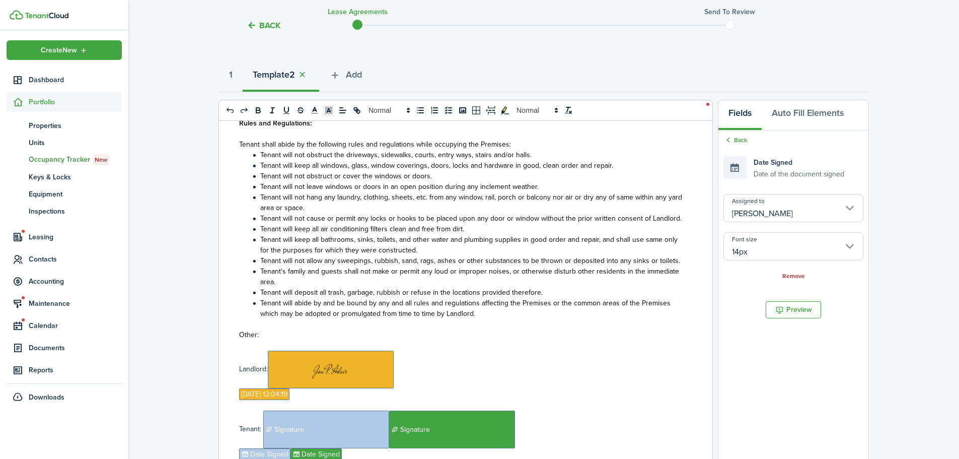
scroll to position [0, 0]
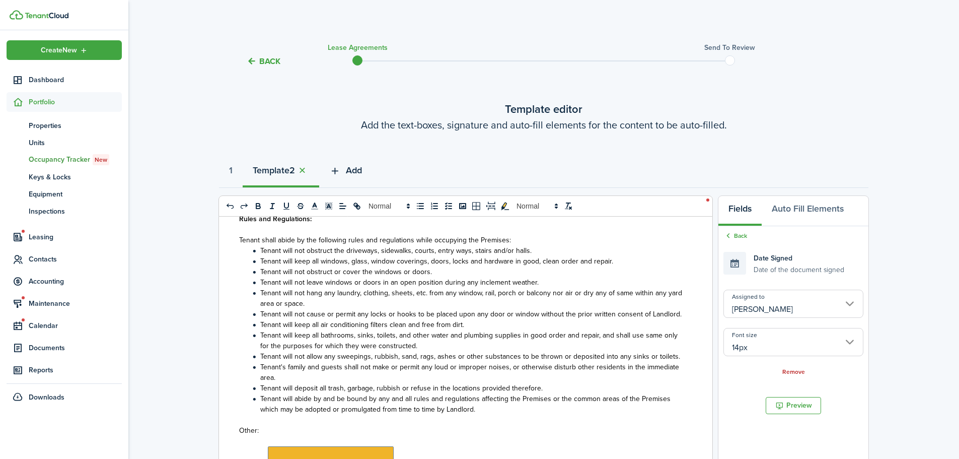
click at [359, 164] on span "Add" at bounding box center [354, 171] width 16 height 14
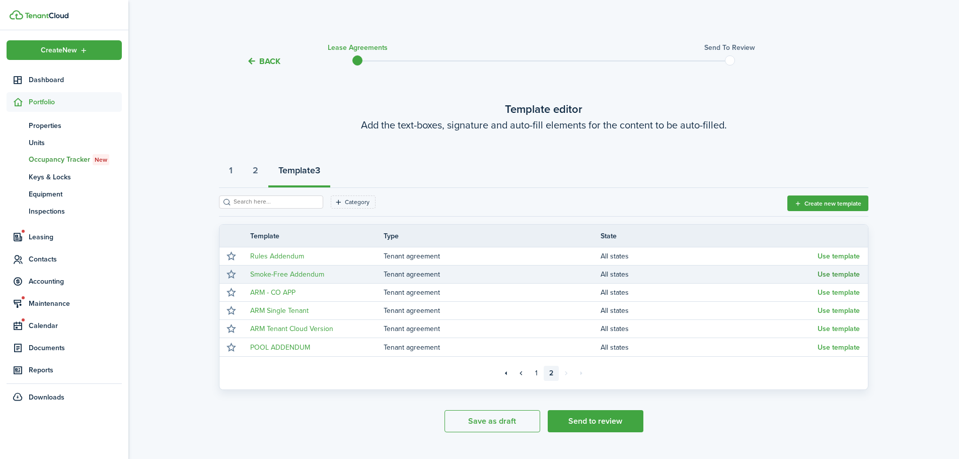
click at [824, 275] on button "Use template" at bounding box center [838, 274] width 42 height 8
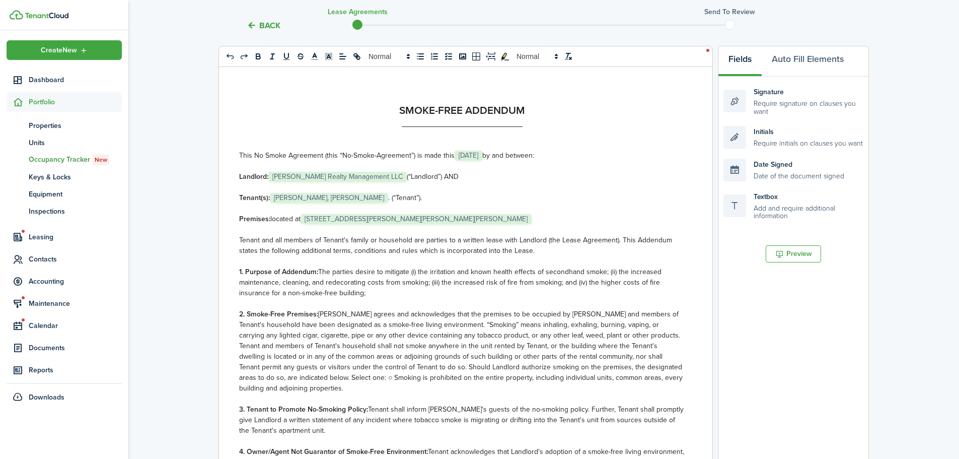
select select "fit"
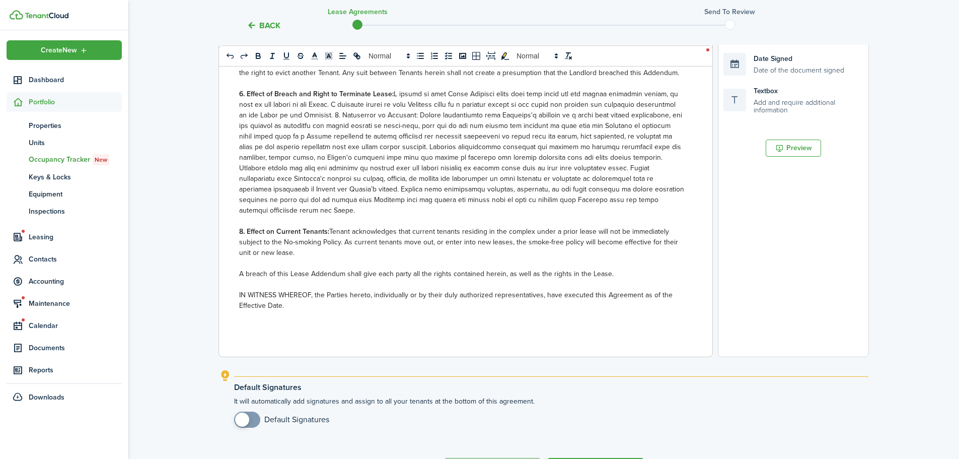
scroll to position [324, 0]
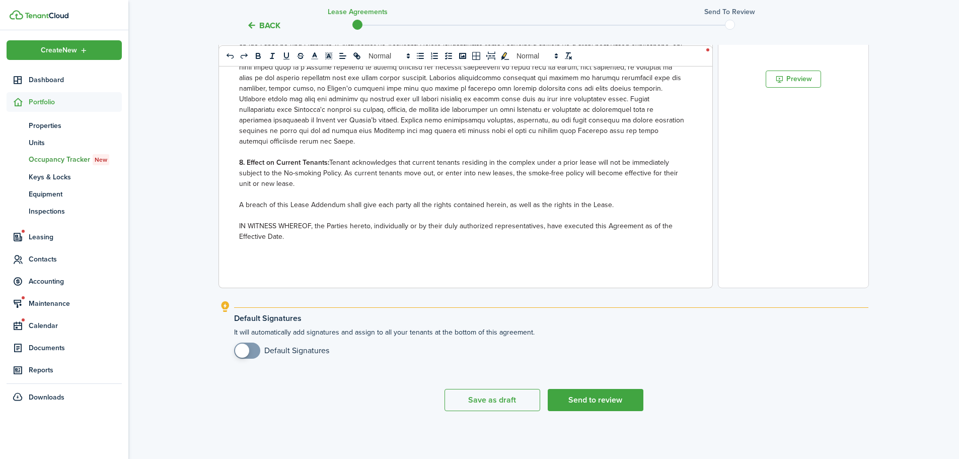
checkbox input "true"
click at [250, 353] on span at bounding box center [247, 350] width 10 height 16
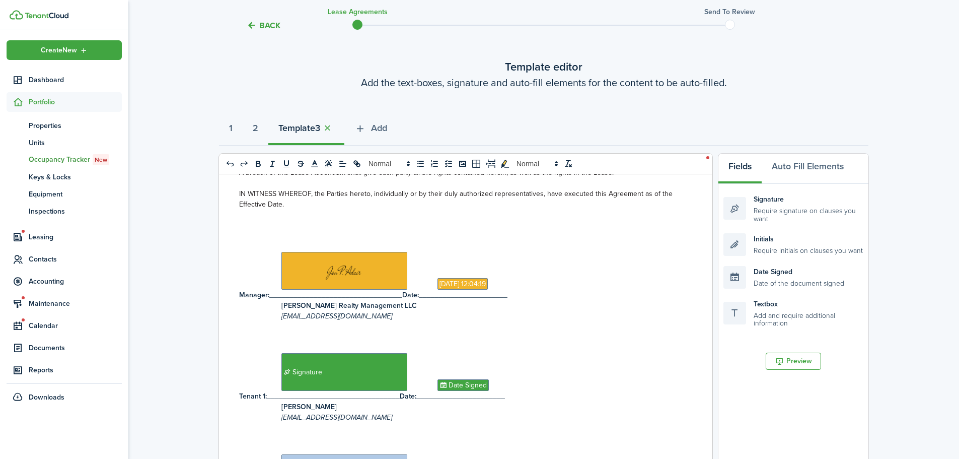
scroll to position [101, 0]
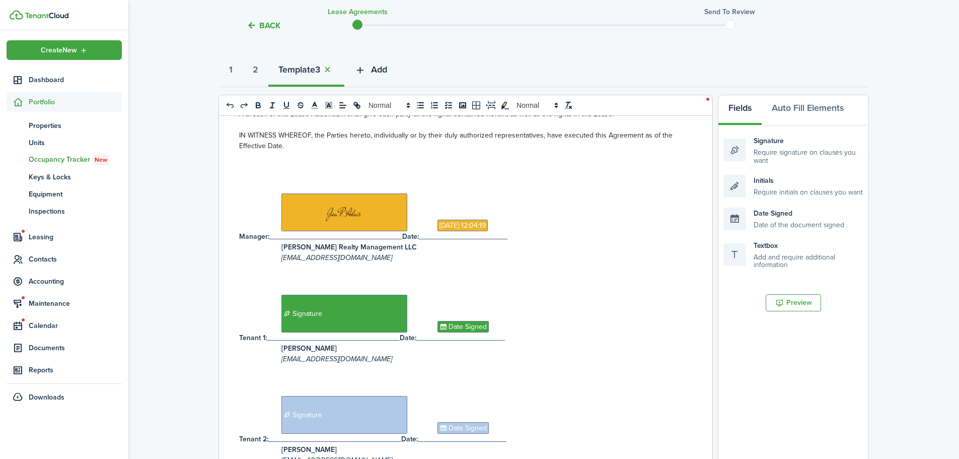
click at [382, 70] on span "Add" at bounding box center [379, 70] width 16 height 14
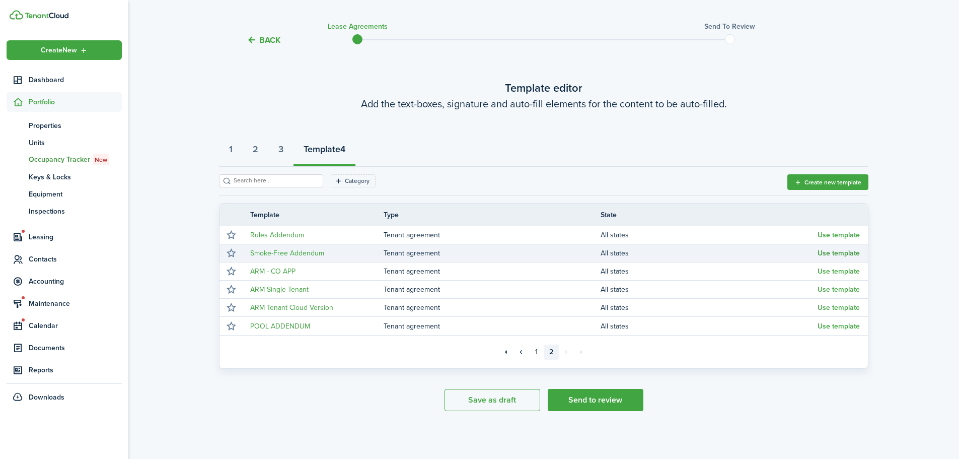
click at [843, 250] on button "Use template" at bounding box center [838, 253] width 42 height 8
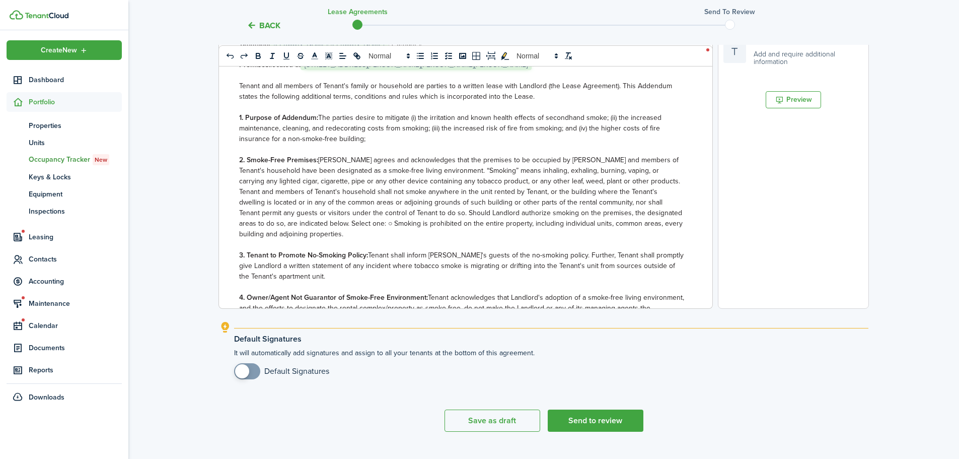
scroll to position [324, 0]
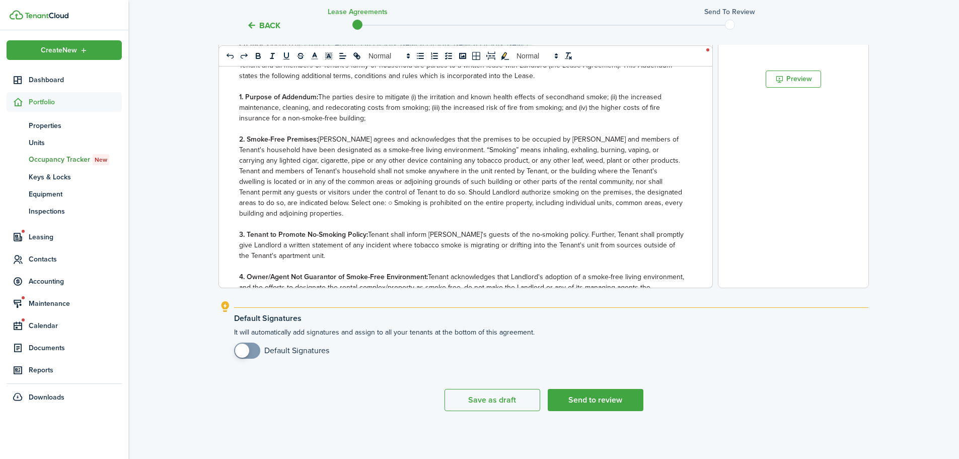
select select "fit"
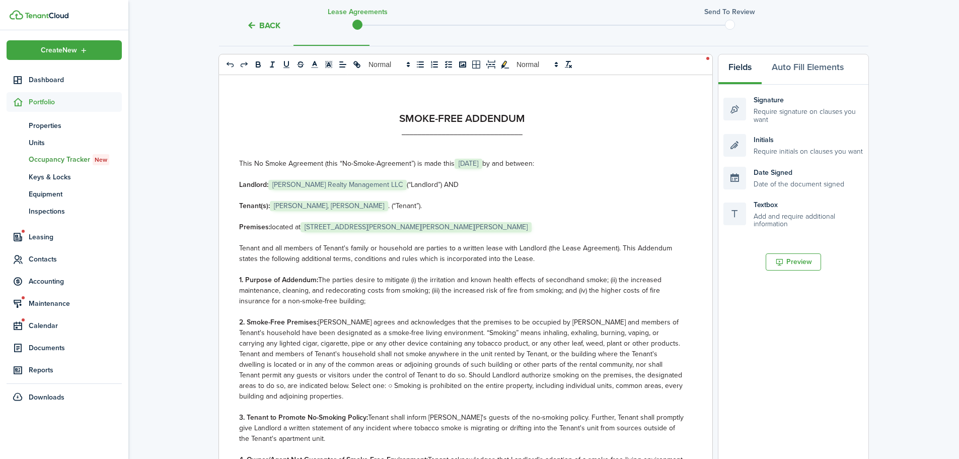
scroll to position [0, 0]
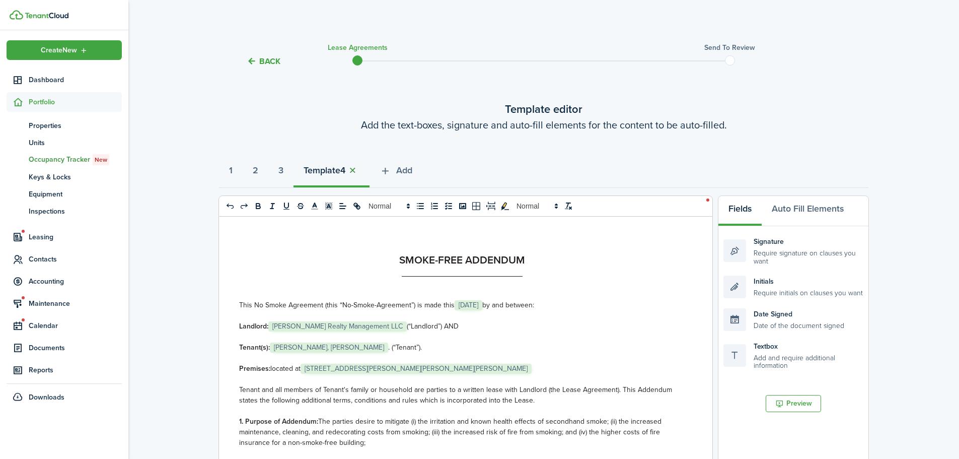
click at [359, 167] on button "button" at bounding box center [352, 171] width 14 height 12
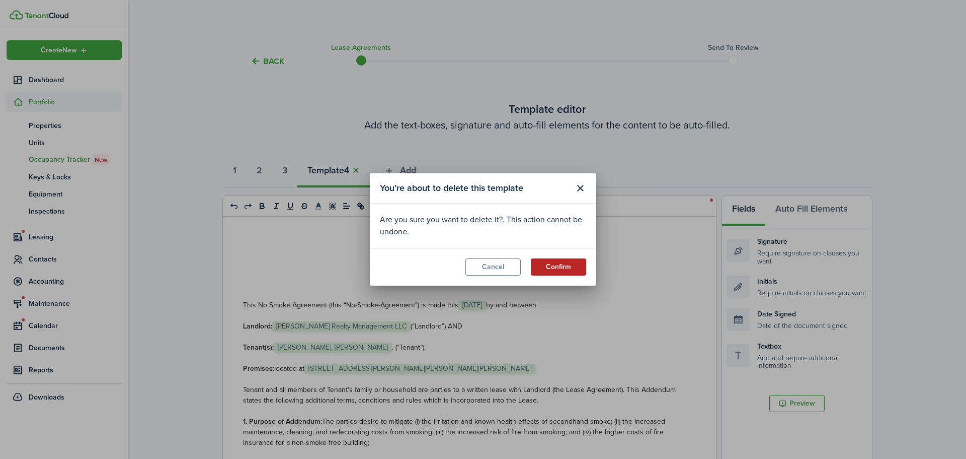
click at [553, 263] on button "Confirm" at bounding box center [558, 266] width 55 height 17
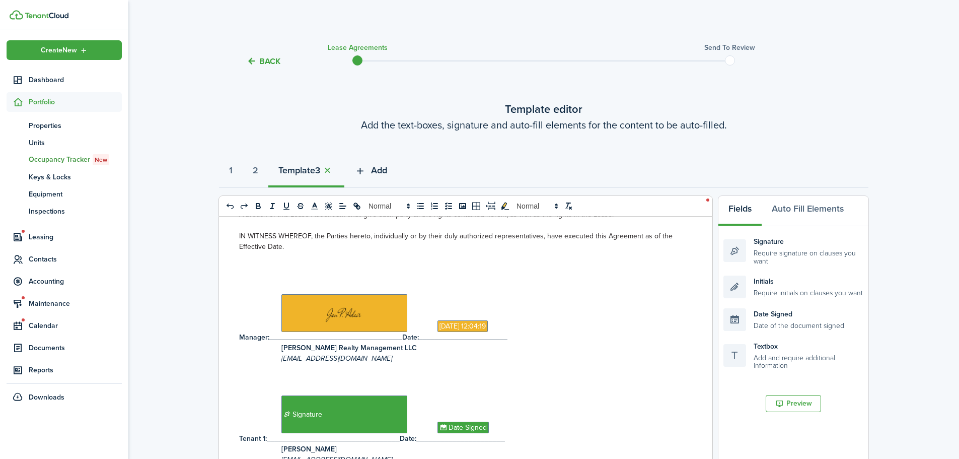
click at [381, 168] on span "Add" at bounding box center [379, 171] width 16 height 14
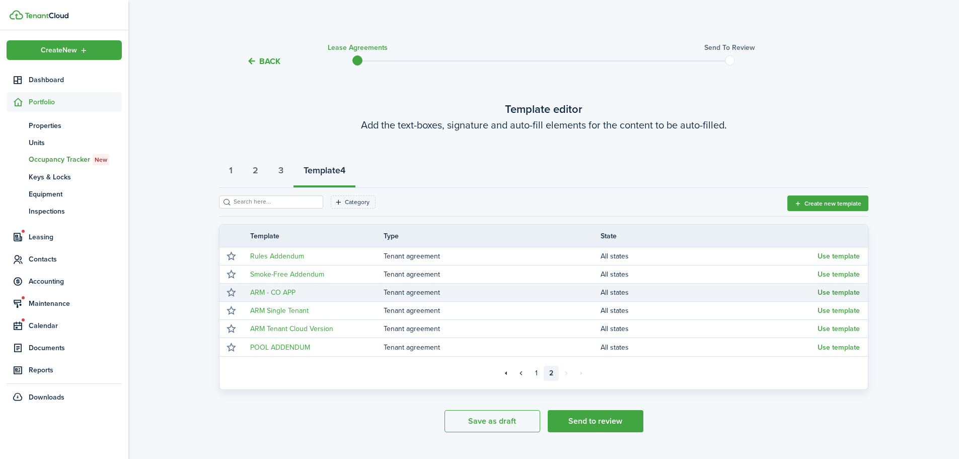
click at [827, 290] on button "Use template" at bounding box center [838, 292] width 42 height 8
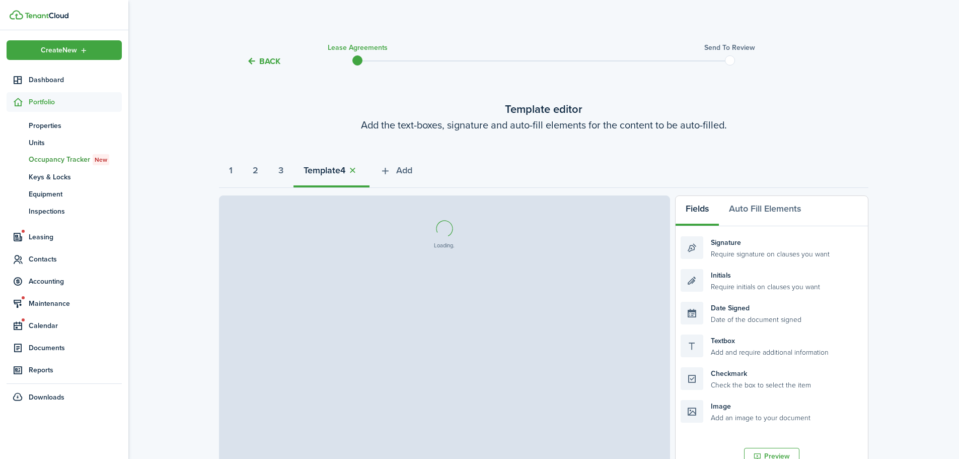
select select "fit"
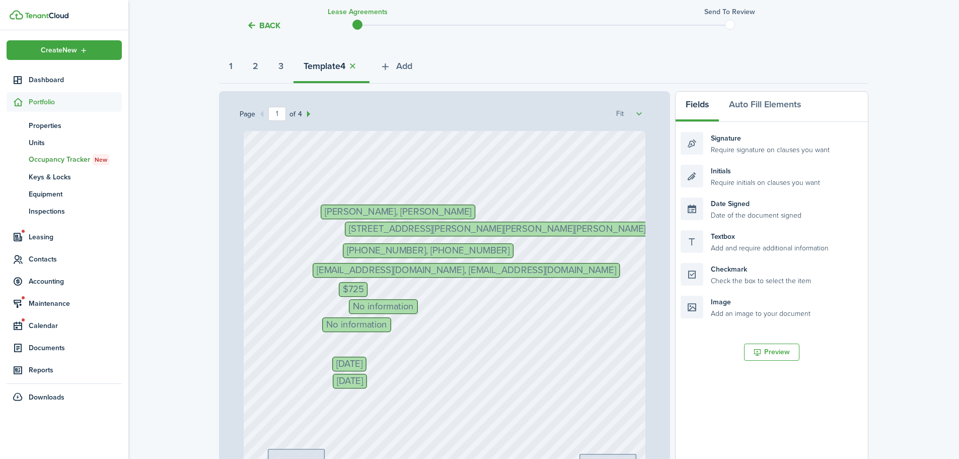
scroll to position [151, 0]
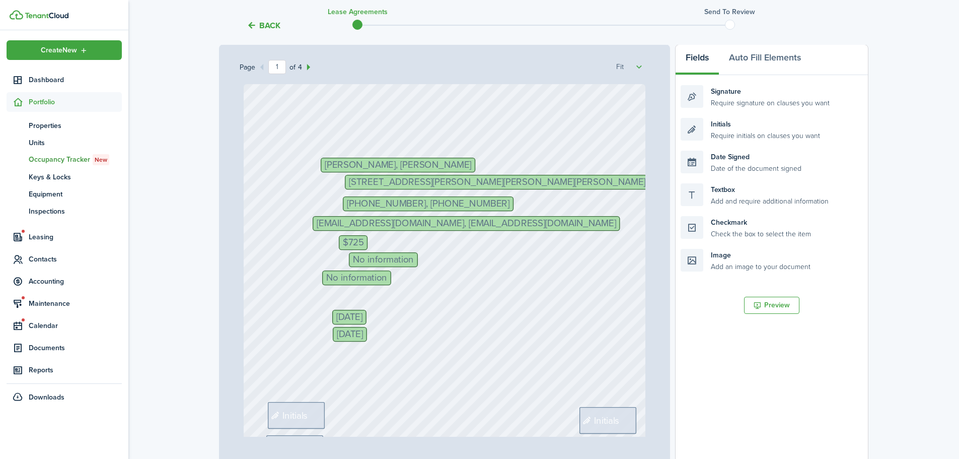
select select "fit"
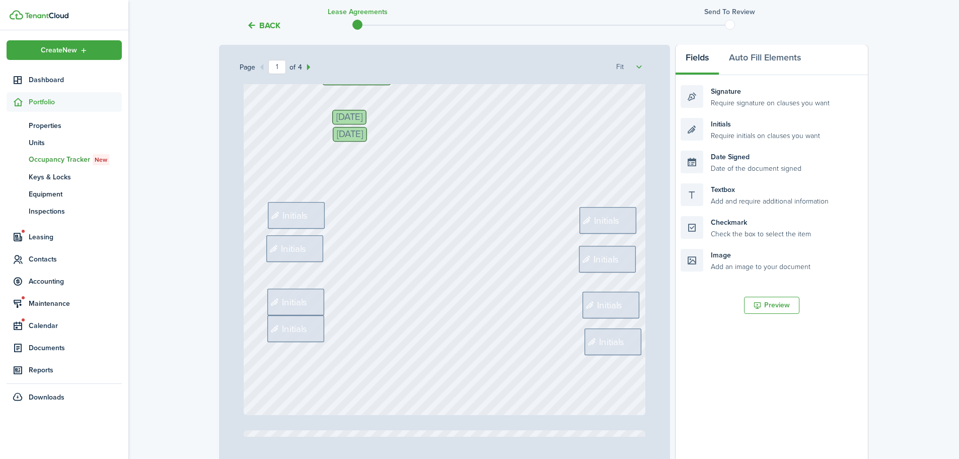
scroll to position [201, 0]
click at [283, 213] on span "Initials" at bounding box center [296, 214] width 26 height 14
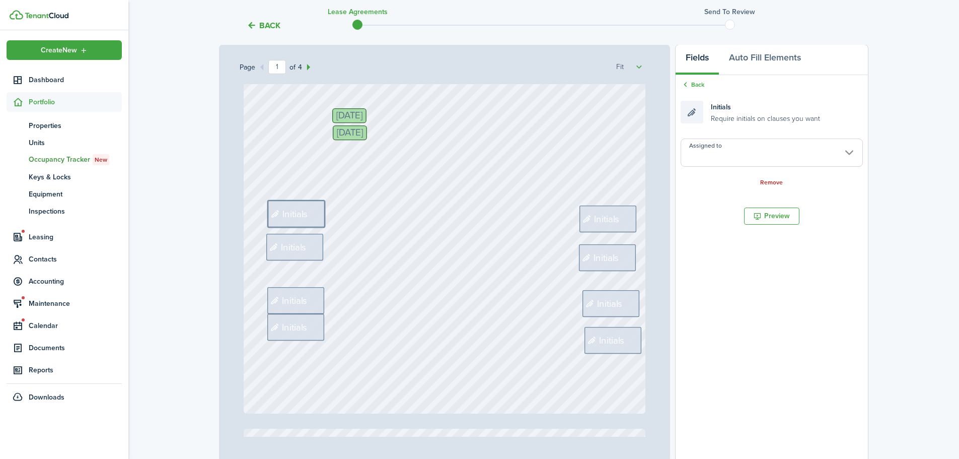
click at [735, 148] on input "Assigned to" at bounding box center [772, 152] width 182 height 28
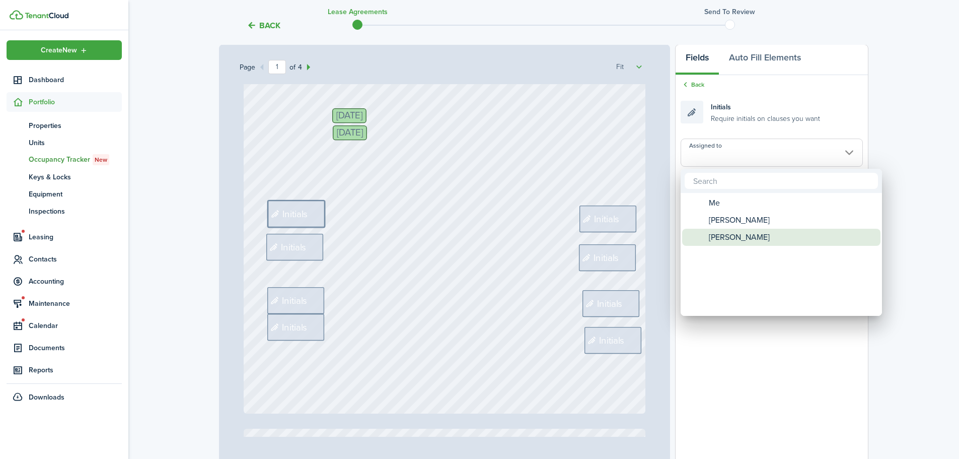
click at [730, 234] on span "[PERSON_NAME]" at bounding box center [739, 237] width 61 height 17
type input "[PERSON_NAME]"
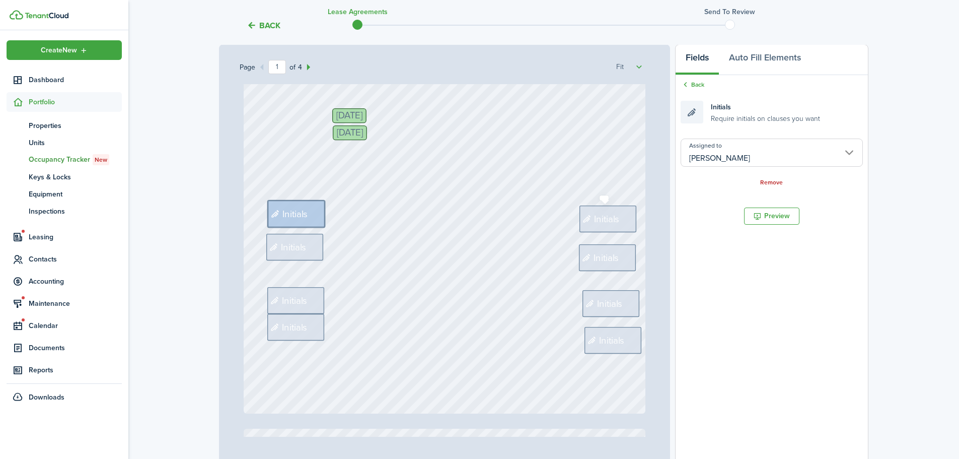
click at [606, 221] on span "Initials" at bounding box center [607, 218] width 26 height 14
click at [708, 162] on input "Assigned to" at bounding box center [772, 152] width 182 height 28
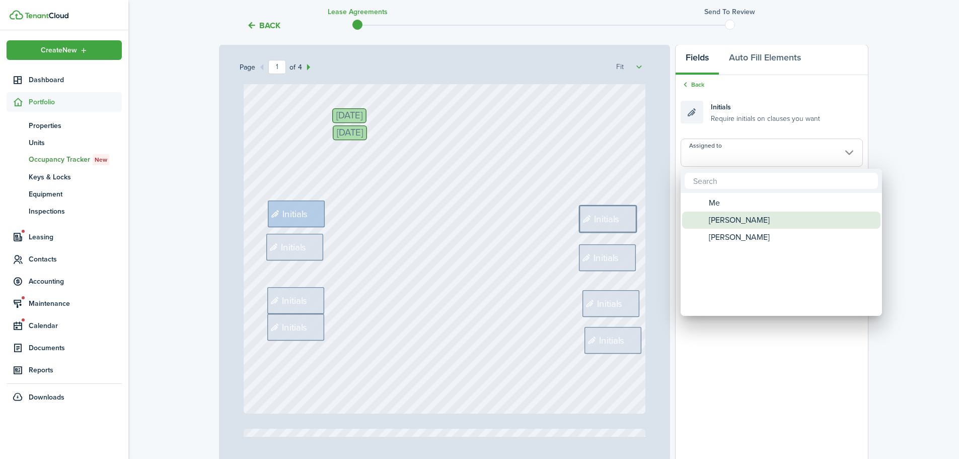
click at [726, 221] on span "[PERSON_NAME]" at bounding box center [739, 219] width 61 height 17
type input "[PERSON_NAME]"
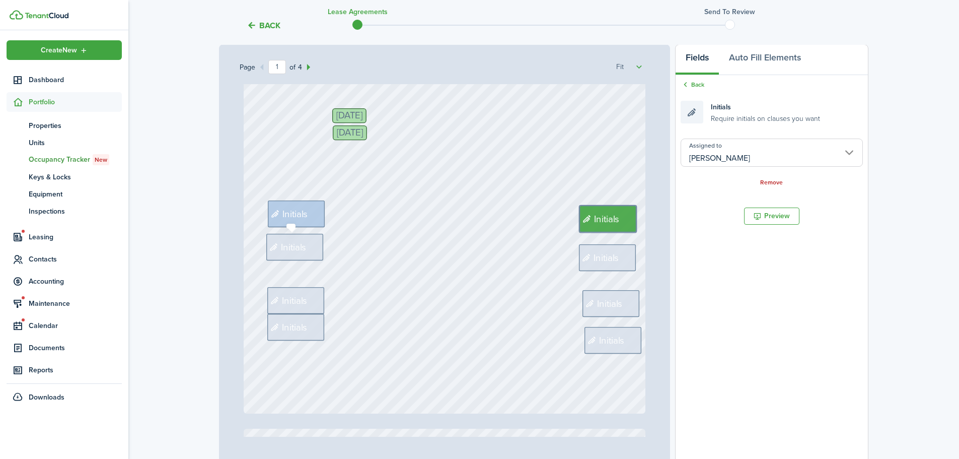
click at [288, 245] on span "Initials" at bounding box center [294, 247] width 26 height 14
click at [728, 159] on input "Assigned to" at bounding box center [772, 152] width 182 height 28
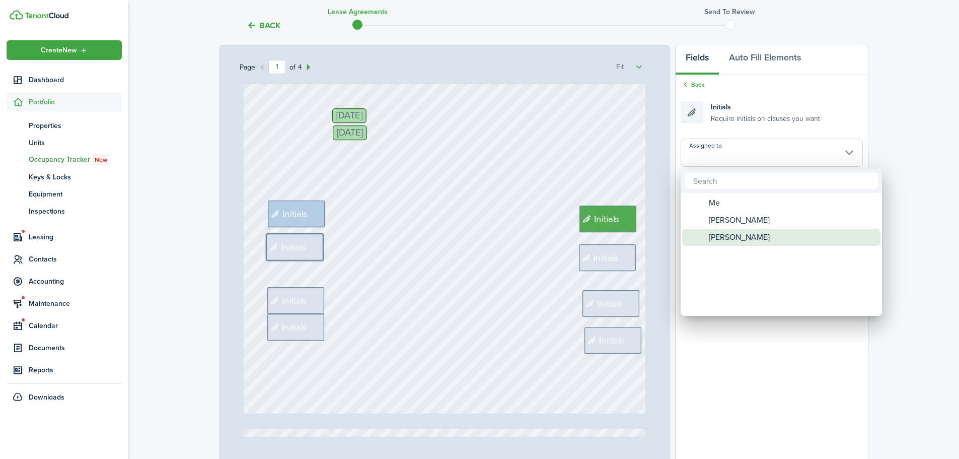
click at [724, 233] on span "[PERSON_NAME]" at bounding box center [739, 237] width 61 height 17
type input "[PERSON_NAME]"
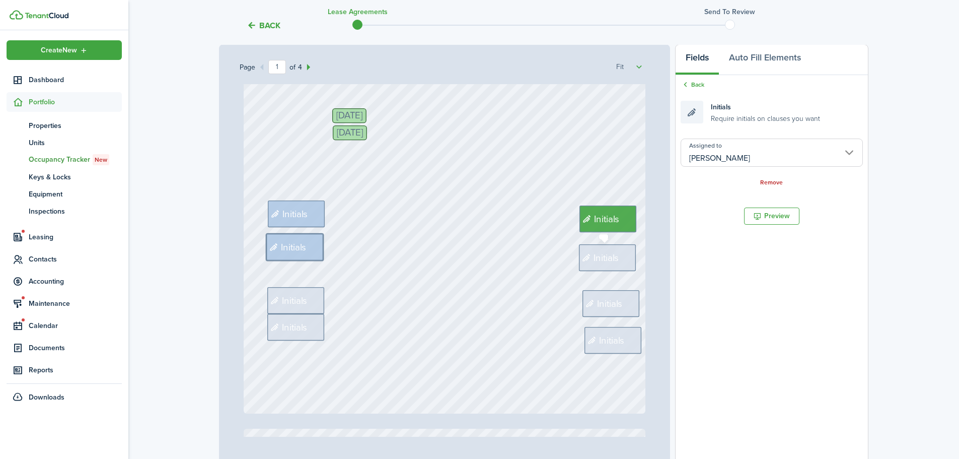
click at [621, 255] on div "Initials" at bounding box center [607, 257] width 57 height 27
click at [749, 163] on input "Assigned to" at bounding box center [772, 152] width 182 height 28
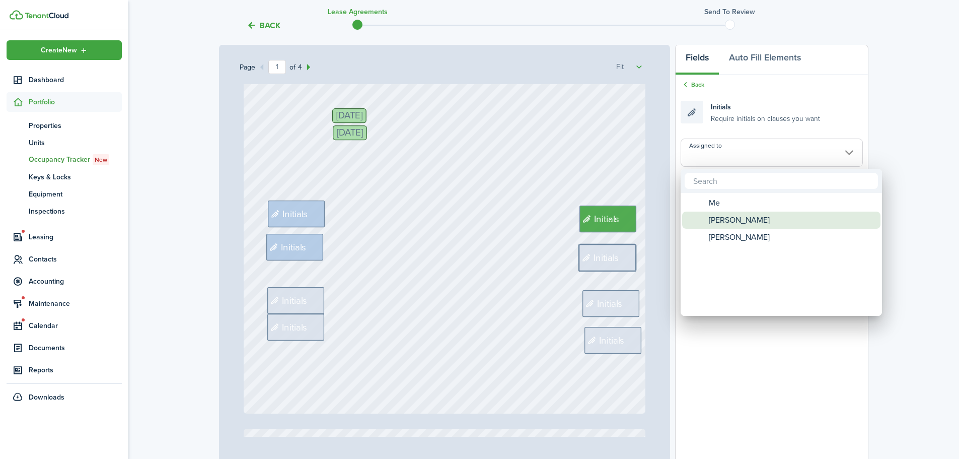
click at [738, 219] on span "[PERSON_NAME]" at bounding box center [739, 219] width 61 height 17
type input "[PERSON_NAME]"
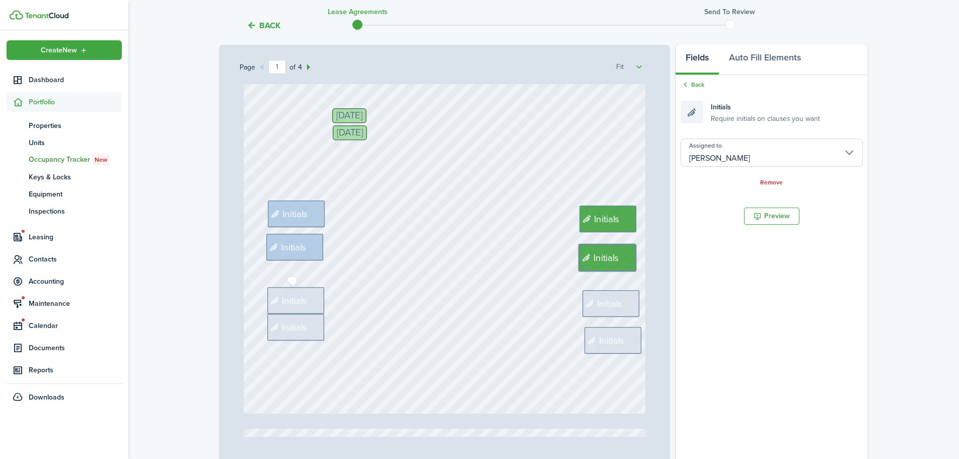
click at [282, 300] on span "Initials" at bounding box center [295, 300] width 26 height 14
click at [710, 164] on input "Assigned to" at bounding box center [772, 152] width 182 height 28
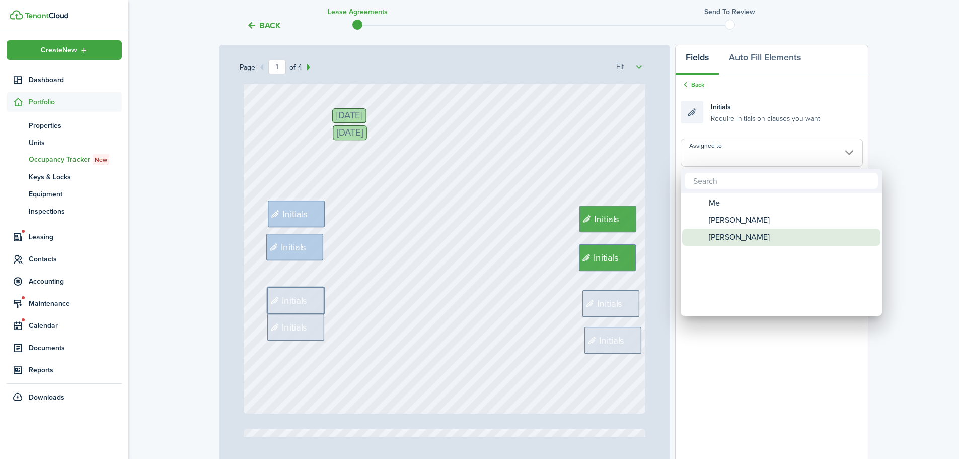
click at [719, 235] on span "[PERSON_NAME]" at bounding box center [739, 237] width 61 height 17
type input "[PERSON_NAME]"
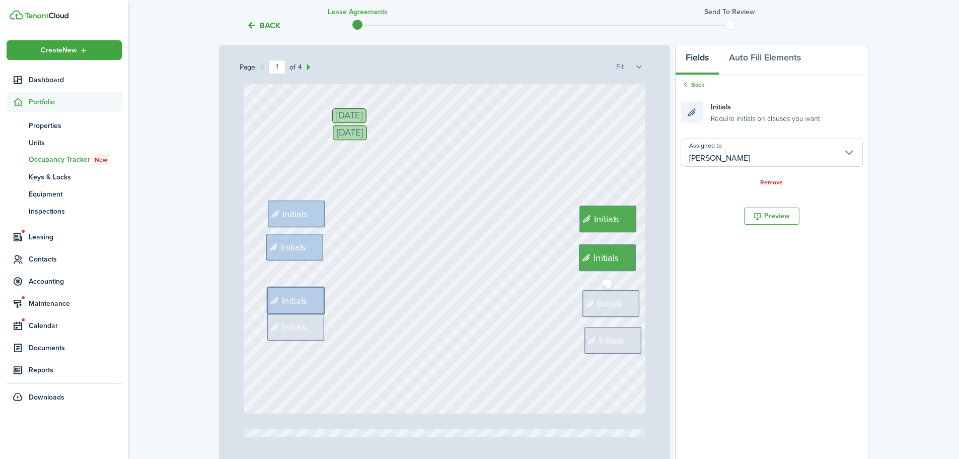
click at [597, 302] on span "Initials" at bounding box center [610, 303] width 26 height 14
click at [705, 164] on input "Assigned to" at bounding box center [772, 152] width 182 height 28
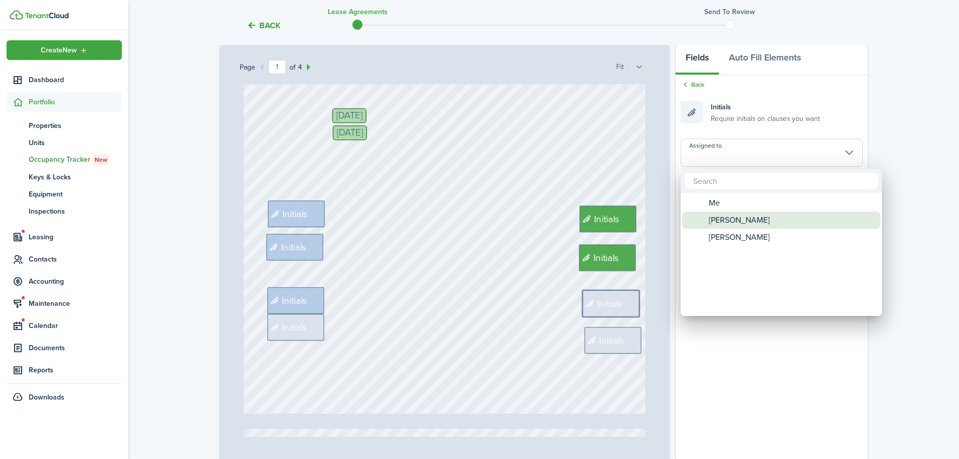
click at [715, 222] on span "[PERSON_NAME]" at bounding box center [739, 219] width 61 height 17
type input "[PERSON_NAME]"
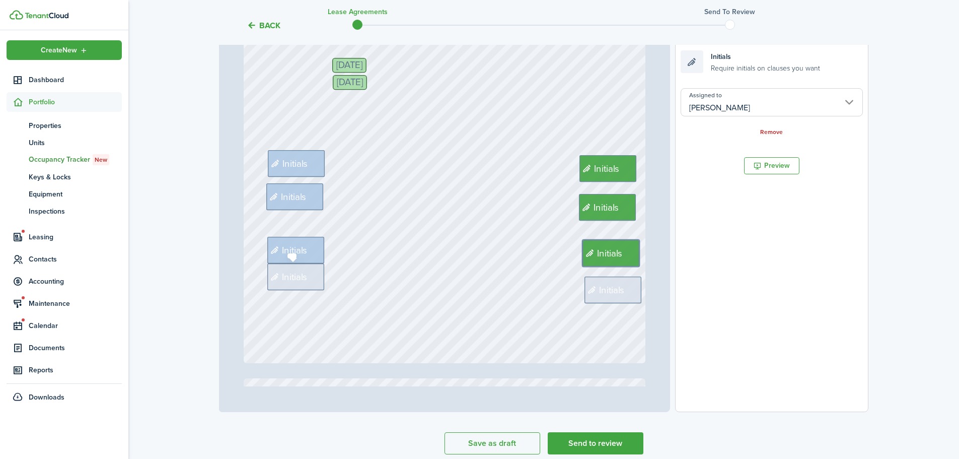
click at [291, 279] on span "Initials" at bounding box center [295, 276] width 26 height 14
click at [708, 101] on input "Assigned to" at bounding box center [772, 102] width 182 height 28
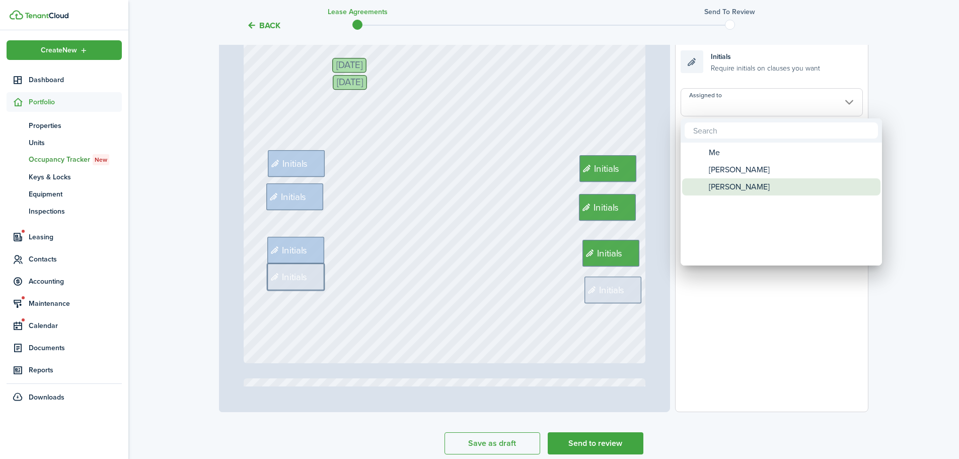
click at [728, 185] on span "[PERSON_NAME]" at bounding box center [739, 186] width 61 height 17
type input "[PERSON_NAME]"
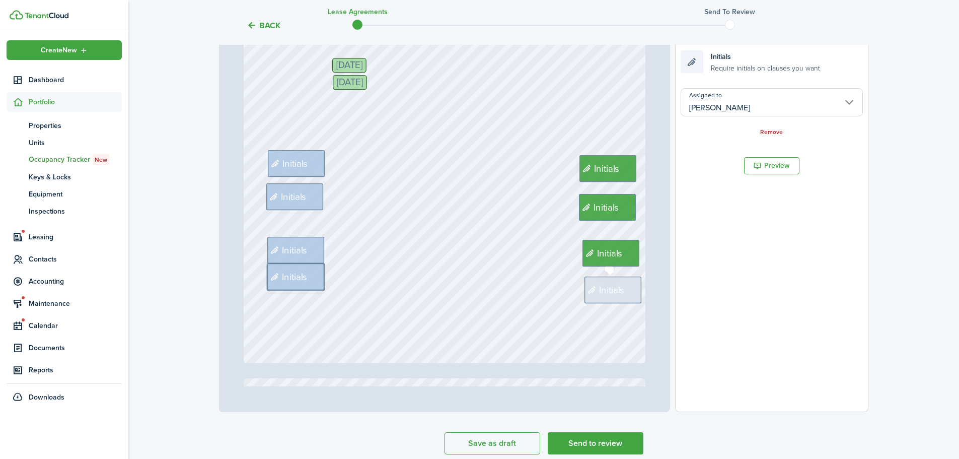
click at [616, 293] on span "Initials" at bounding box center [613, 290] width 26 height 14
click at [762, 106] on input "Assigned to" at bounding box center [772, 102] width 182 height 28
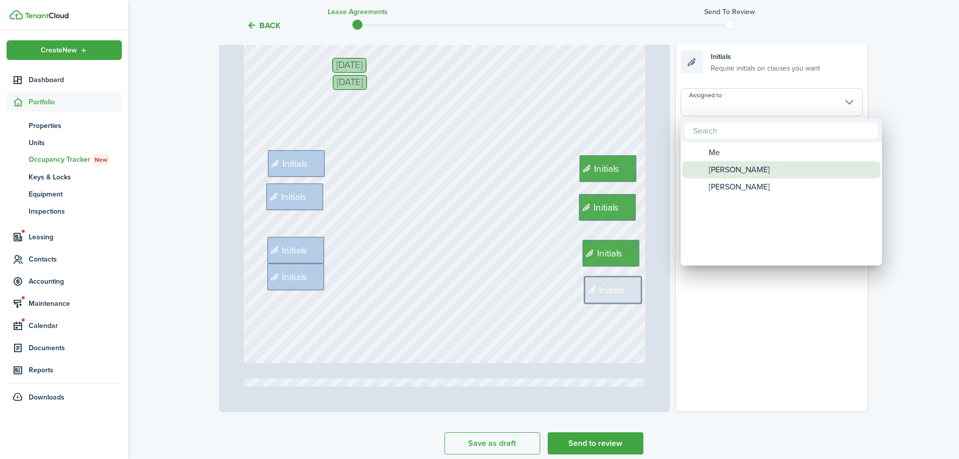
click at [736, 173] on span "[PERSON_NAME]" at bounding box center [739, 169] width 61 height 17
type input "[PERSON_NAME]"
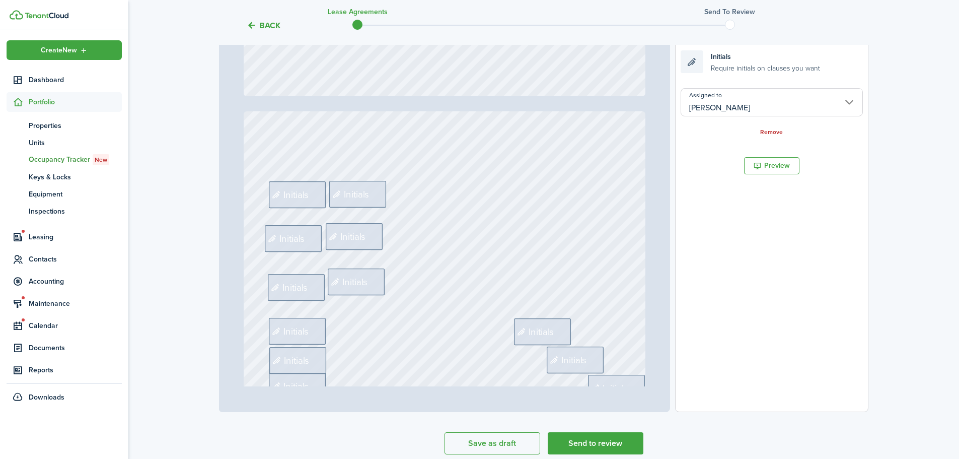
type input "2"
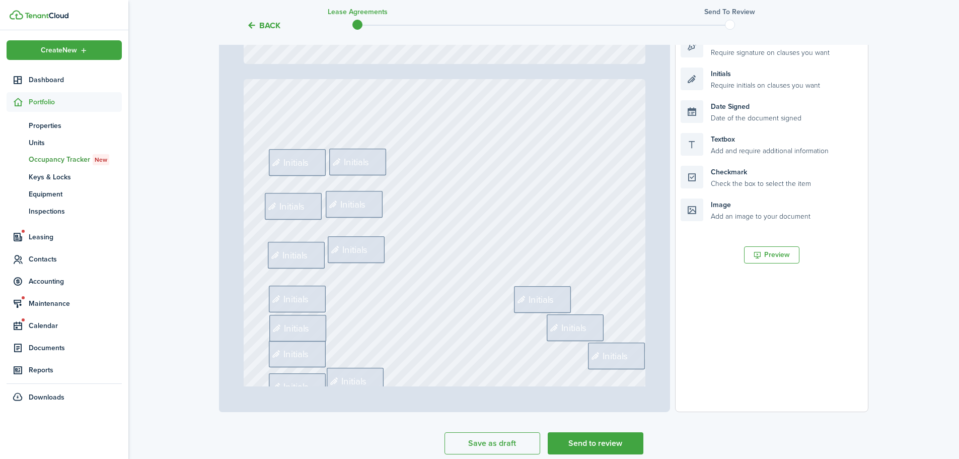
scroll to position [503, 0]
click at [309, 151] on div "Initials" at bounding box center [297, 159] width 57 height 27
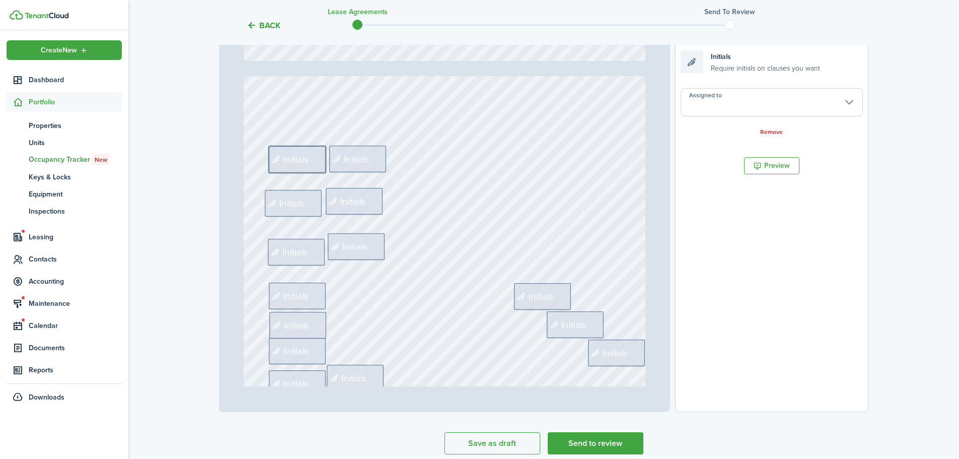
click at [785, 111] on input "Assigned to" at bounding box center [772, 102] width 182 height 28
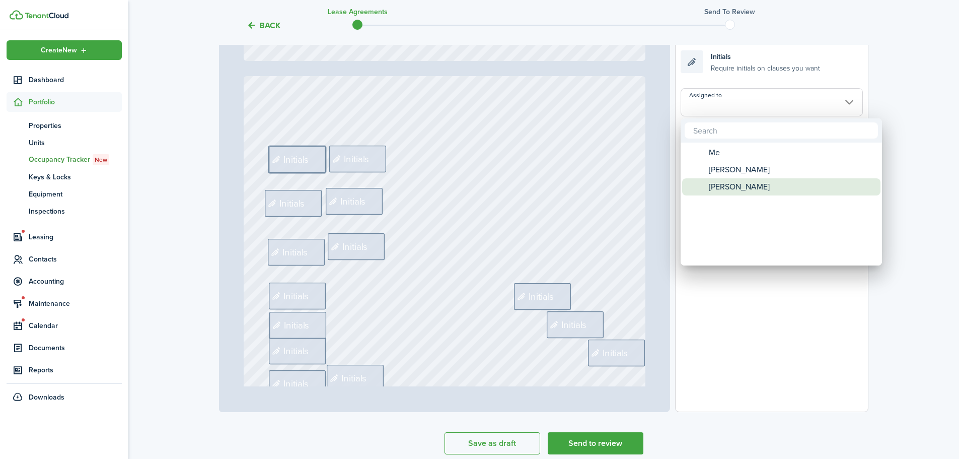
click at [722, 190] on span "[PERSON_NAME]" at bounding box center [739, 186] width 61 height 17
type input "[PERSON_NAME]"
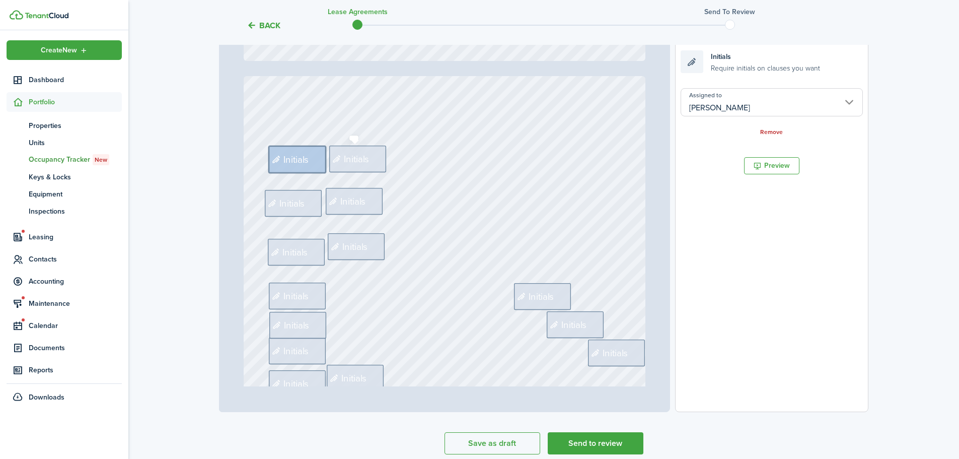
click at [353, 152] on span "Initials" at bounding box center [357, 159] width 26 height 14
click at [777, 109] on input "Assigned to" at bounding box center [772, 102] width 182 height 28
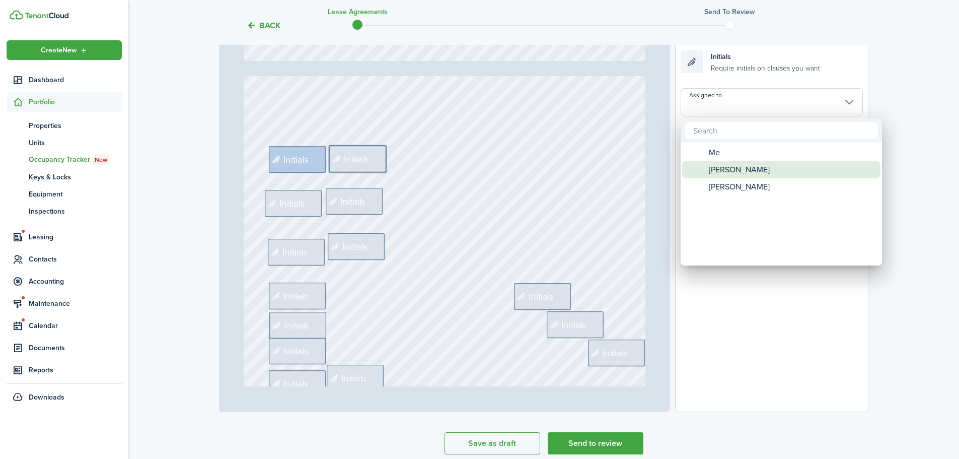
click at [732, 164] on span "[PERSON_NAME]" at bounding box center [739, 169] width 61 height 17
type input "[PERSON_NAME]"
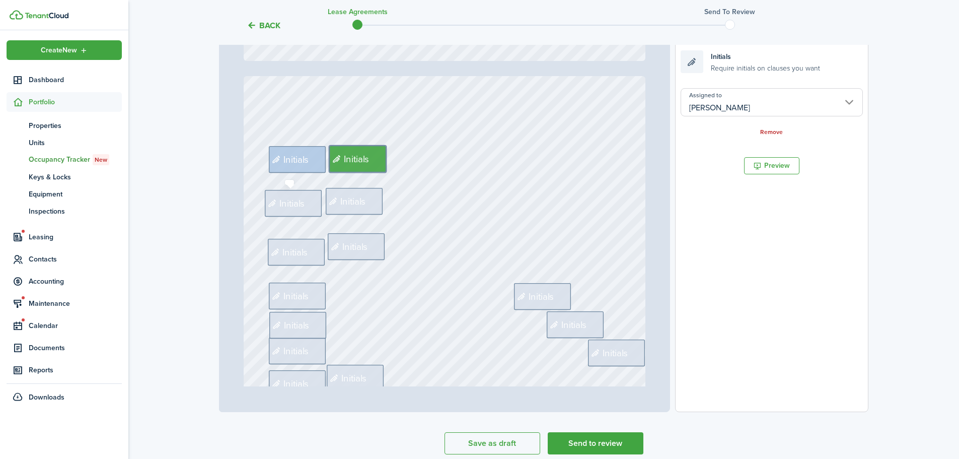
click at [292, 201] on span "Initials" at bounding box center [292, 203] width 26 height 14
click at [768, 108] on input "Assigned to" at bounding box center [772, 102] width 182 height 28
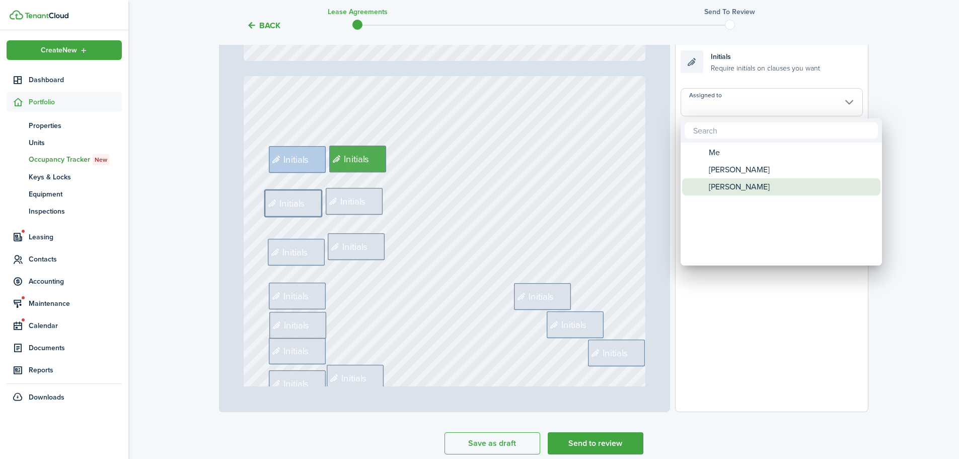
click at [719, 184] on span "[PERSON_NAME]" at bounding box center [739, 186] width 61 height 17
type input "[PERSON_NAME]"
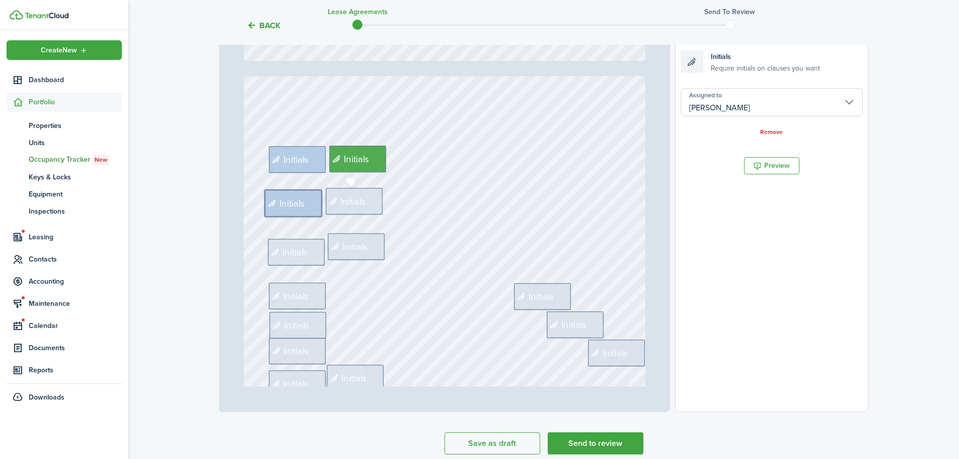
click at [354, 208] on div "Initials" at bounding box center [354, 201] width 57 height 27
click at [728, 109] on input "Assigned to" at bounding box center [772, 102] width 182 height 28
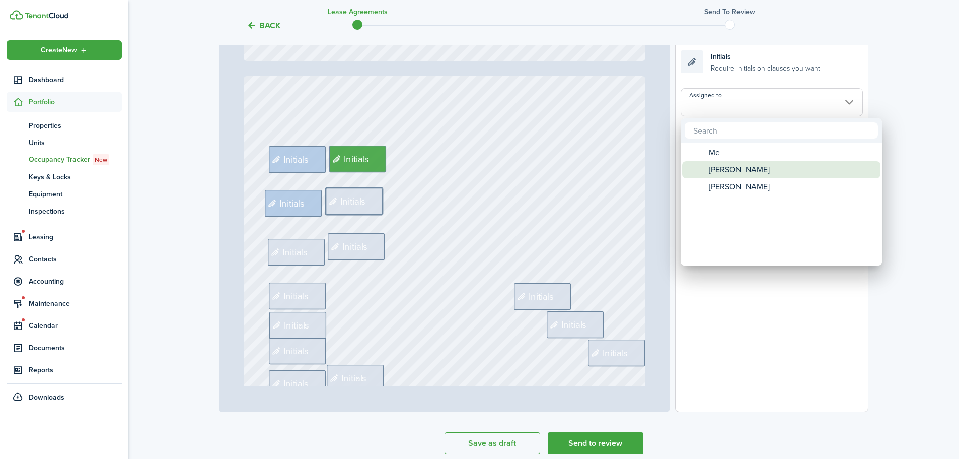
click at [729, 165] on span "[PERSON_NAME]" at bounding box center [739, 169] width 61 height 17
type input "[PERSON_NAME]"
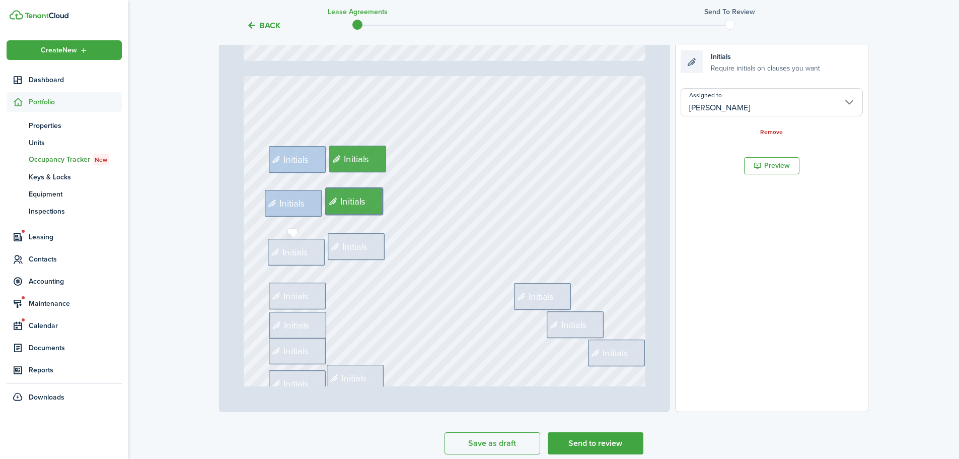
click at [290, 247] on span "Initials" at bounding box center [296, 252] width 26 height 14
click at [755, 111] on input "Assigned to" at bounding box center [772, 102] width 182 height 28
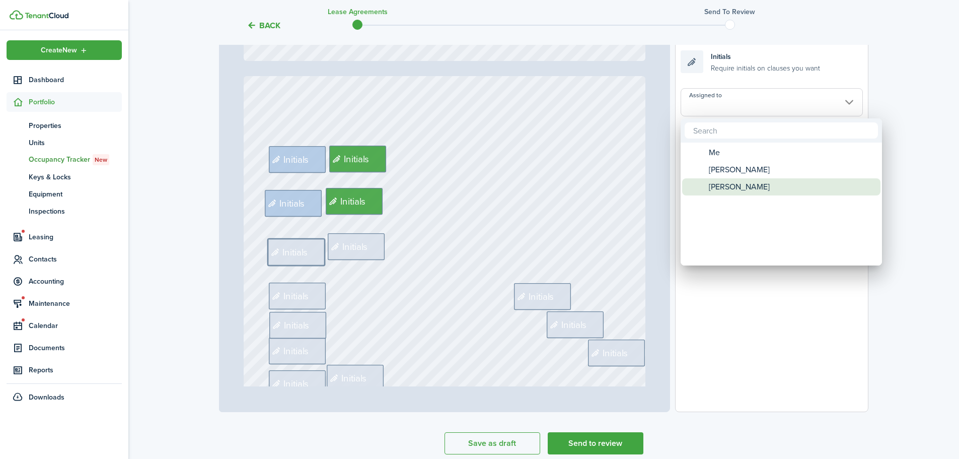
click at [709, 186] on span "[PERSON_NAME]" at bounding box center [739, 186] width 61 height 17
type input "[PERSON_NAME]"
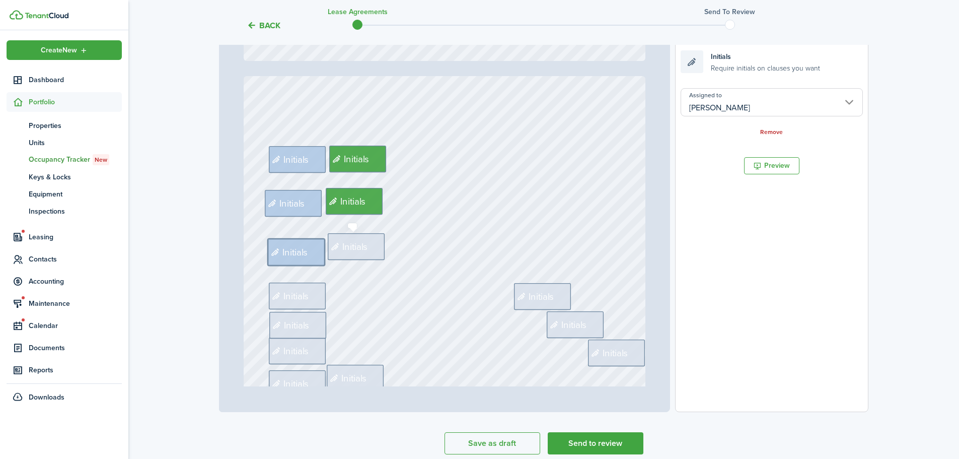
click at [347, 251] on span "Initials" at bounding box center [355, 246] width 26 height 14
click at [740, 109] on input "Assigned to" at bounding box center [772, 102] width 182 height 28
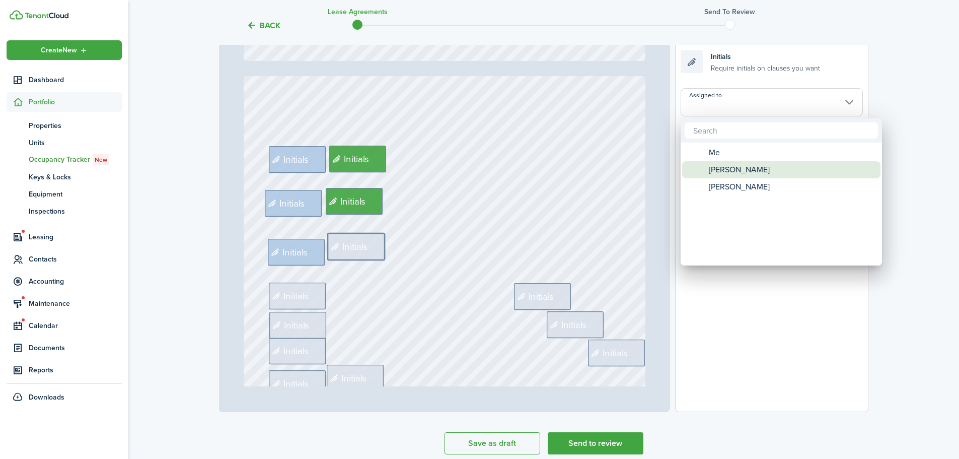
click at [734, 171] on span "[PERSON_NAME]" at bounding box center [739, 169] width 61 height 17
type input "[PERSON_NAME]"
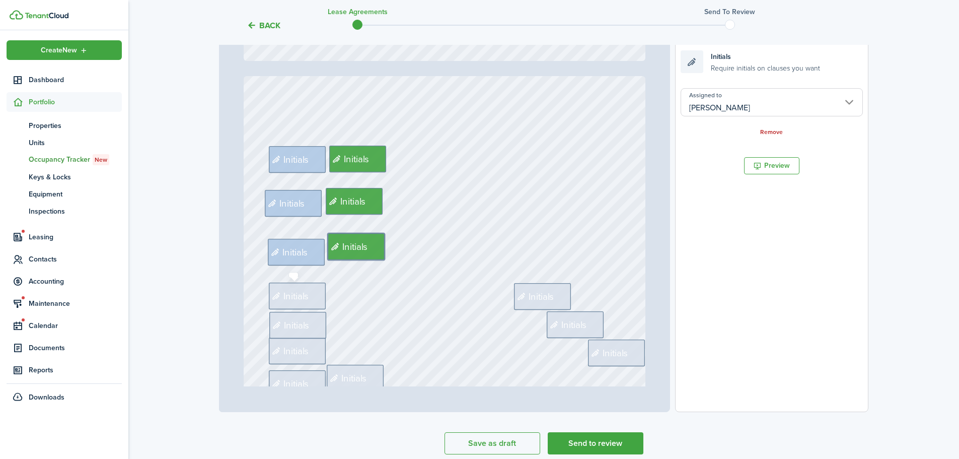
click at [271, 300] on icon at bounding box center [277, 296] width 12 height 10
click at [719, 100] on input "Assigned to" at bounding box center [772, 102] width 182 height 28
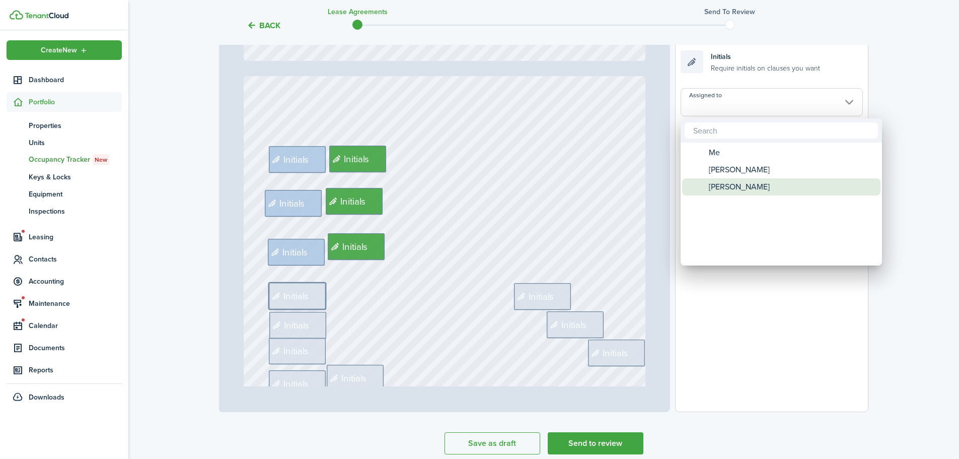
click at [714, 184] on span "[PERSON_NAME]" at bounding box center [739, 186] width 61 height 17
type input "[PERSON_NAME]"
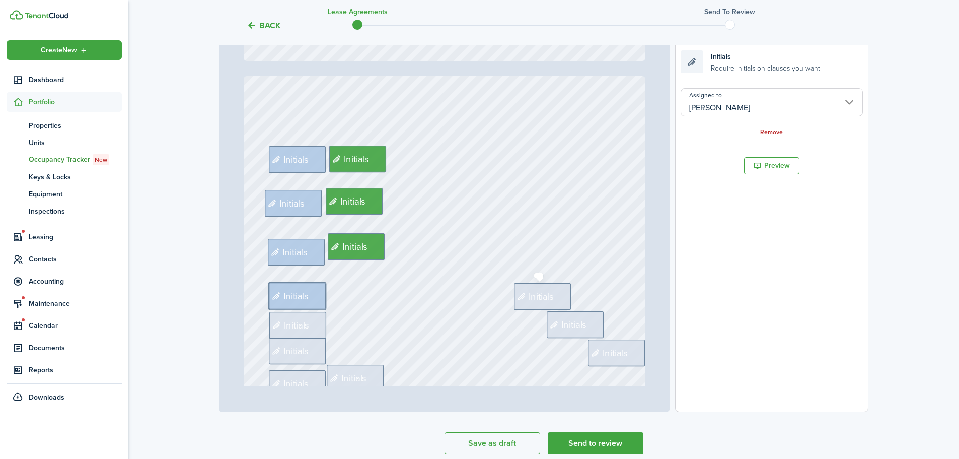
click at [535, 298] on span "Initials" at bounding box center [542, 296] width 26 height 14
click at [703, 110] on input "Assigned to" at bounding box center [772, 102] width 182 height 28
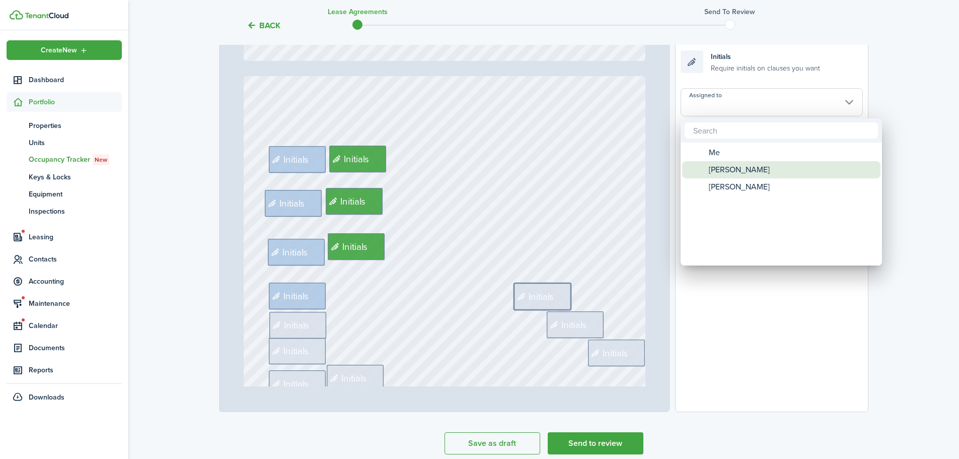
click at [726, 169] on span "[PERSON_NAME]" at bounding box center [739, 169] width 61 height 17
type input "[PERSON_NAME]"
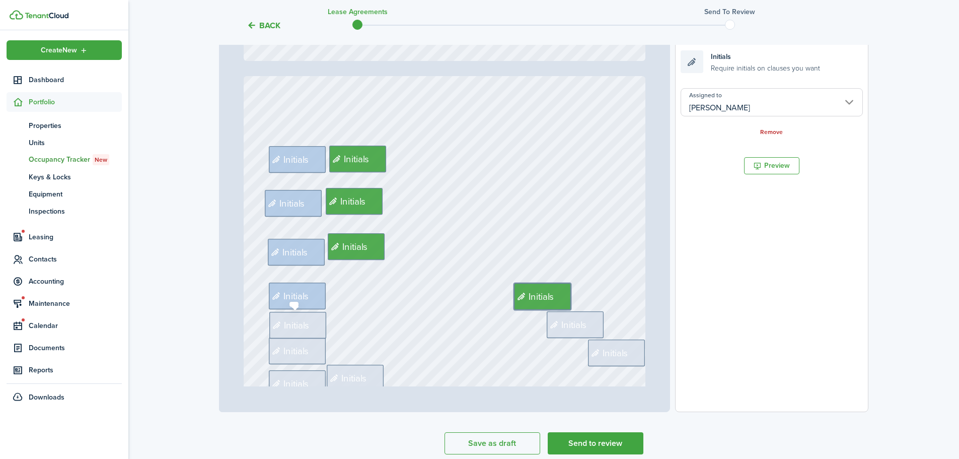
click at [302, 322] on span "Initials" at bounding box center [297, 325] width 26 height 14
click at [709, 109] on input "Assigned to" at bounding box center [772, 102] width 182 height 28
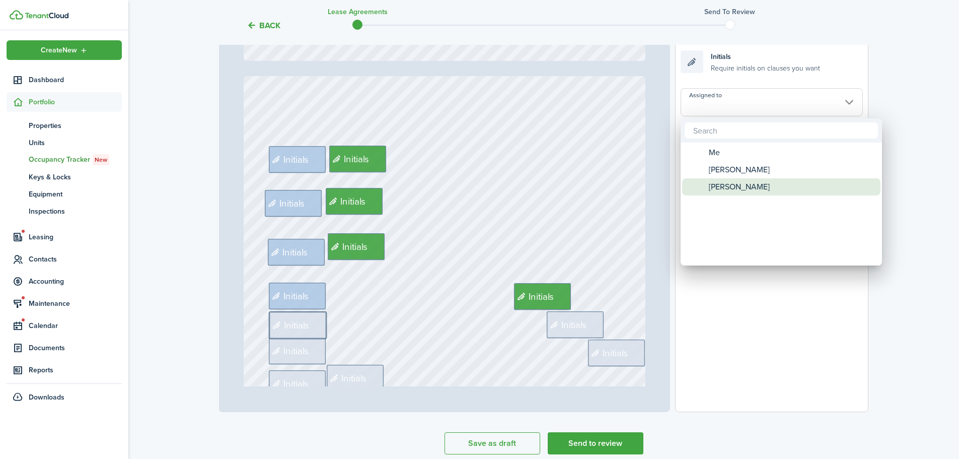
click at [715, 182] on span "[PERSON_NAME]" at bounding box center [739, 186] width 61 height 17
type input "[PERSON_NAME]"
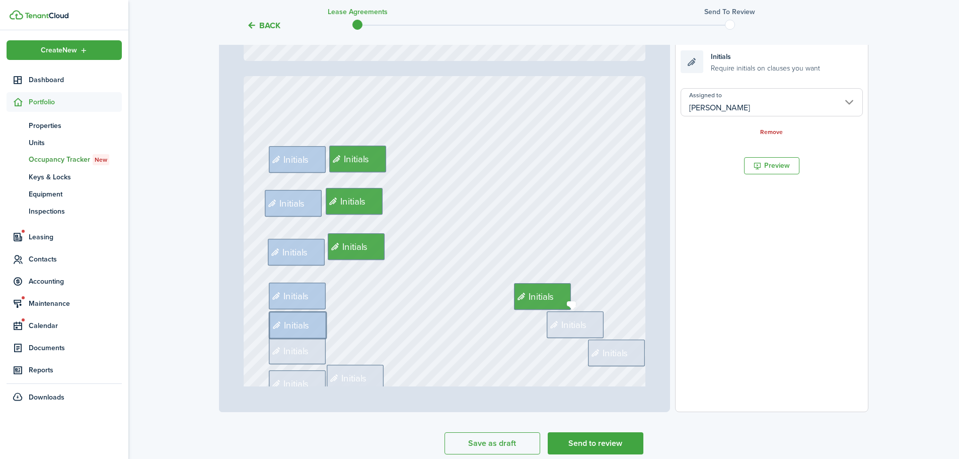
click at [573, 317] on span "Initials" at bounding box center [575, 324] width 26 height 14
click at [727, 113] on input "Assigned to" at bounding box center [772, 102] width 182 height 28
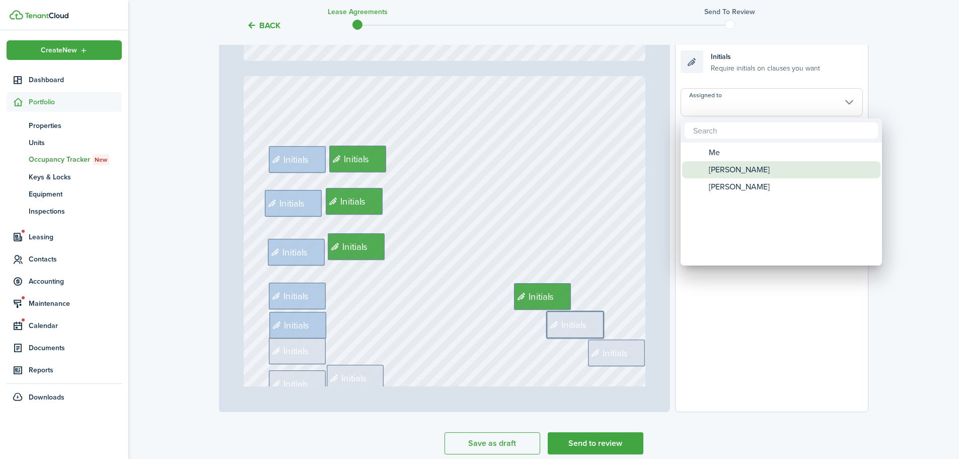
click at [732, 170] on span "[PERSON_NAME]" at bounding box center [739, 169] width 61 height 17
type input "[PERSON_NAME]"
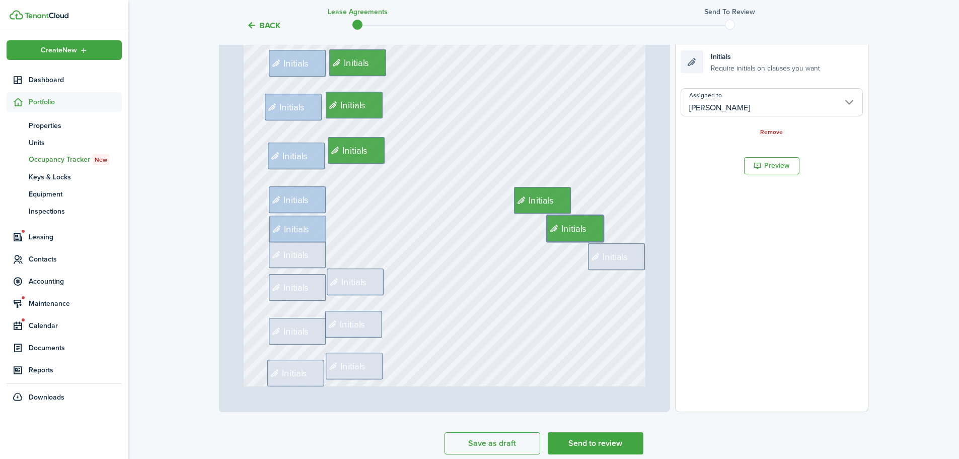
scroll to position [604, 0]
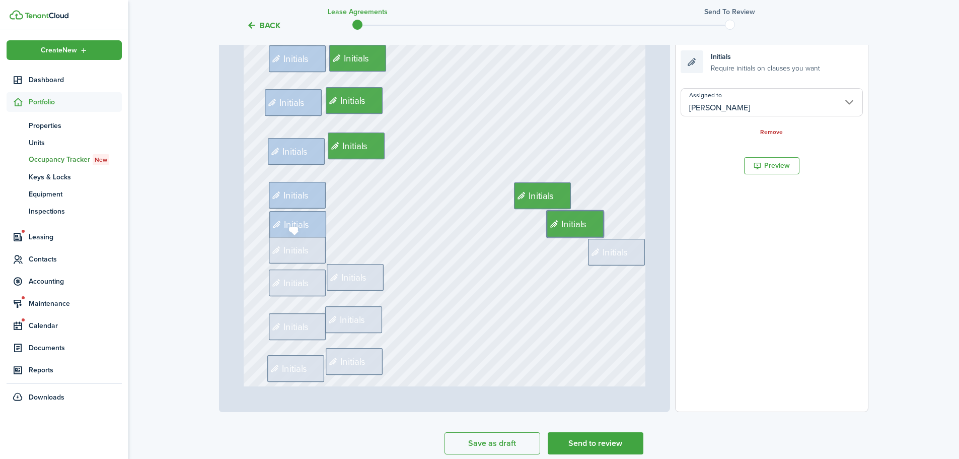
click at [307, 260] on div "Initials" at bounding box center [297, 250] width 57 height 27
click at [747, 110] on input "Assigned to" at bounding box center [772, 102] width 182 height 28
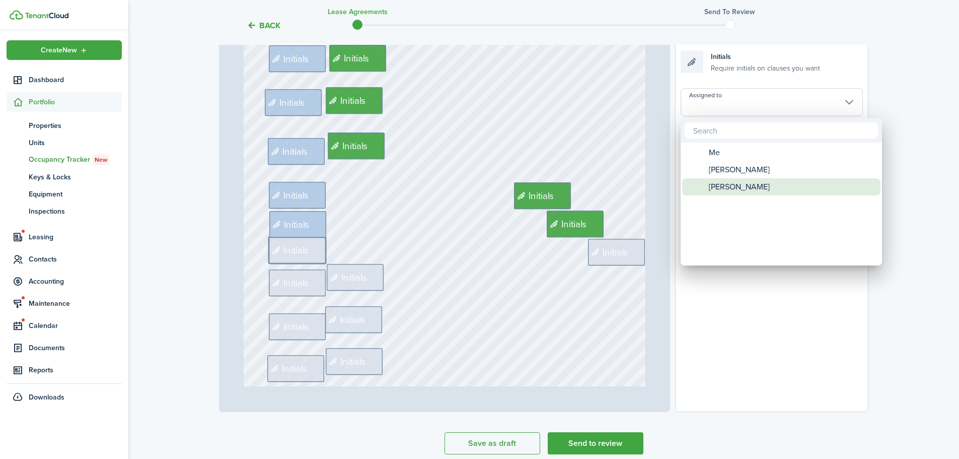
click at [720, 184] on span "[PERSON_NAME]" at bounding box center [739, 186] width 61 height 17
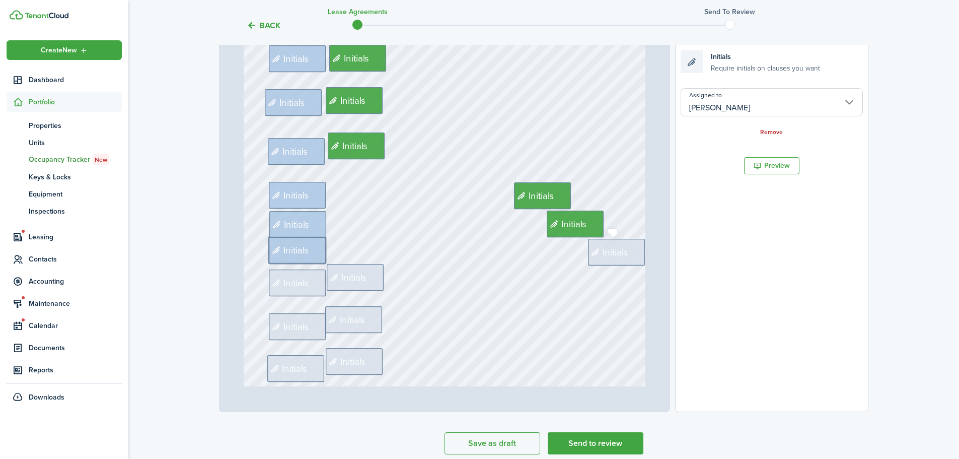
click at [606, 254] on span "Initials" at bounding box center [616, 252] width 26 height 14
click at [724, 109] on input "Assigned to" at bounding box center [772, 102] width 182 height 28
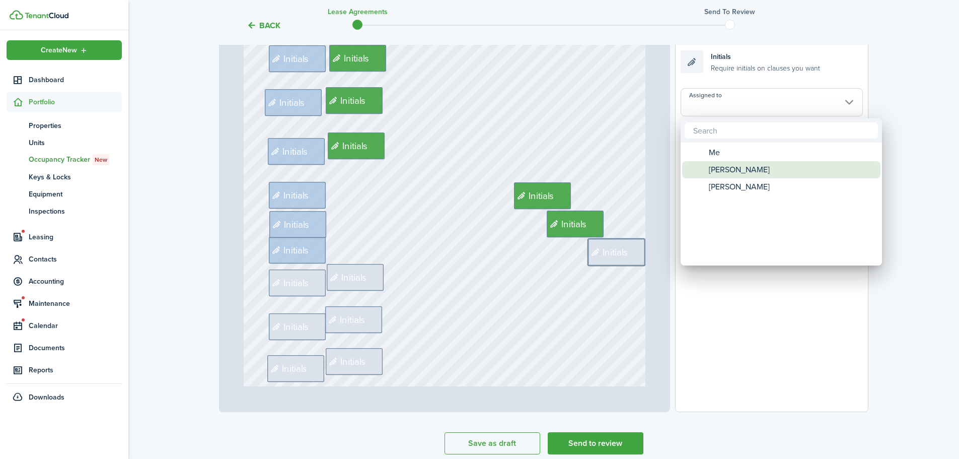
click at [719, 164] on span "[PERSON_NAME]" at bounding box center [739, 169] width 61 height 17
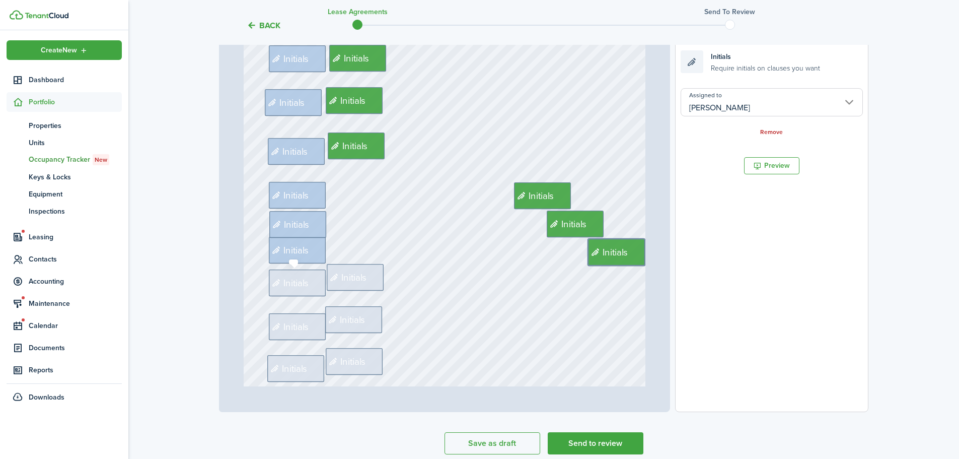
click at [271, 281] on icon at bounding box center [277, 283] width 12 height 10
click at [721, 109] on input "Assigned to" at bounding box center [772, 102] width 182 height 28
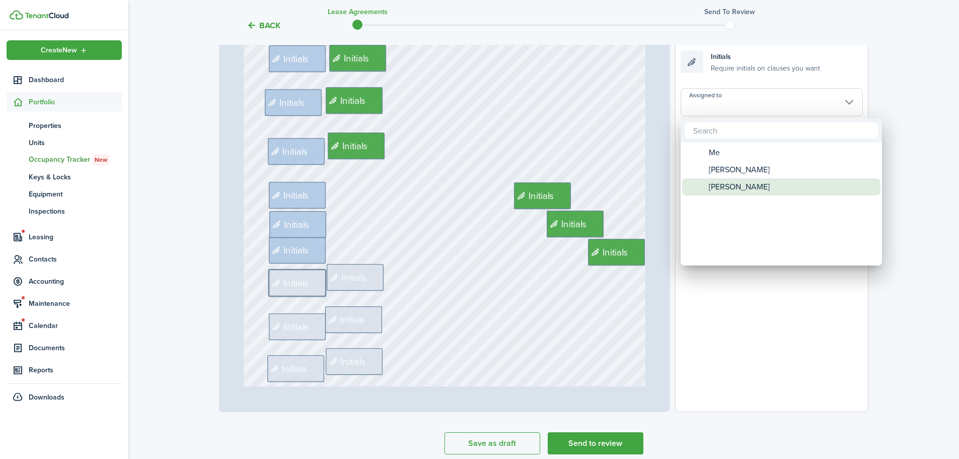
click at [721, 188] on span "[PERSON_NAME]" at bounding box center [739, 186] width 61 height 17
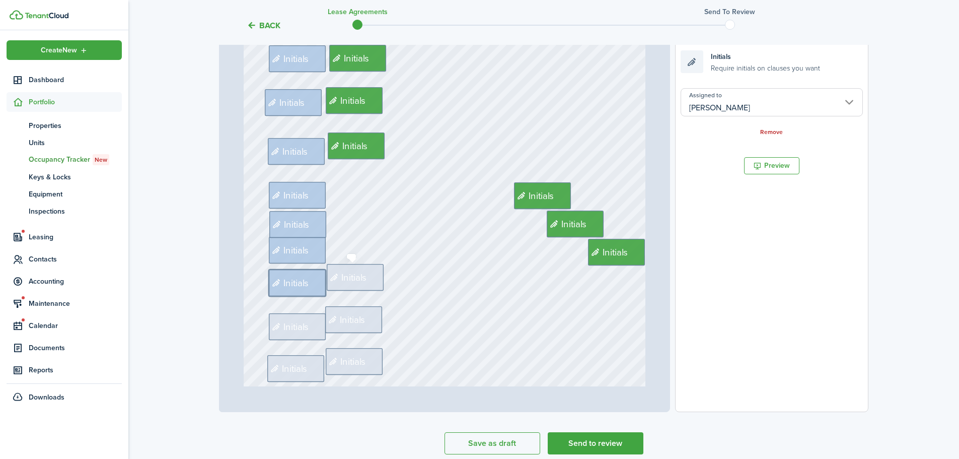
click at [356, 277] on span "Initials" at bounding box center [354, 277] width 26 height 14
click at [753, 112] on input "Assigned to" at bounding box center [772, 102] width 182 height 28
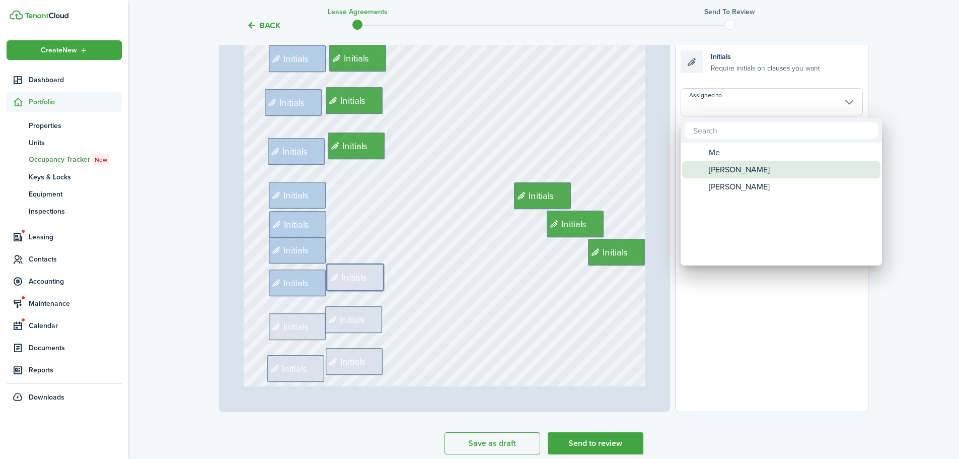
click at [745, 164] on span "[PERSON_NAME]" at bounding box center [739, 169] width 61 height 17
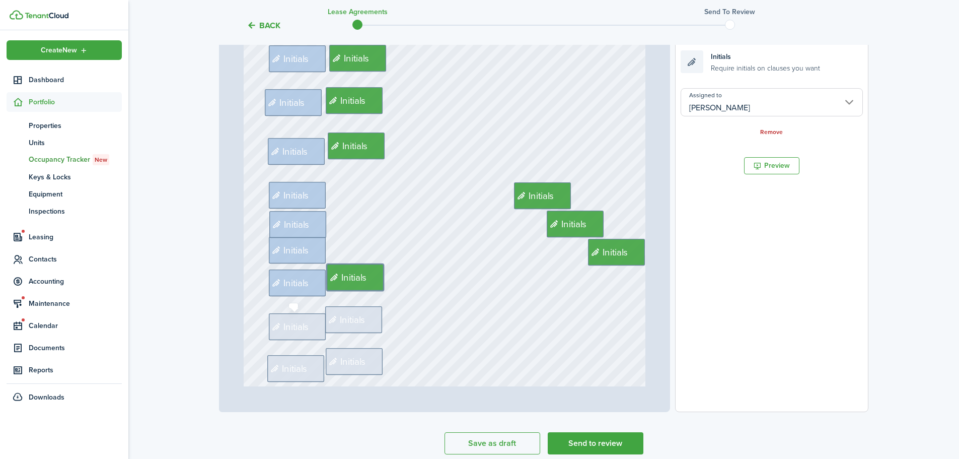
drag, startPoint x: 280, startPoint y: 321, endPoint x: 336, endPoint y: 294, distance: 61.9
click at [741, 105] on input "[PERSON_NAME]" at bounding box center [772, 102] width 182 height 28
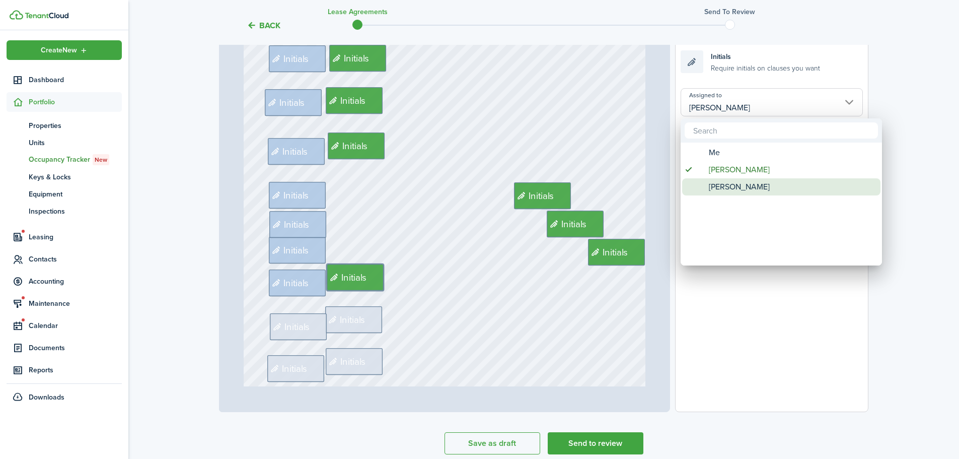
click at [732, 192] on span "[PERSON_NAME]" at bounding box center [739, 186] width 61 height 17
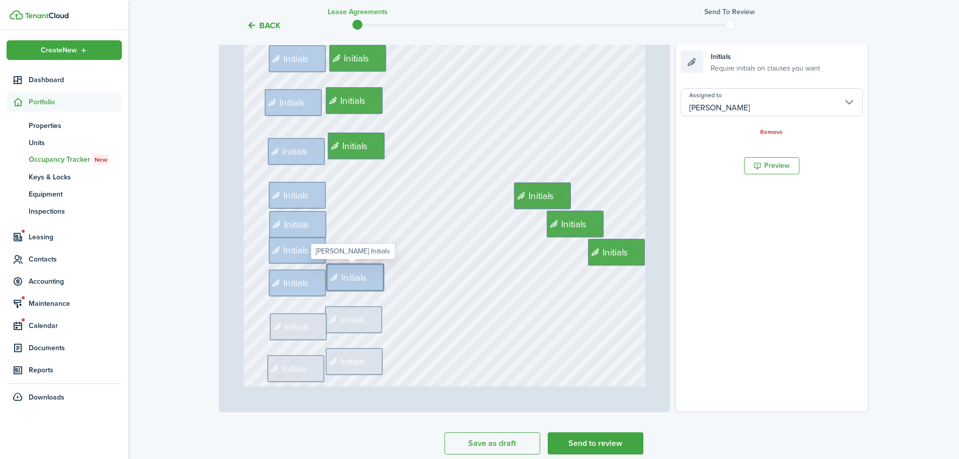
click at [353, 282] on span "Initials" at bounding box center [354, 277] width 26 height 14
click at [721, 101] on input "[PERSON_NAME]" at bounding box center [772, 102] width 182 height 28
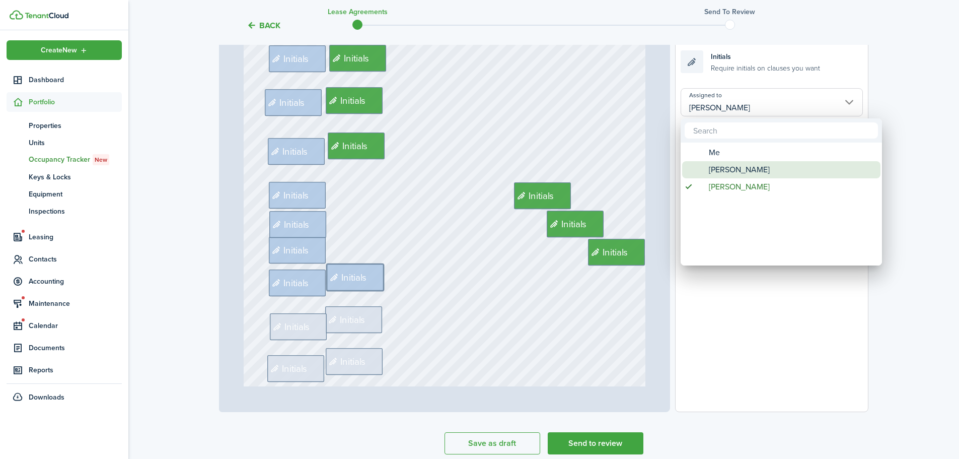
click at [717, 165] on span "[PERSON_NAME]" at bounding box center [739, 169] width 61 height 17
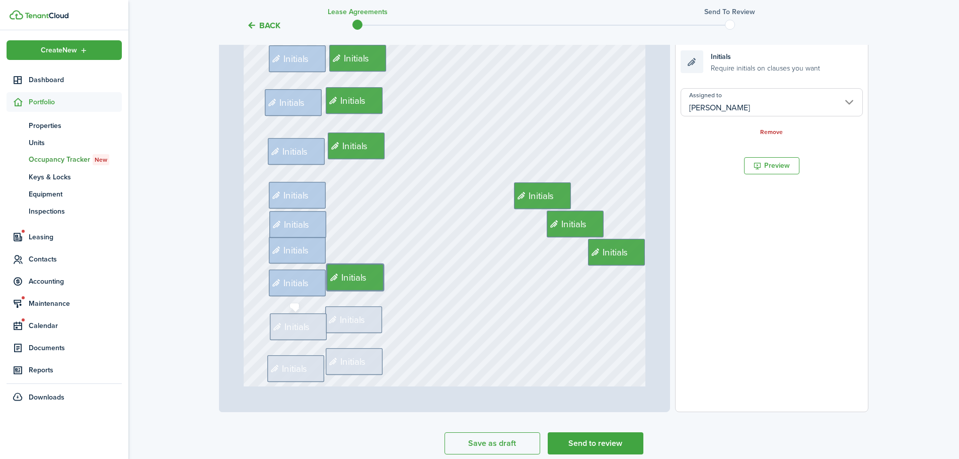
click at [276, 323] on icon at bounding box center [278, 327] width 12 height 10
click at [730, 104] on input "Assigned to" at bounding box center [772, 102] width 182 height 28
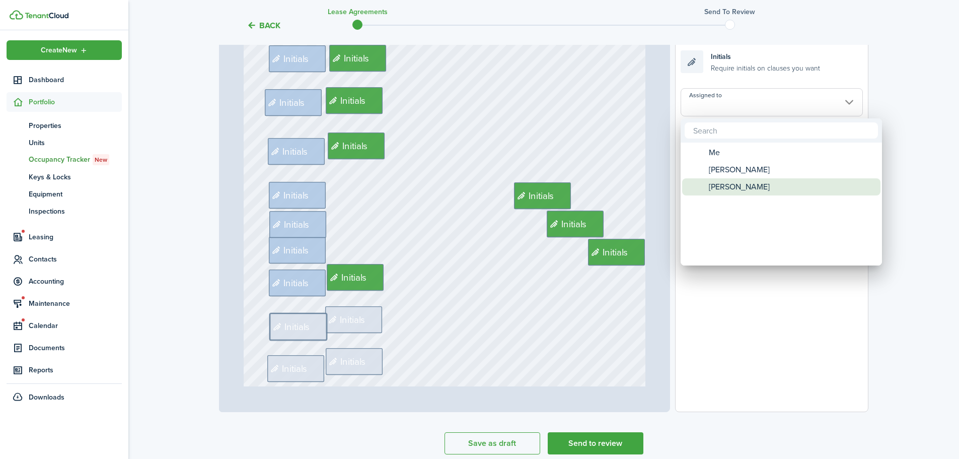
click at [762, 184] on div "[PERSON_NAME]" at bounding box center [785, 186] width 178 height 17
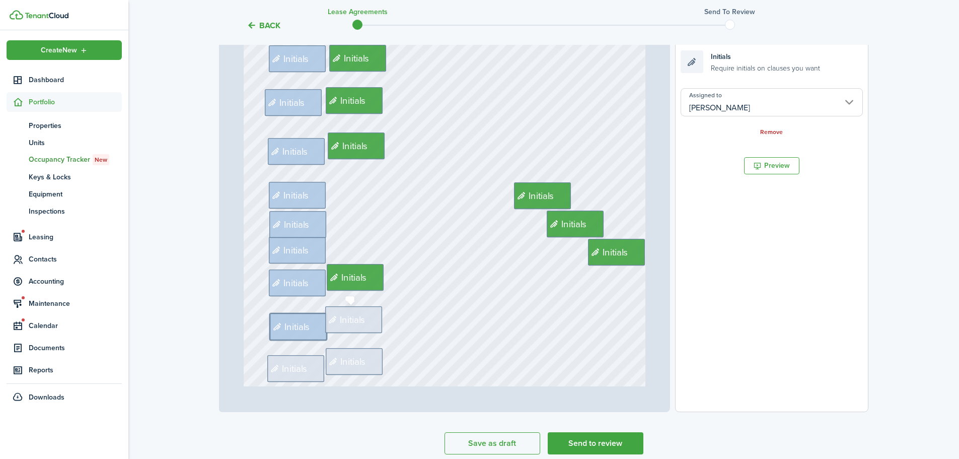
click at [347, 316] on span "Initials" at bounding box center [353, 320] width 26 height 14
click at [737, 99] on input "Assigned to" at bounding box center [772, 102] width 182 height 28
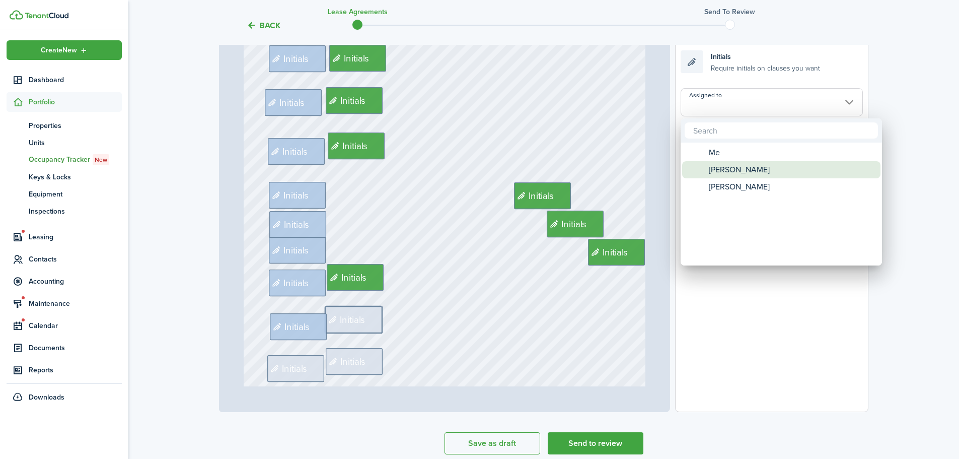
click at [724, 174] on span "[PERSON_NAME]" at bounding box center [739, 169] width 61 height 17
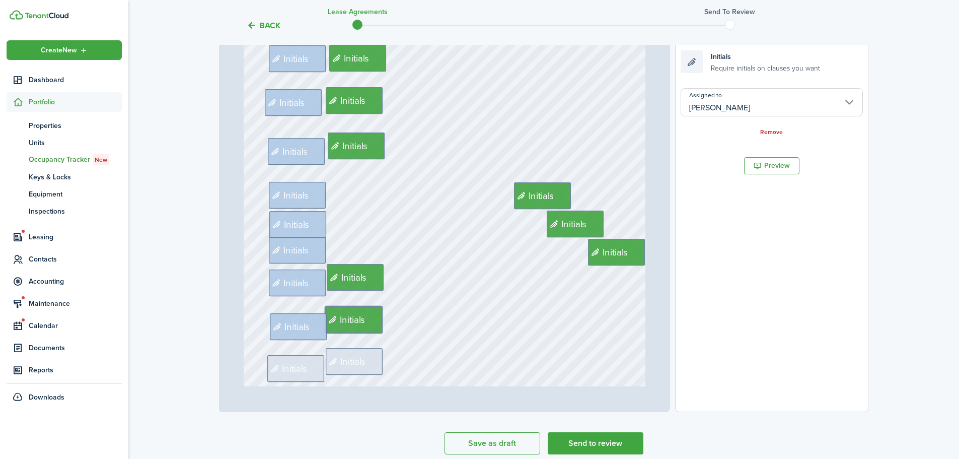
scroll to position [755, 0]
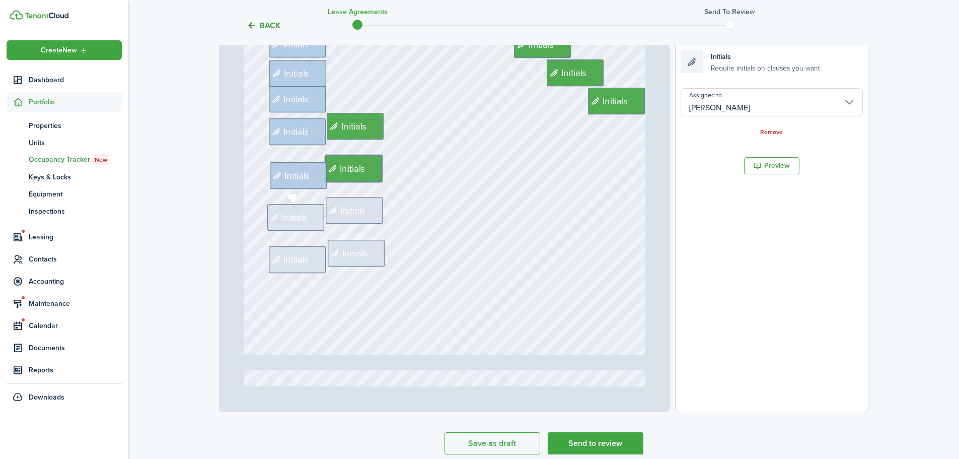
click at [294, 228] on div "Initials" at bounding box center [295, 217] width 57 height 27
click at [725, 108] on input "Assigned to" at bounding box center [772, 102] width 182 height 28
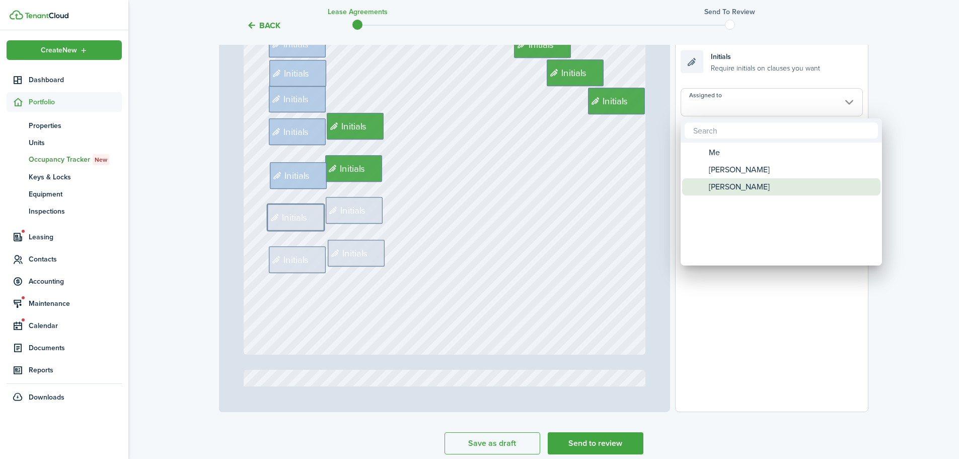
click at [703, 189] on span "Assigned to" at bounding box center [700, 187] width 8 height 8
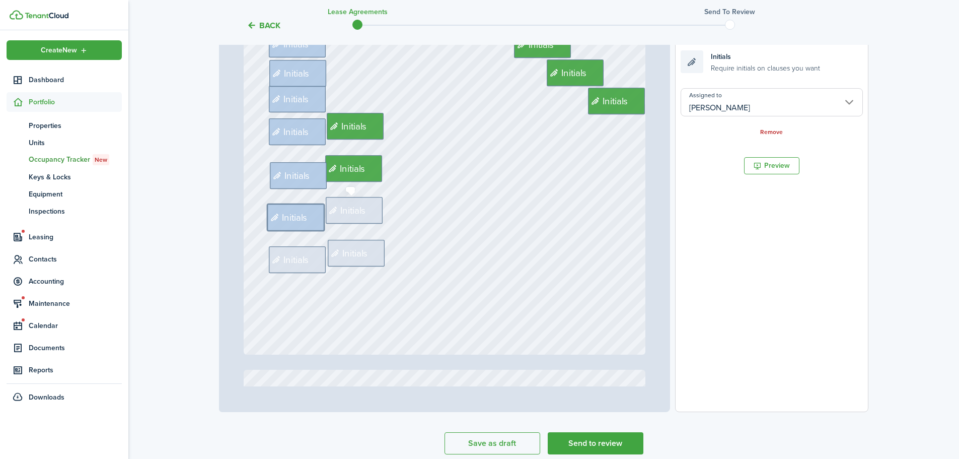
click at [351, 206] on span "Initials" at bounding box center [353, 210] width 26 height 14
click at [768, 110] on input "Assigned to" at bounding box center [772, 102] width 182 height 28
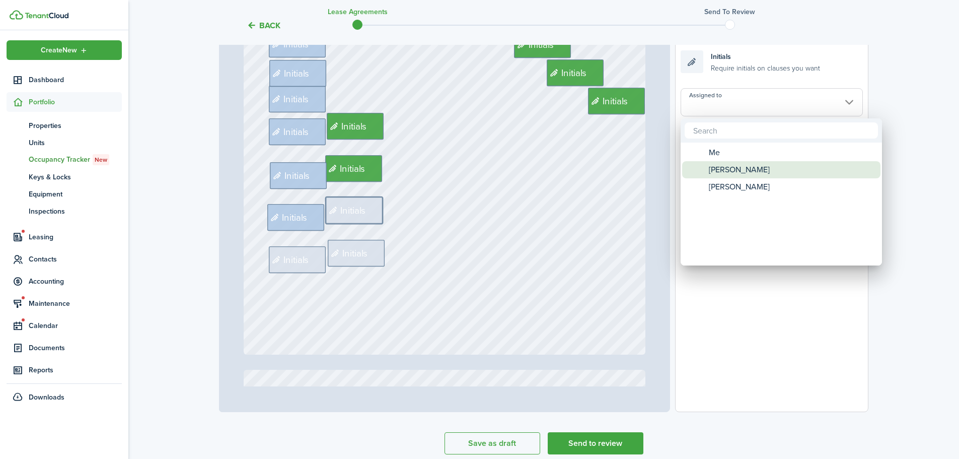
click at [707, 164] on div "[PERSON_NAME]" at bounding box center [785, 169] width 178 height 17
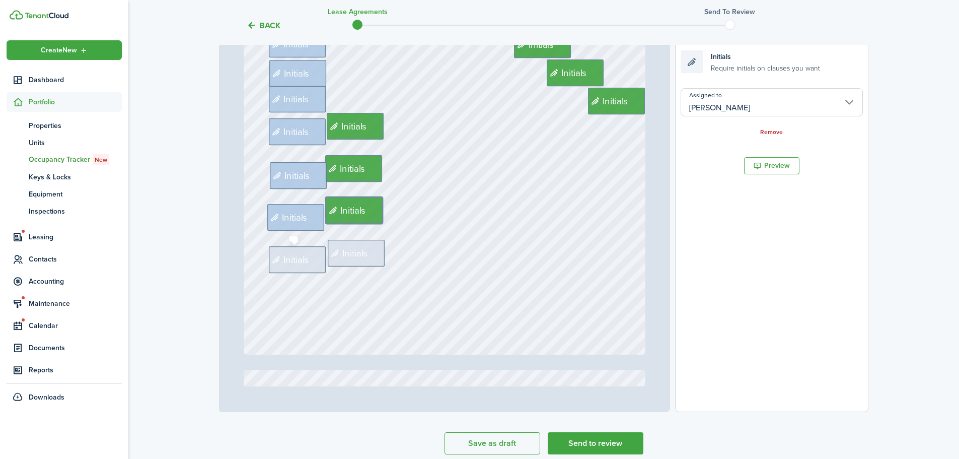
click at [295, 260] on span "Initials" at bounding box center [296, 259] width 26 height 14
click at [735, 111] on input "Assigned to" at bounding box center [772, 102] width 182 height 28
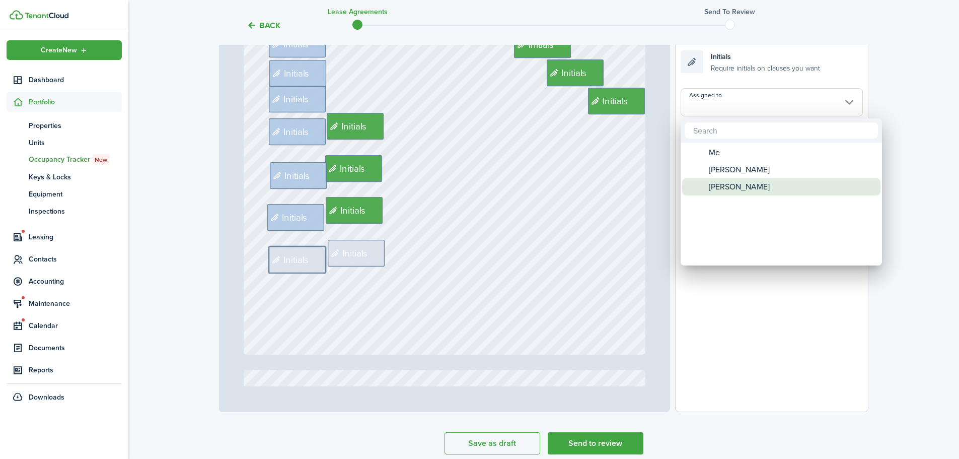
click at [722, 182] on span "[PERSON_NAME]" at bounding box center [739, 186] width 61 height 17
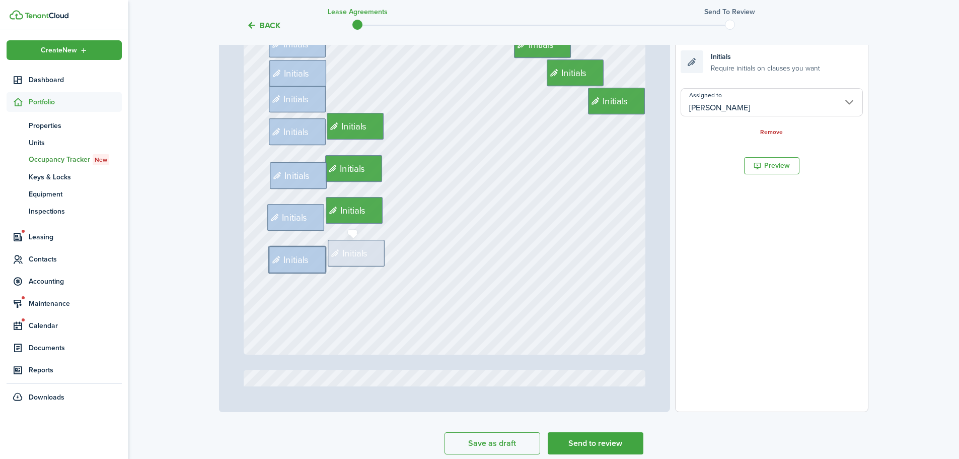
click at [347, 249] on span "Initials" at bounding box center [355, 253] width 26 height 14
click at [822, 105] on input "Assigned to" at bounding box center [772, 102] width 182 height 28
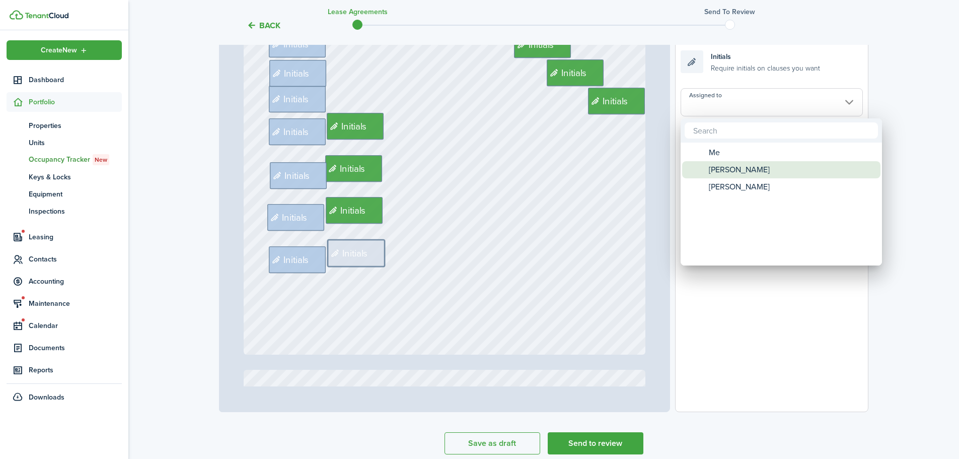
click at [726, 165] on span "[PERSON_NAME]" at bounding box center [739, 169] width 61 height 17
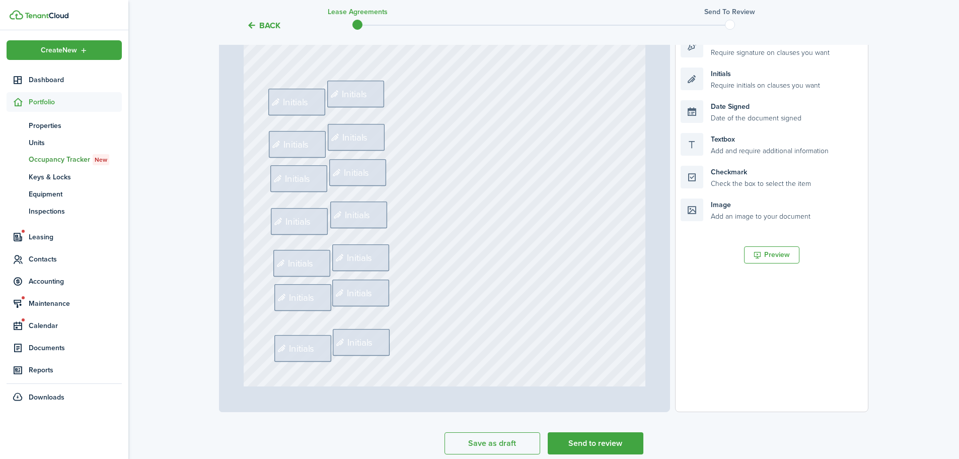
scroll to position [1107, 0]
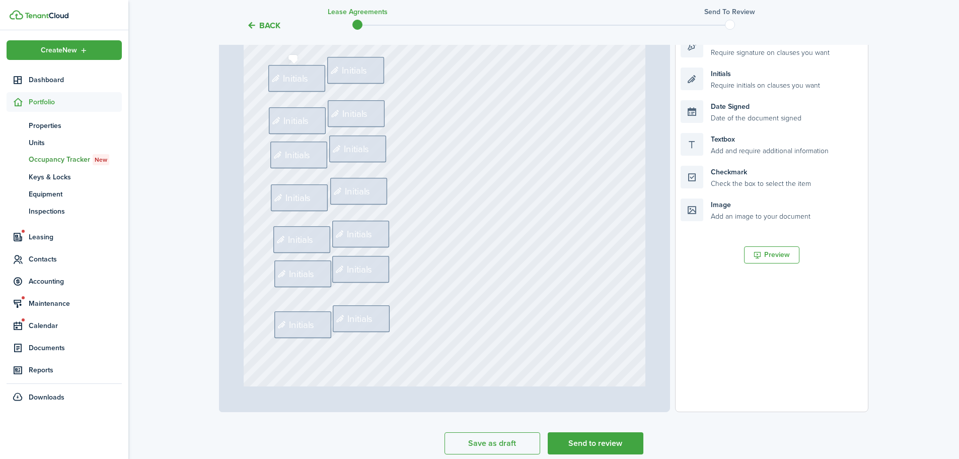
click at [294, 77] on span "Initials" at bounding box center [296, 78] width 26 height 14
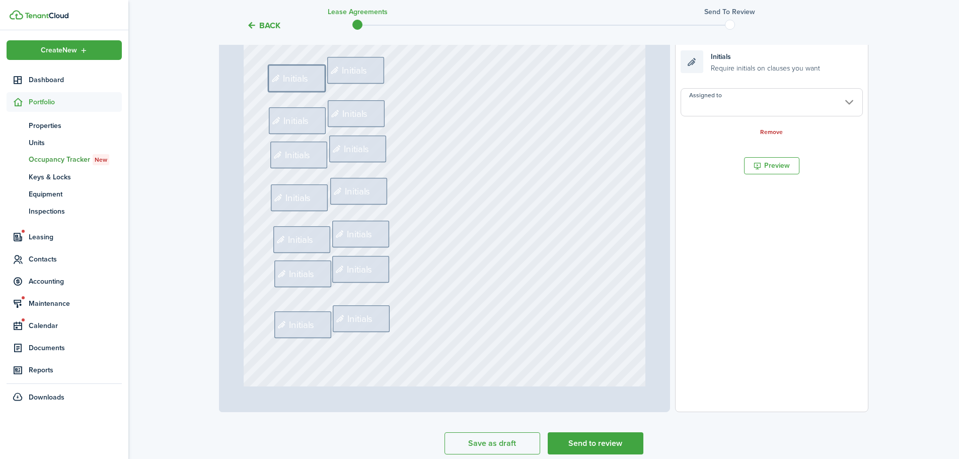
click at [783, 101] on input "Assigned to" at bounding box center [772, 102] width 182 height 28
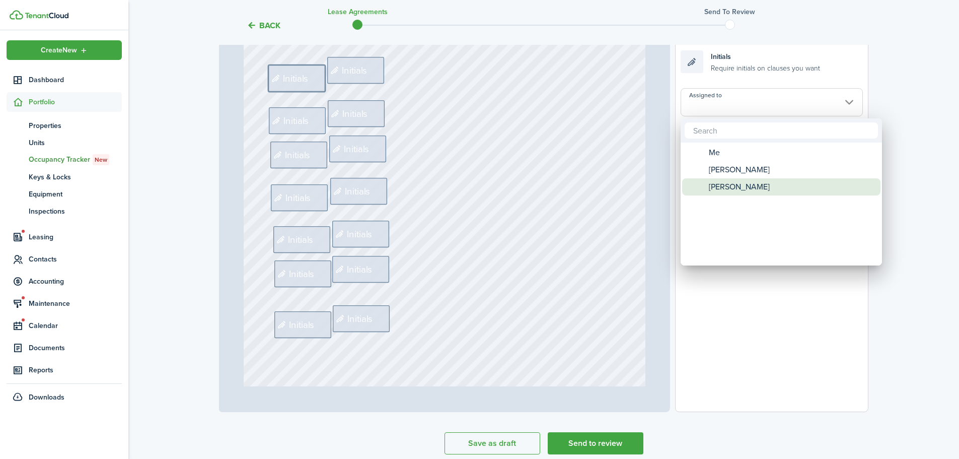
click at [737, 186] on span "[PERSON_NAME]" at bounding box center [739, 186] width 61 height 17
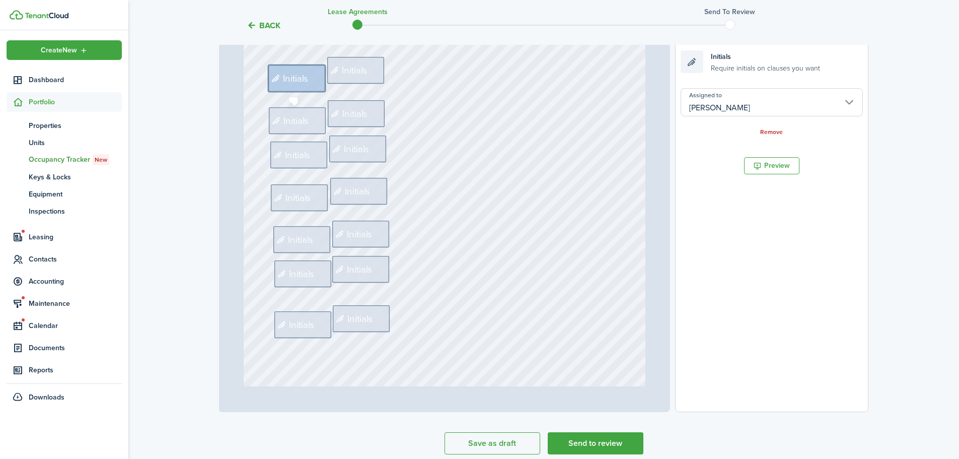
click at [295, 126] on span "Initials" at bounding box center [296, 120] width 26 height 14
click at [734, 107] on input "Assigned to" at bounding box center [772, 102] width 182 height 28
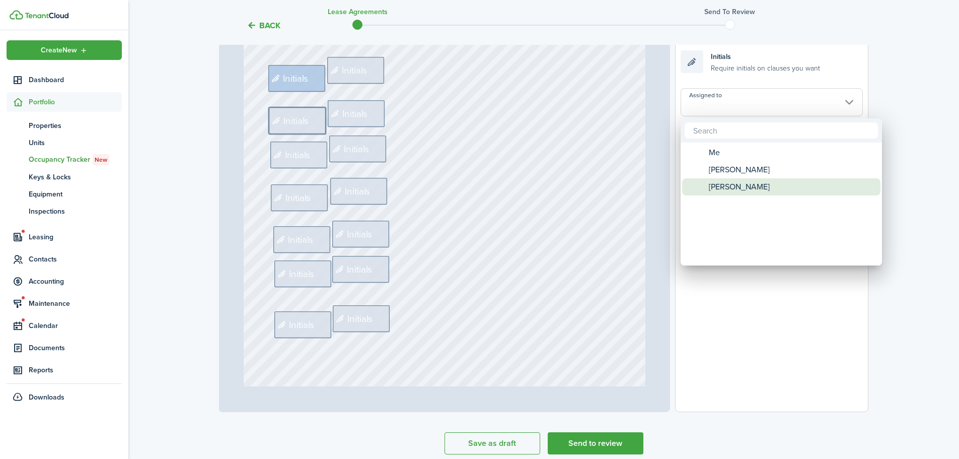
click at [707, 180] on div "[PERSON_NAME]" at bounding box center [785, 186] width 178 height 17
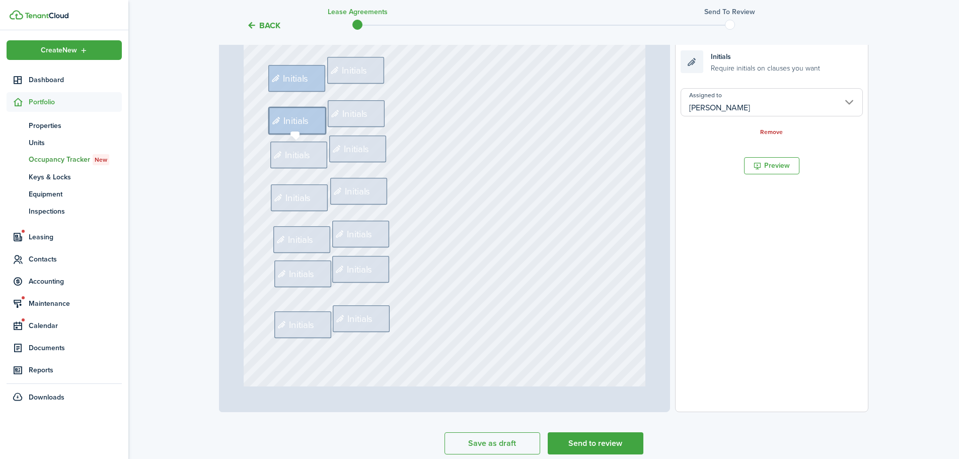
click at [274, 152] on icon at bounding box center [279, 155] width 12 height 10
click at [713, 110] on input "Assigned to" at bounding box center [772, 102] width 182 height 28
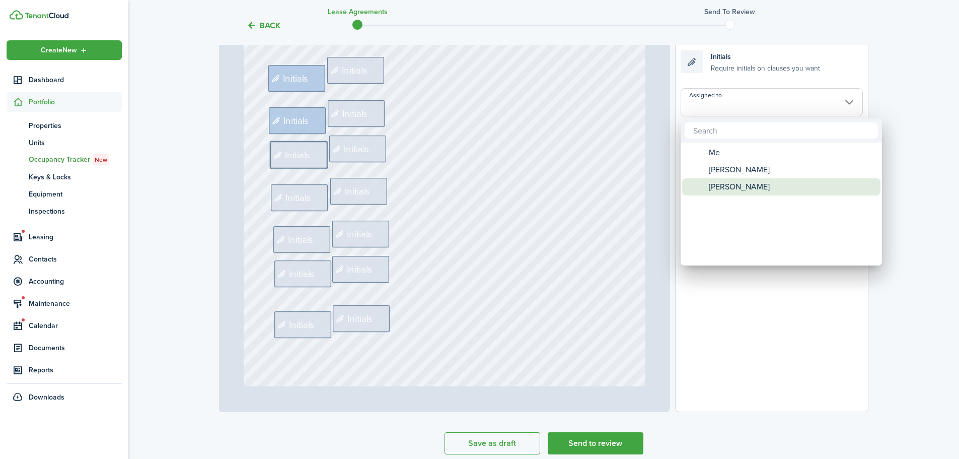
click at [709, 192] on span "[PERSON_NAME]" at bounding box center [739, 186] width 61 height 17
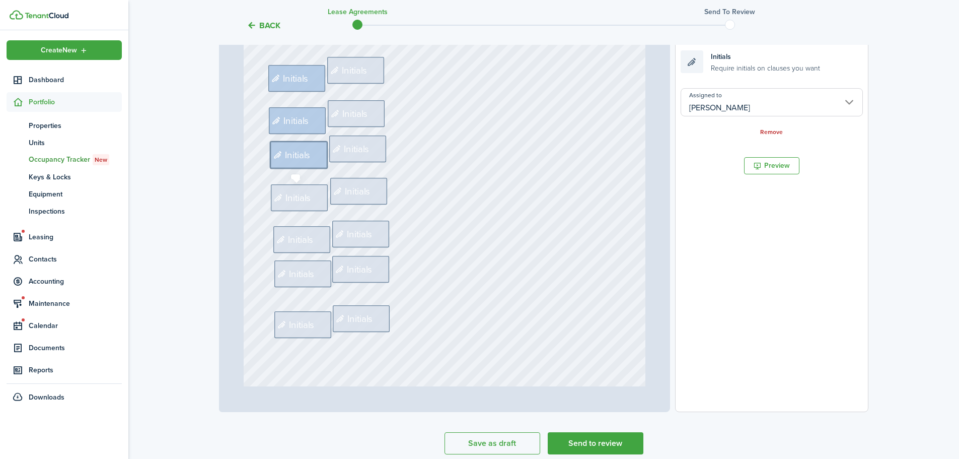
click at [289, 200] on span "Initials" at bounding box center [298, 198] width 26 height 14
click at [718, 101] on input "Assigned to" at bounding box center [772, 102] width 182 height 28
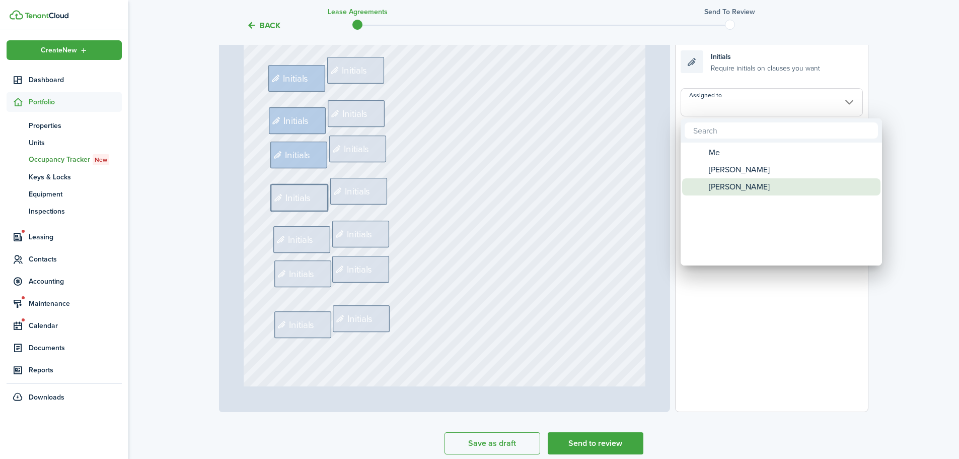
click at [709, 182] on span "[PERSON_NAME]" at bounding box center [739, 186] width 61 height 17
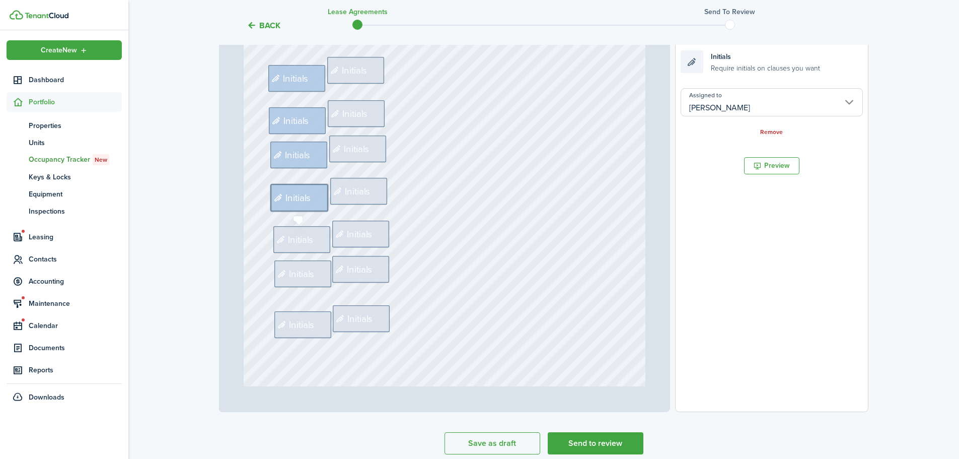
click at [276, 238] on icon at bounding box center [282, 240] width 12 height 10
click at [723, 112] on input "Assigned to" at bounding box center [772, 102] width 182 height 28
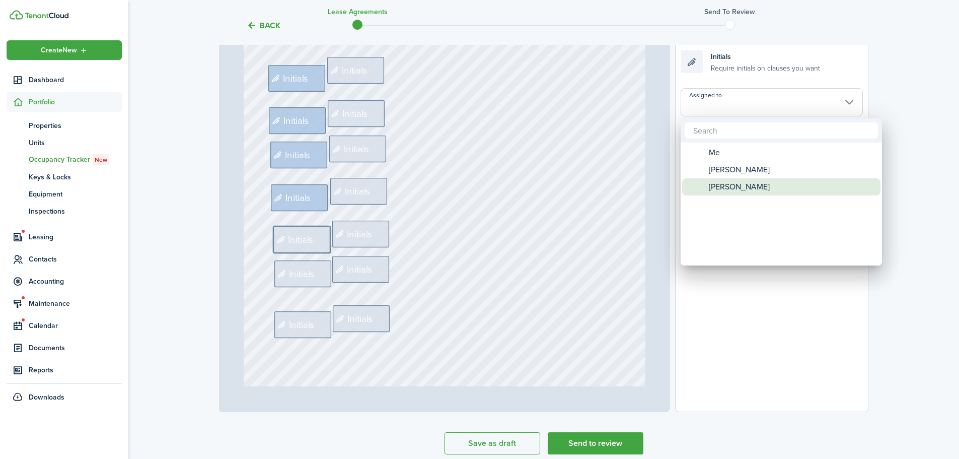
click at [720, 190] on span "[PERSON_NAME]" at bounding box center [739, 186] width 61 height 17
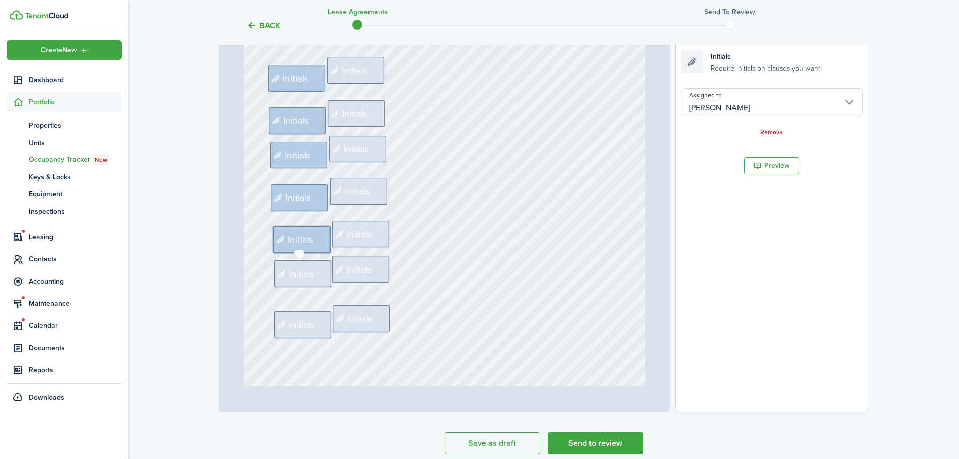
click at [283, 269] on icon at bounding box center [283, 274] width 12 height 10
click at [711, 109] on input "Assigned to" at bounding box center [772, 102] width 182 height 28
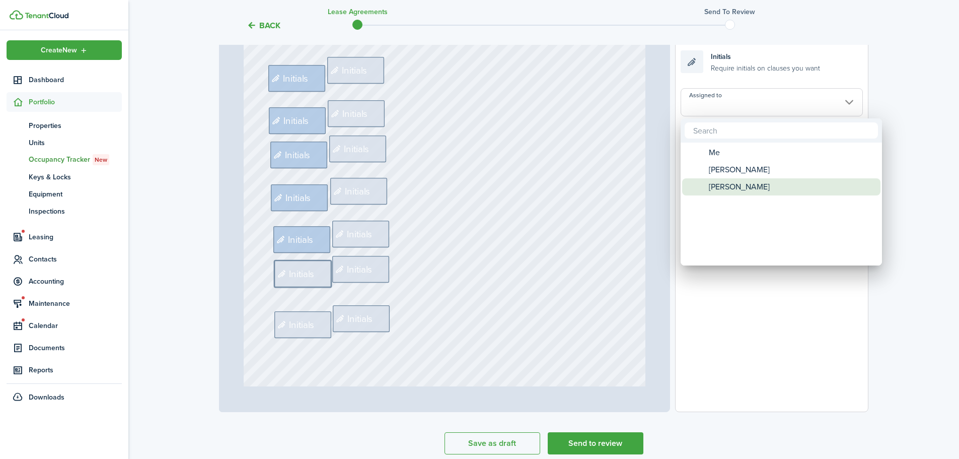
click at [730, 188] on span "[PERSON_NAME]" at bounding box center [739, 186] width 61 height 17
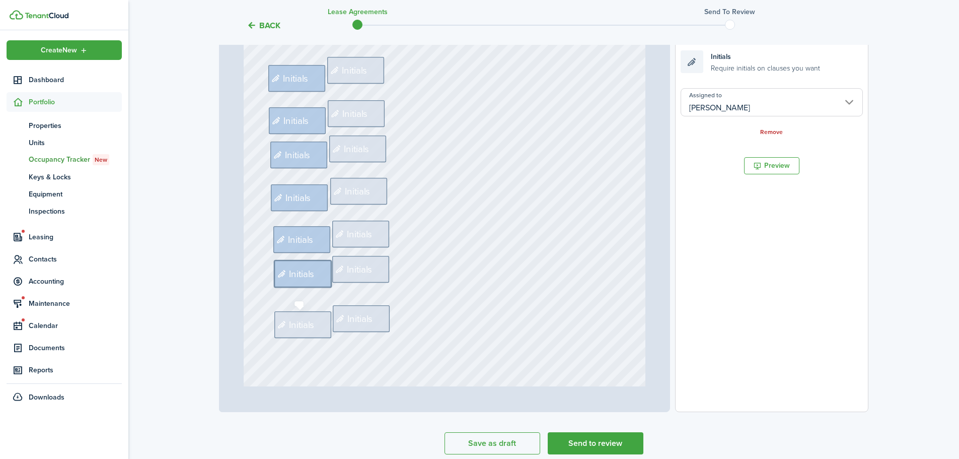
click at [293, 313] on div "Initials" at bounding box center [302, 324] width 57 height 27
click at [708, 109] on input "Assigned to" at bounding box center [772, 102] width 182 height 28
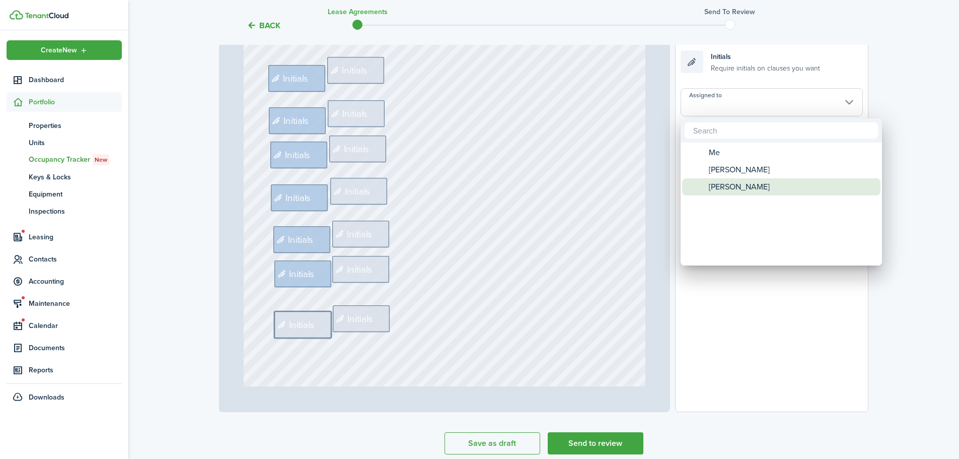
click at [737, 185] on span "[PERSON_NAME]" at bounding box center [739, 186] width 61 height 17
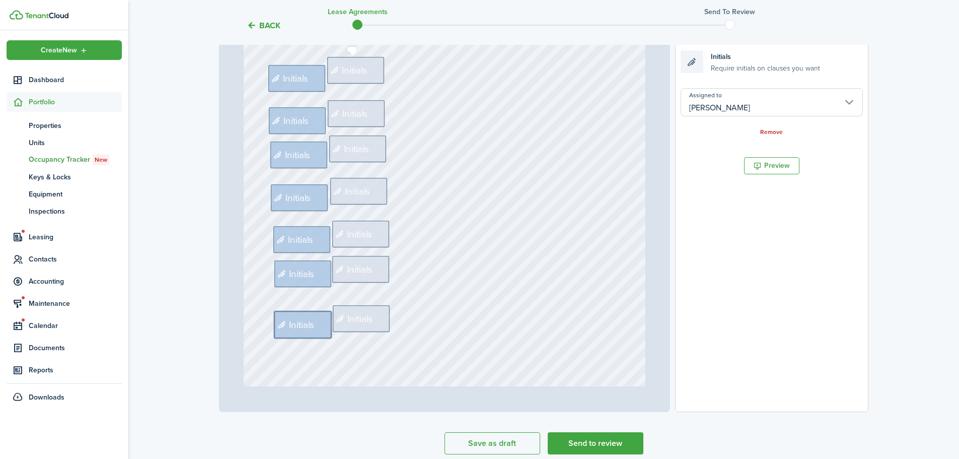
click at [350, 70] on span "Initials" at bounding box center [355, 70] width 26 height 14
click at [690, 108] on input "Assigned to" at bounding box center [772, 102] width 182 height 28
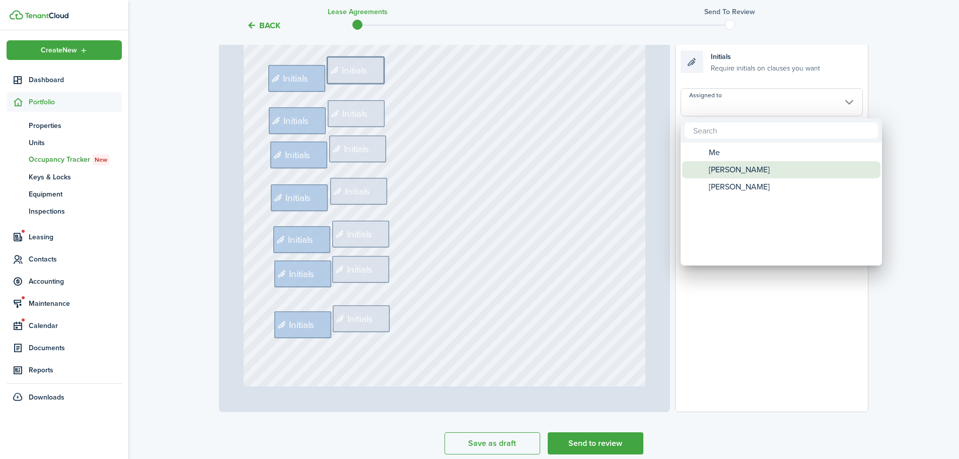
click at [765, 167] on div "[PERSON_NAME]" at bounding box center [785, 169] width 178 height 17
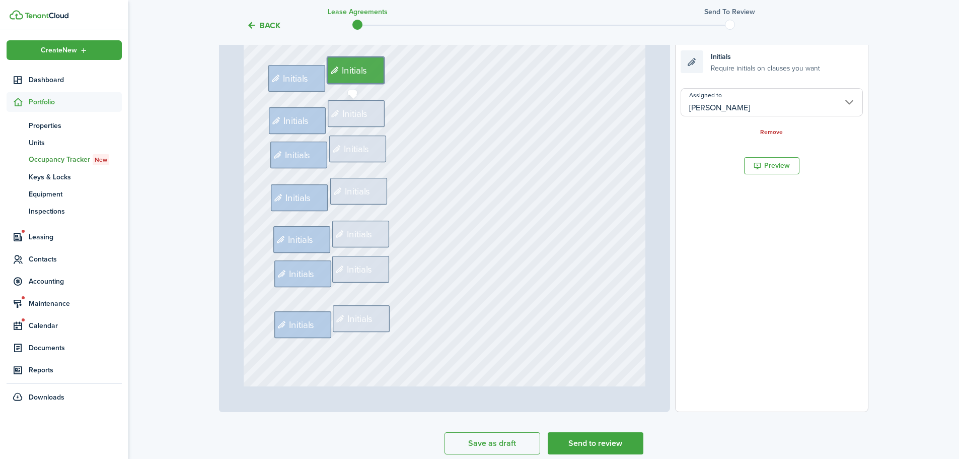
click at [350, 108] on span "Initials" at bounding box center [355, 114] width 26 height 14
click at [696, 110] on input "Assigned to" at bounding box center [772, 102] width 182 height 28
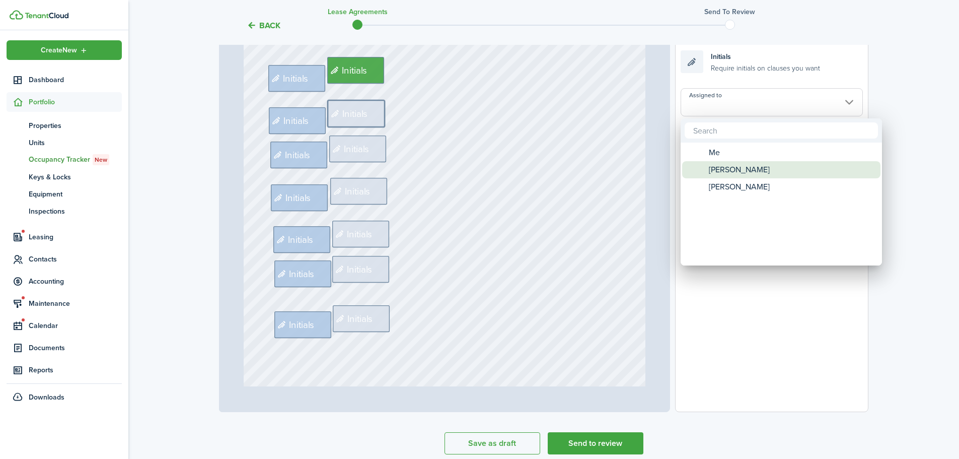
click at [725, 164] on span "[PERSON_NAME]" at bounding box center [739, 169] width 61 height 17
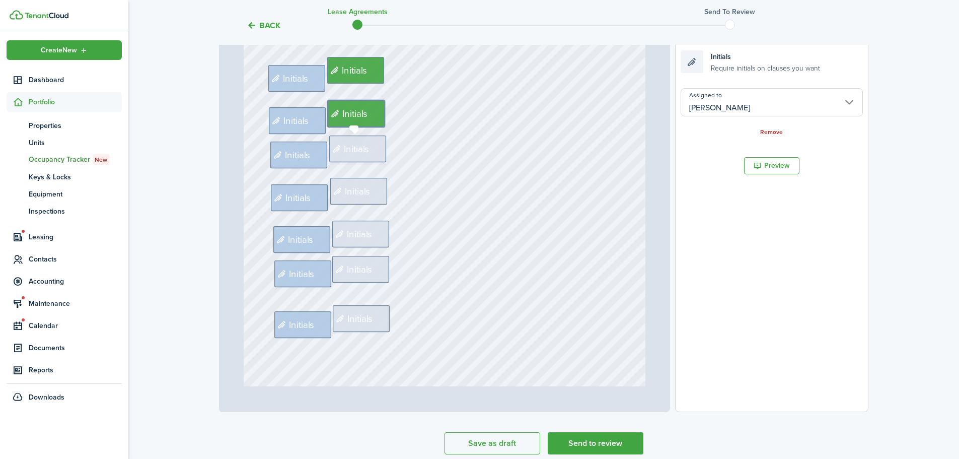
click at [352, 149] on span "Initials" at bounding box center [357, 149] width 26 height 14
click at [695, 108] on input "Assigned to" at bounding box center [772, 102] width 182 height 28
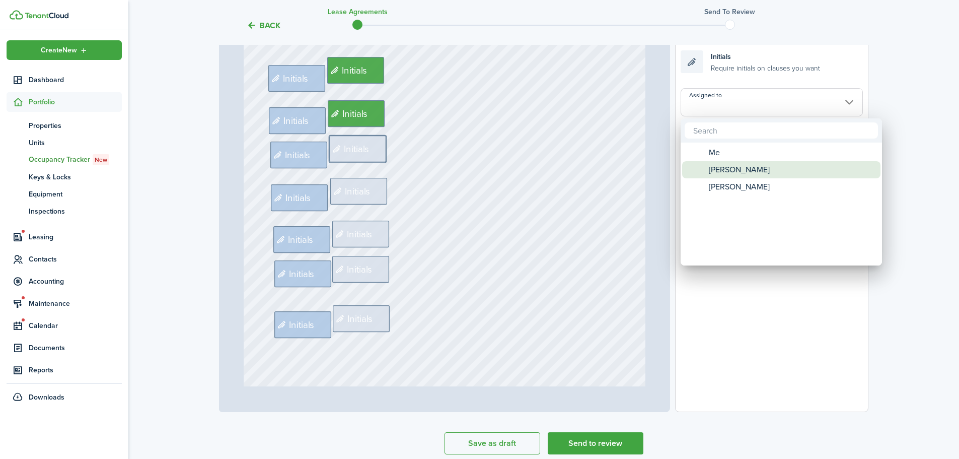
click at [723, 170] on span "[PERSON_NAME]" at bounding box center [739, 169] width 61 height 17
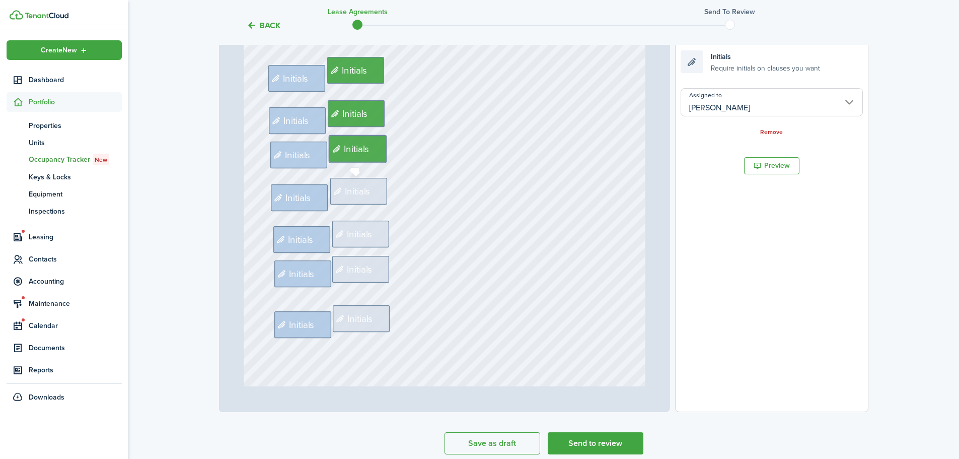
click at [348, 185] on span "Initials" at bounding box center [358, 191] width 26 height 14
click at [712, 110] on input "Assigned to" at bounding box center [772, 102] width 182 height 28
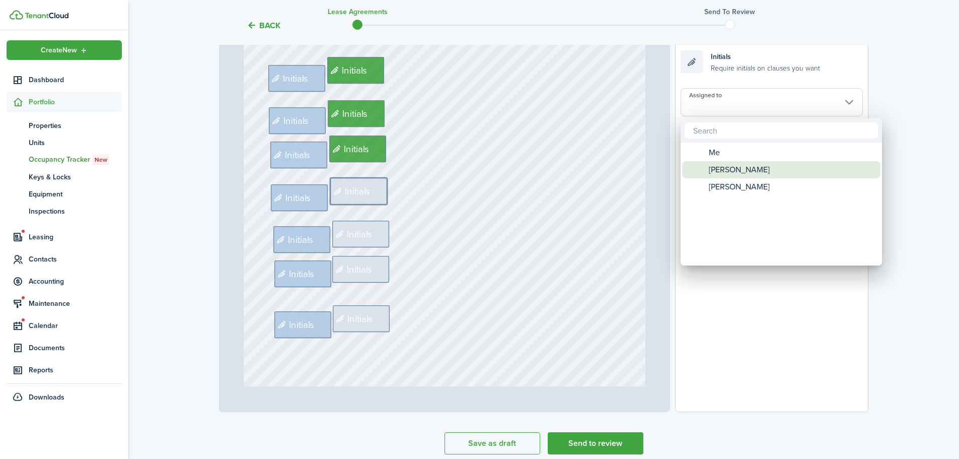
click at [735, 168] on span "[PERSON_NAME]" at bounding box center [739, 169] width 61 height 17
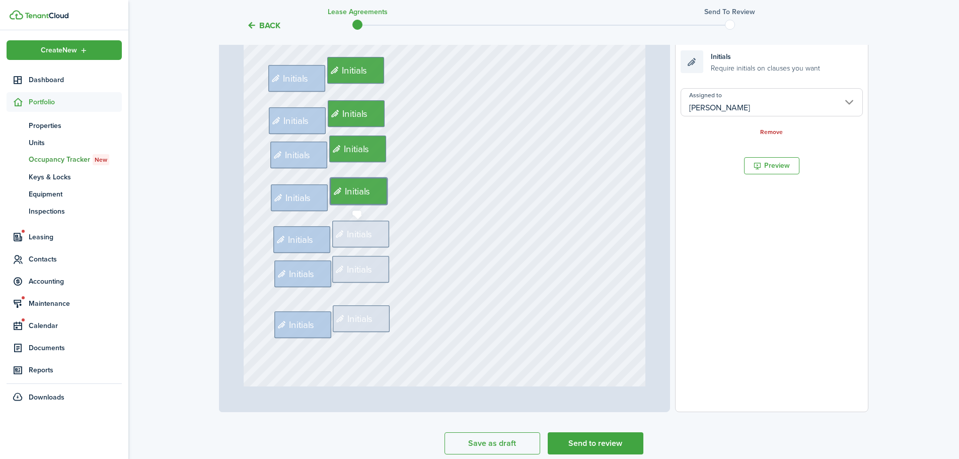
click at [349, 233] on span "Initials" at bounding box center [360, 234] width 26 height 14
click at [727, 111] on input "Assigned to" at bounding box center [772, 102] width 182 height 28
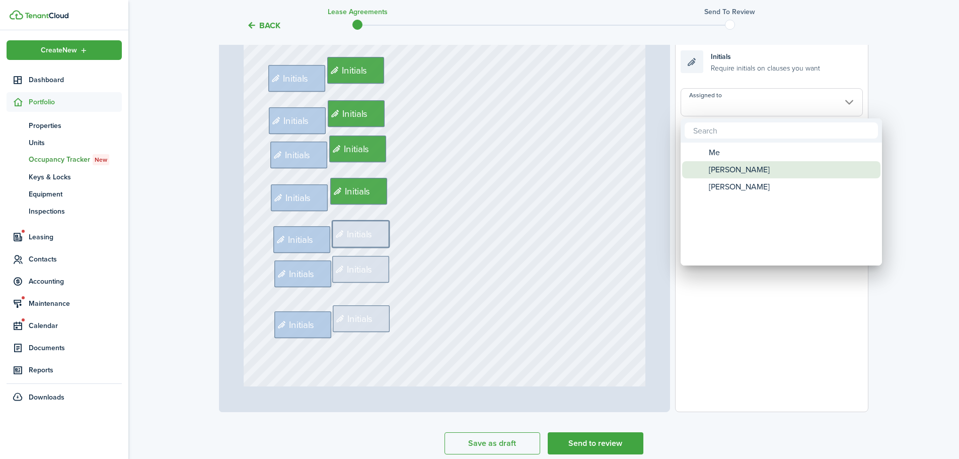
click at [732, 172] on span "[PERSON_NAME]" at bounding box center [739, 169] width 61 height 17
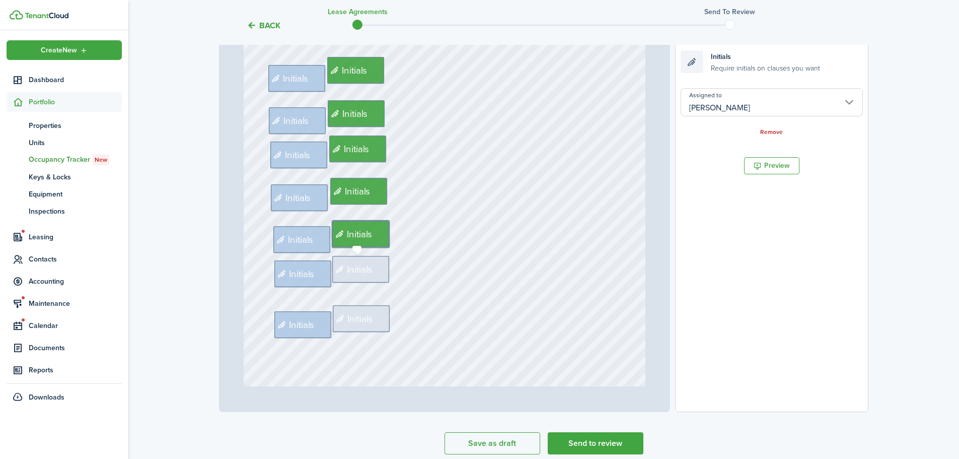
click at [352, 269] on span "Initials" at bounding box center [360, 269] width 26 height 14
click at [781, 104] on input "Assigned to" at bounding box center [772, 102] width 182 height 28
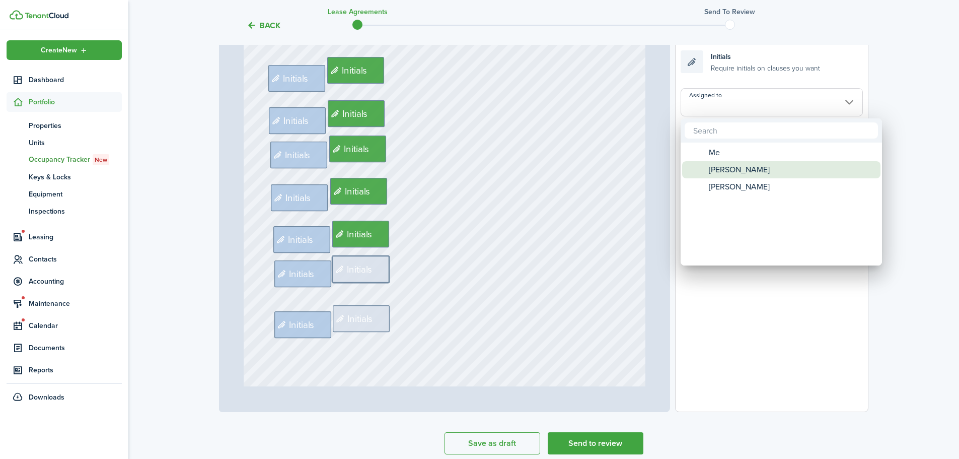
click at [714, 169] on span "[PERSON_NAME]" at bounding box center [739, 169] width 61 height 17
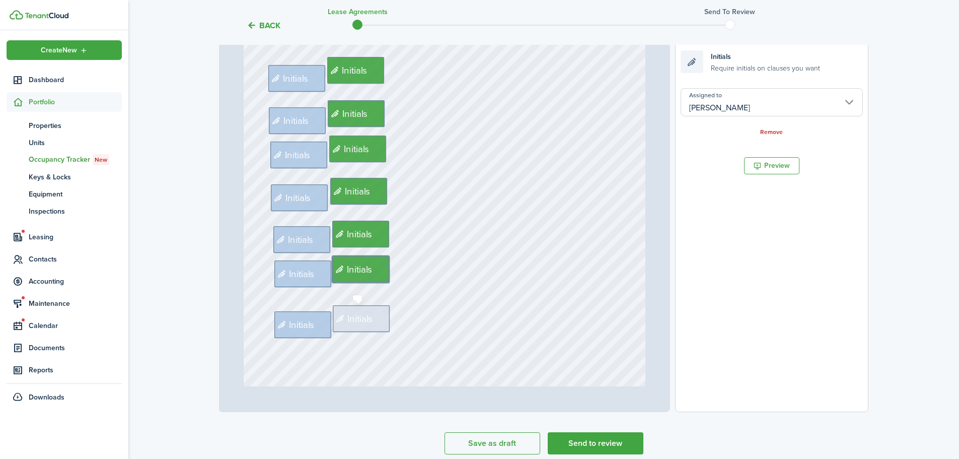
click at [341, 321] on icon at bounding box center [342, 319] width 12 height 10
click at [705, 107] on input "Assigned to" at bounding box center [772, 102] width 182 height 28
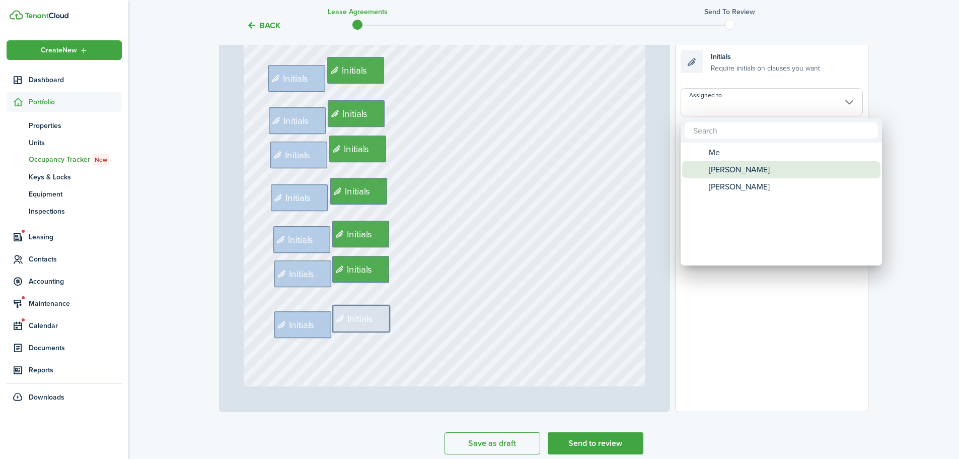
click at [723, 167] on span "[PERSON_NAME]" at bounding box center [739, 169] width 61 height 17
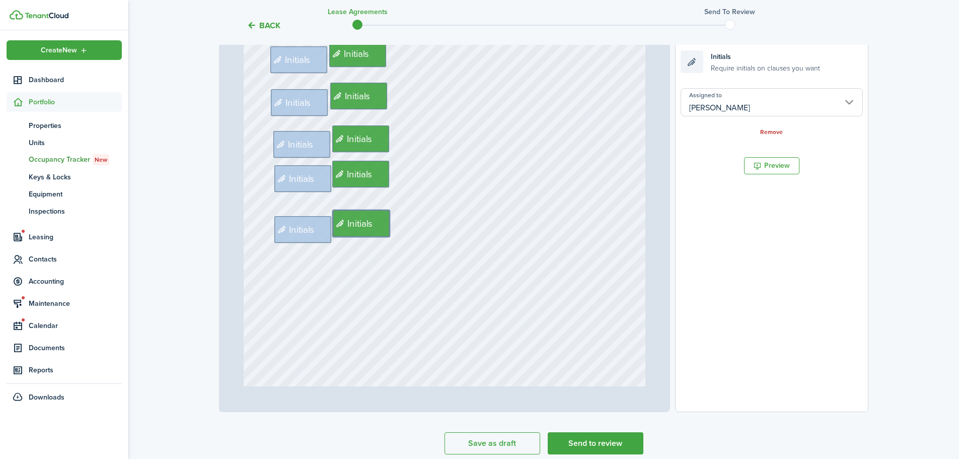
scroll to position [1309, 0]
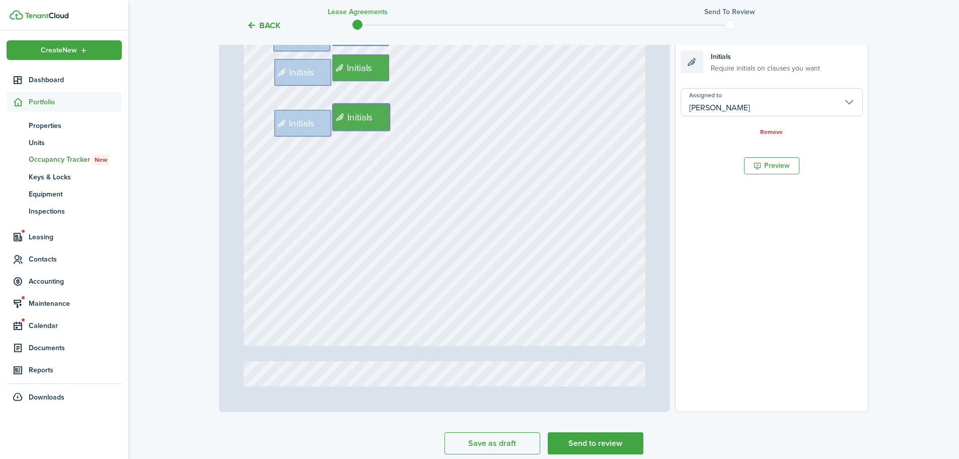
click at [611, 170] on div "Initials Initials Initials Initials Initials Initials Initials Initials Initial…" at bounding box center [445, 81] width 402 height 530
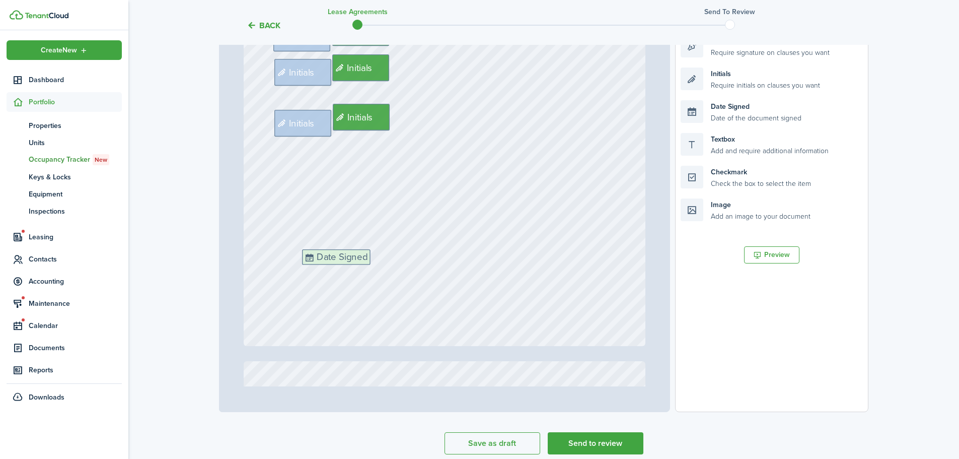
drag, startPoint x: 779, startPoint y: 108, endPoint x: 400, endPoint y: 257, distance: 407.3
click at [400, 257] on div "Page 3 of 4 50% 75% 100% 150% 200% Fit Initials [EMAIL_ADDRESS][DOMAIN_NAME], […" at bounding box center [543, 203] width 649 height 418
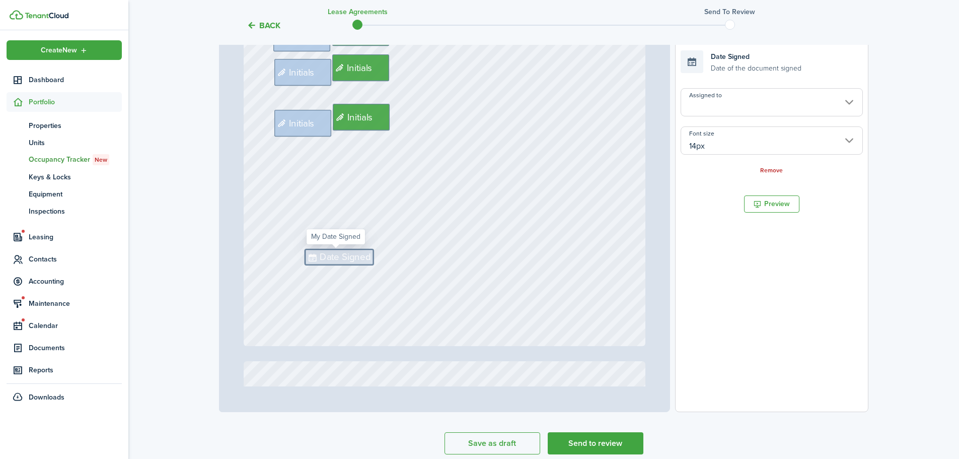
click at [758, 104] on input "Assigned to" at bounding box center [772, 102] width 182 height 28
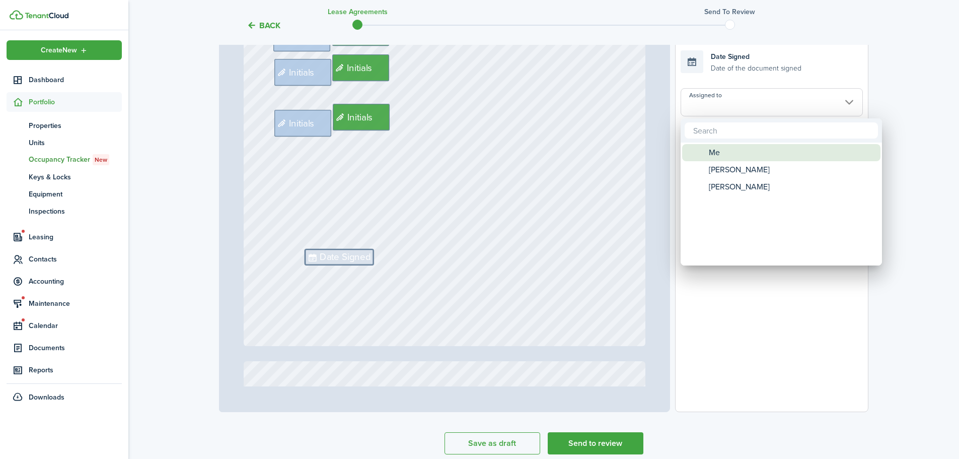
click at [745, 152] on div "Me" at bounding box center [785, 152] width 178 height 17
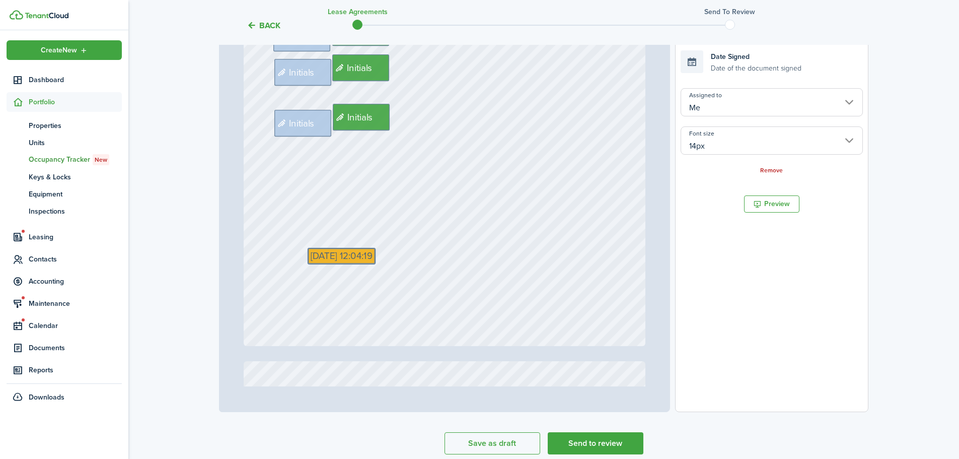
drag, startPoint x: 358, startPoint y: 257, endPoint x: 364, endPoint y: 256, distance: 6.6
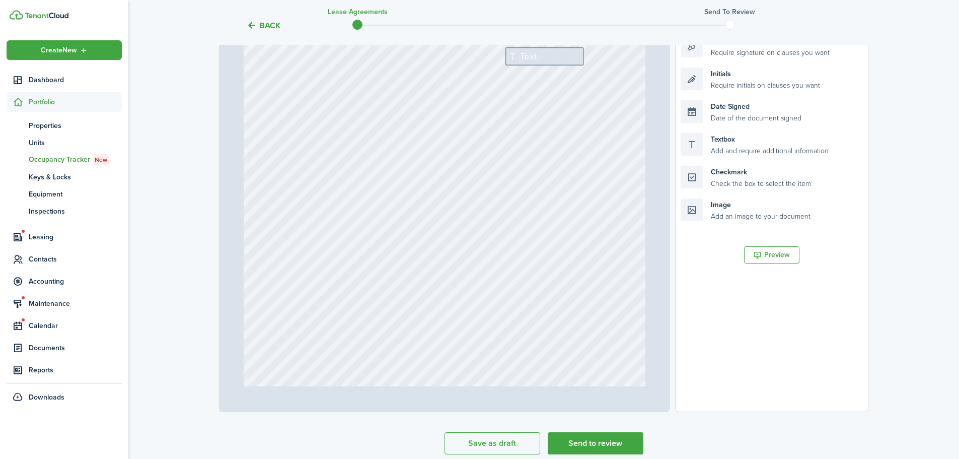
scroll to position [1560, 0]
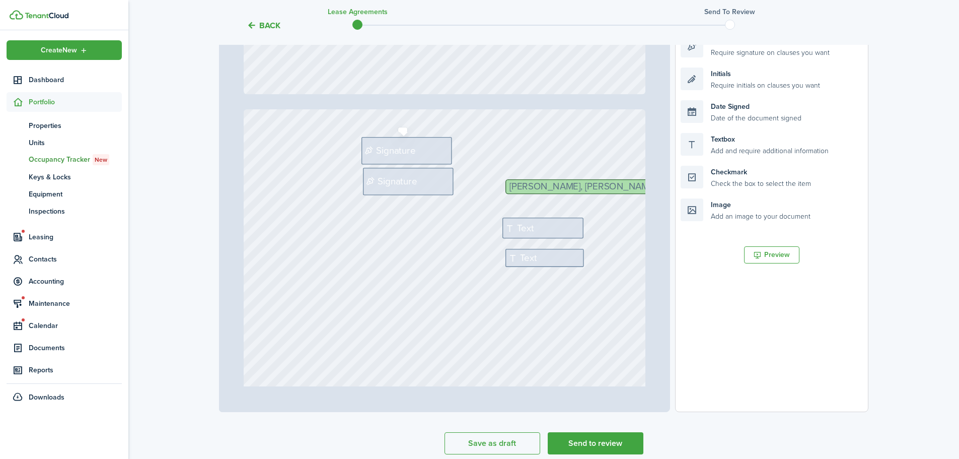
click at [396, 152] on span "Signature" at bounding box center [395, 150] width 39 height 14
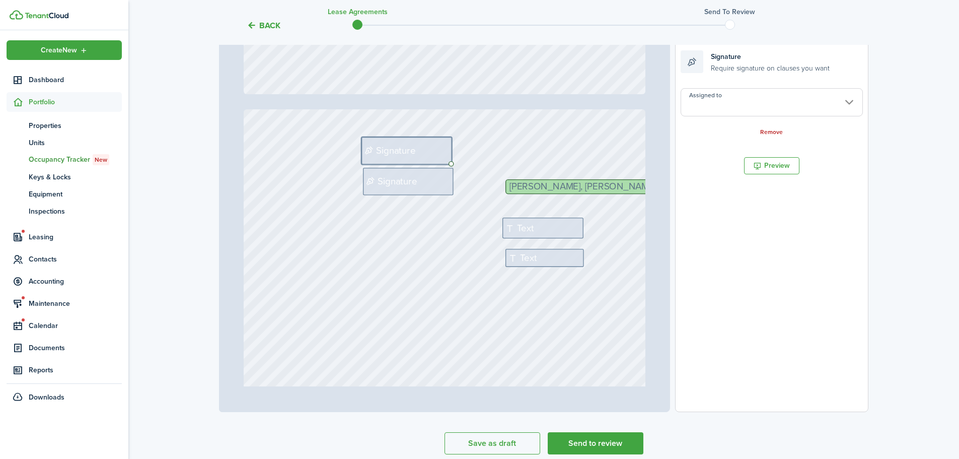
click at [742, 105] on input "Assigned to" at bounding box center [772, 102] width 182 height 28
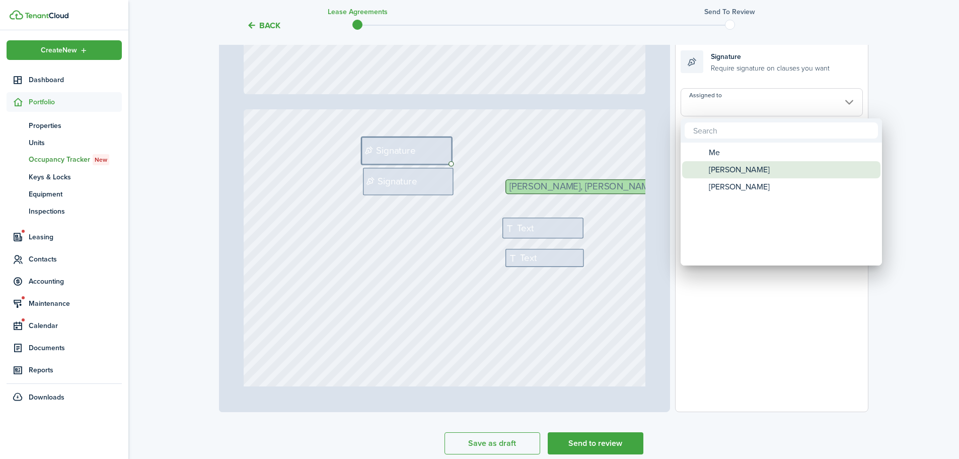
click at [742, 168] on span "[PERSON_NAME]" at bounding box center [739, 169] width 61 height 17
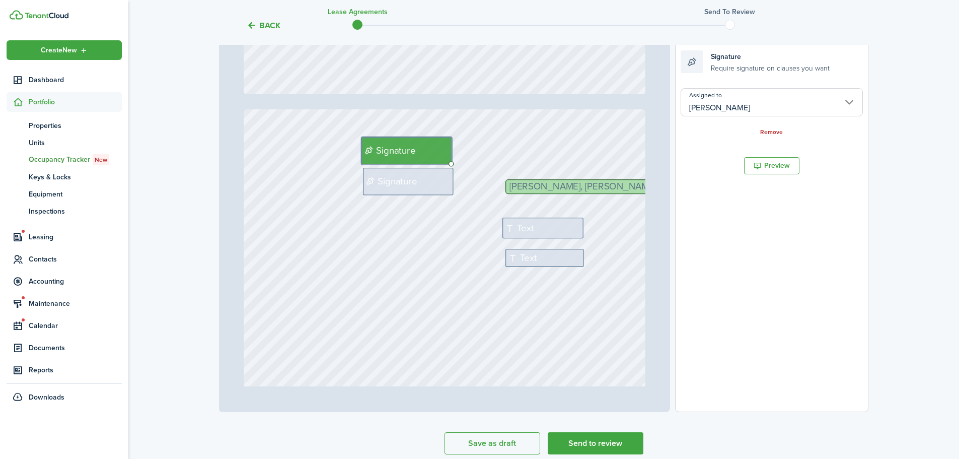
click at [734, 110] on input "[PERSON_NAME]" at bounding box center [772, 102] width 182 height 28
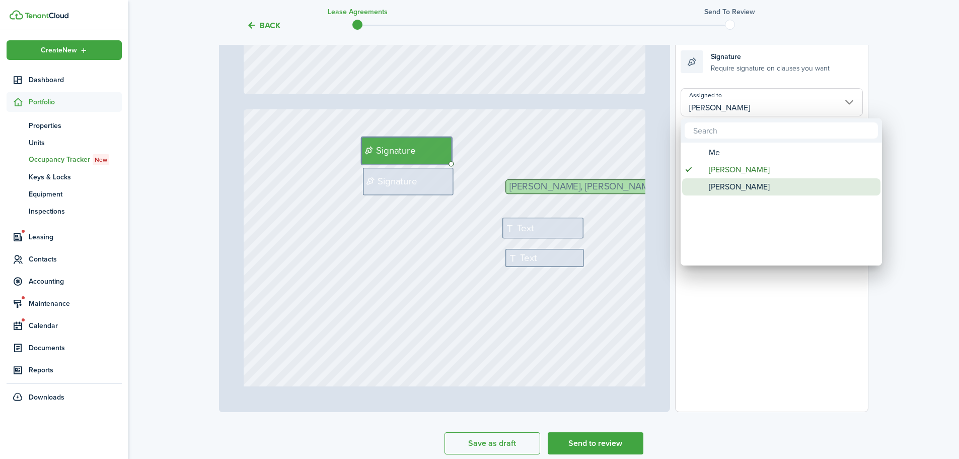
click at [741, 185] on span "[PERSON_NAME]" at bounding box center [739, 186] width 61 height 17
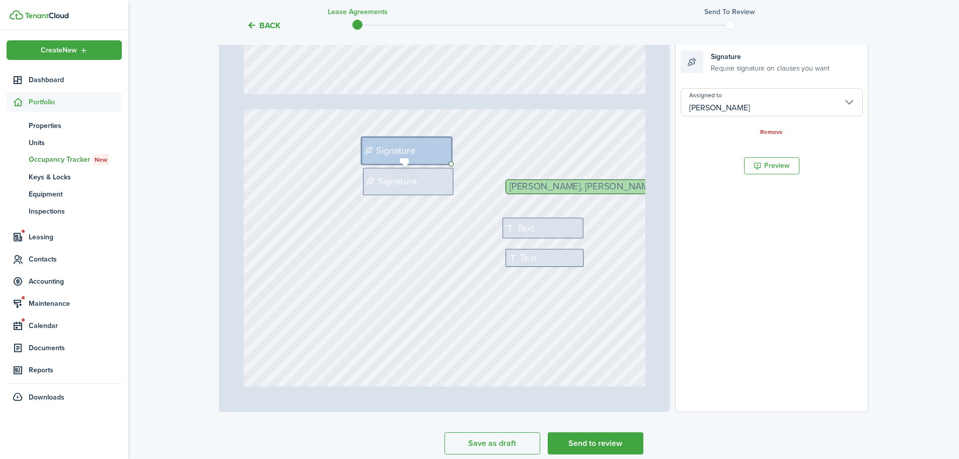
click at [416, 180] on div "Signature" at bounding box center [408, 181] width 91 height 27
click at [761, 98] on input "Assigned to" at bounding box center [772, 102] width 182 height 28
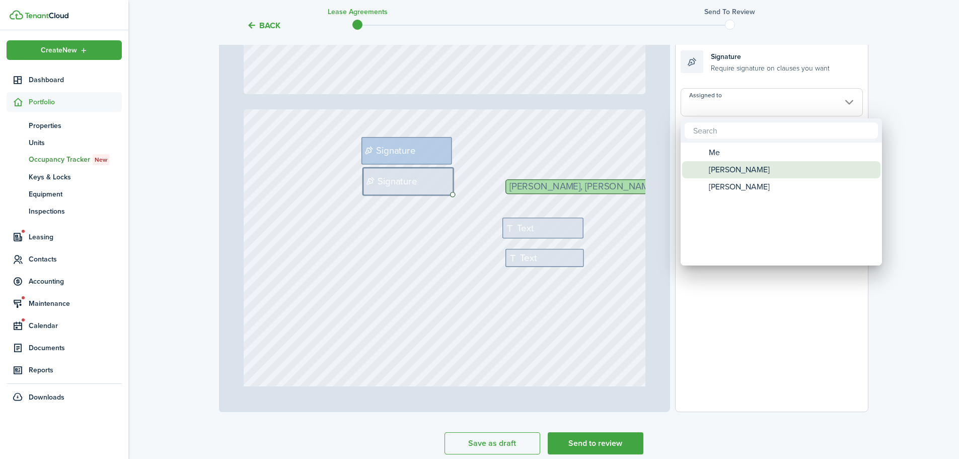
click at [742, 168] on span "[PERSON_NAME]" at bounding box center [739, 169] width 61 height 17
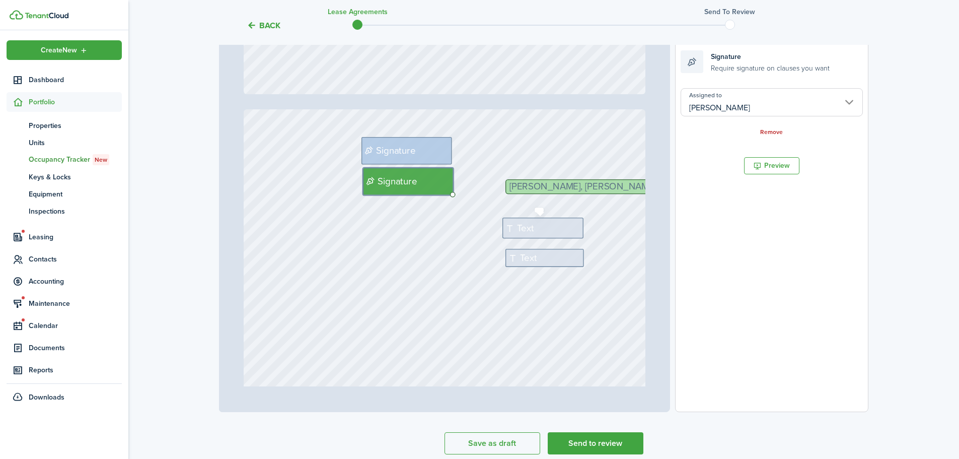
click at [568, 228] on div "Text" at bounding box center [542, 227] width 81 height 21
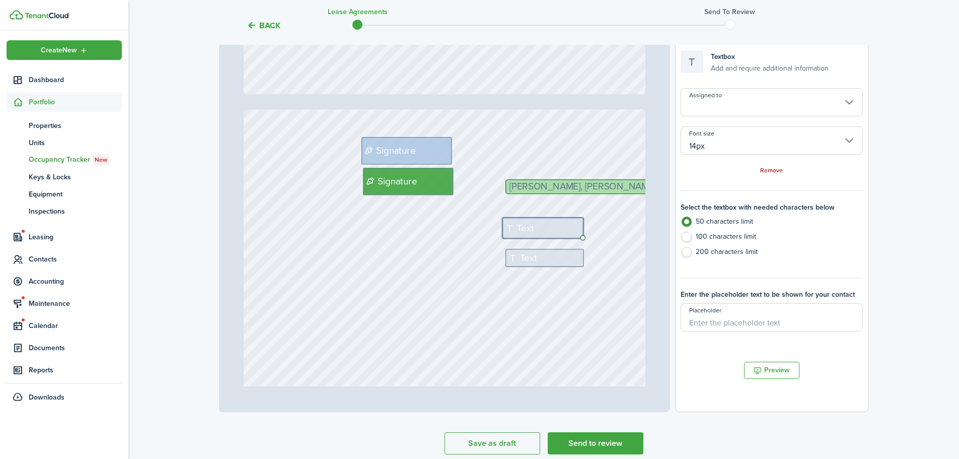
click at [706, 97] on input "Assigned to" at bounding box center [772, 102] width 182 height 28
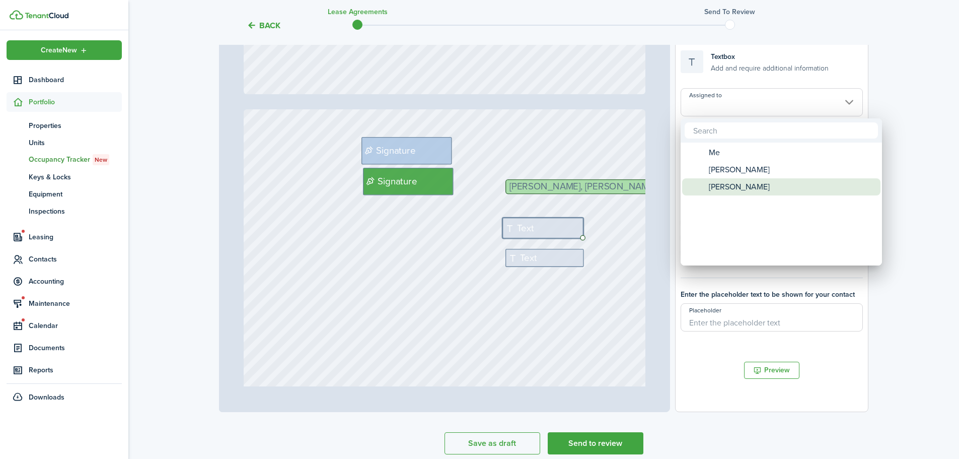
click at [752, 189] on span "[PERSON_NAME]" at bounding box center [739, 186] width 61 height 17
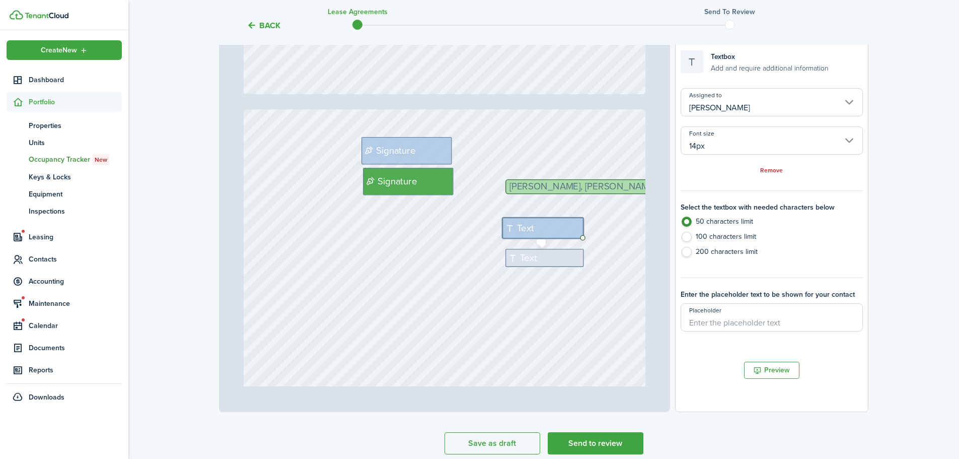
click at [520, 256] on span "Text" at bounding box center [528, 258] width 17 height 14
click at [724, 96] on input "Assigned to" at bounding box center [772, 102] width 182 height 28
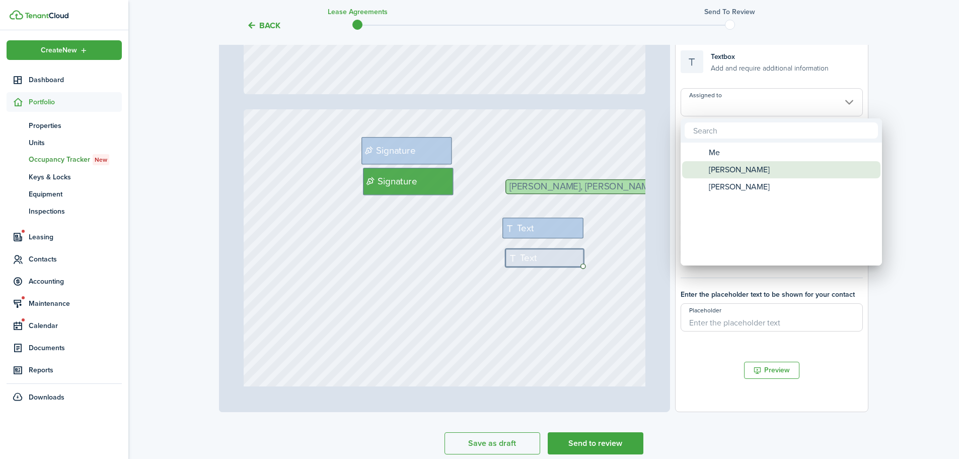
click at [733, 168] on span "[PERSON_NAME]" at bounding box center [739, 169] width 61 height 17
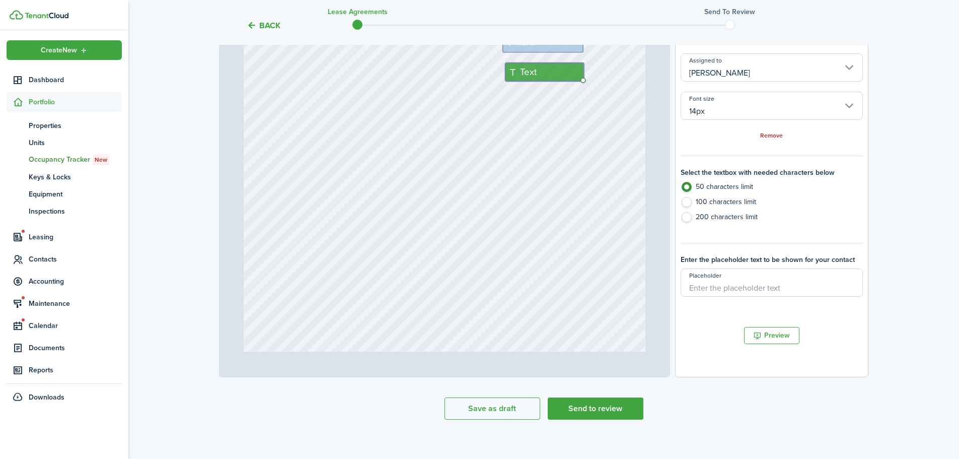
scroll to position [245, 0]
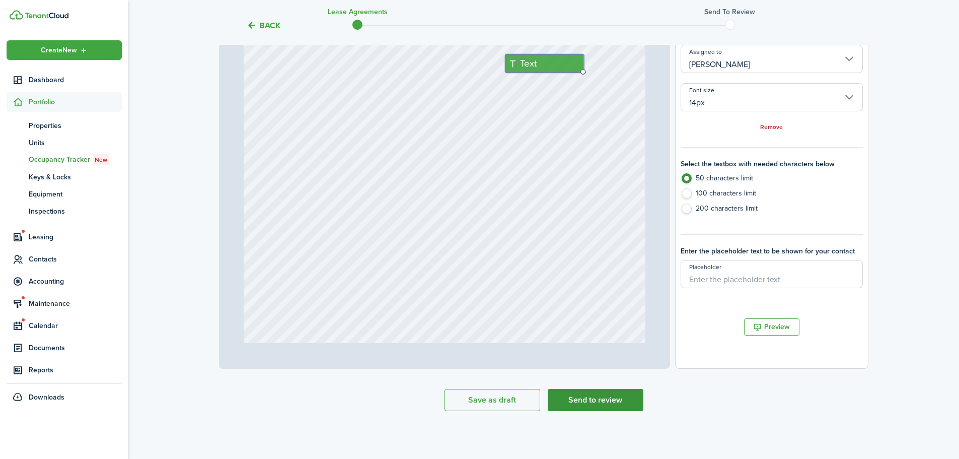
click at [564, 402] on button "Send to review" at bounding box center [596, 400] width 96 height 22
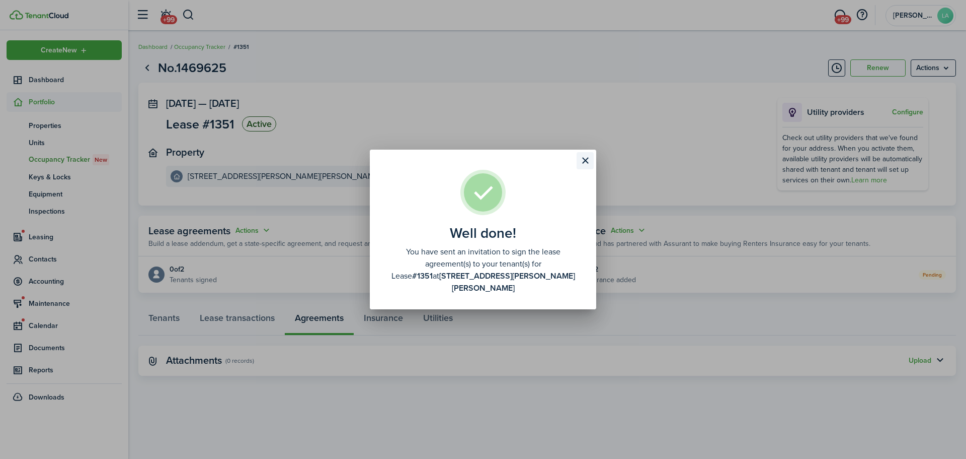
click at [588, 164] on button "Close modal" at bounding box center [585, 160] width 17 height 17
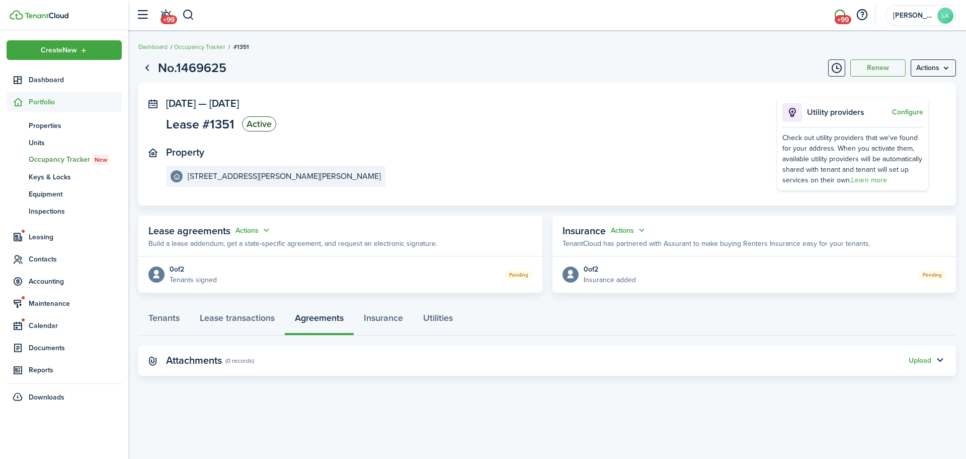
click at [838, 16] on span "+99" at bounding box center [843, 19] width 17 height 9
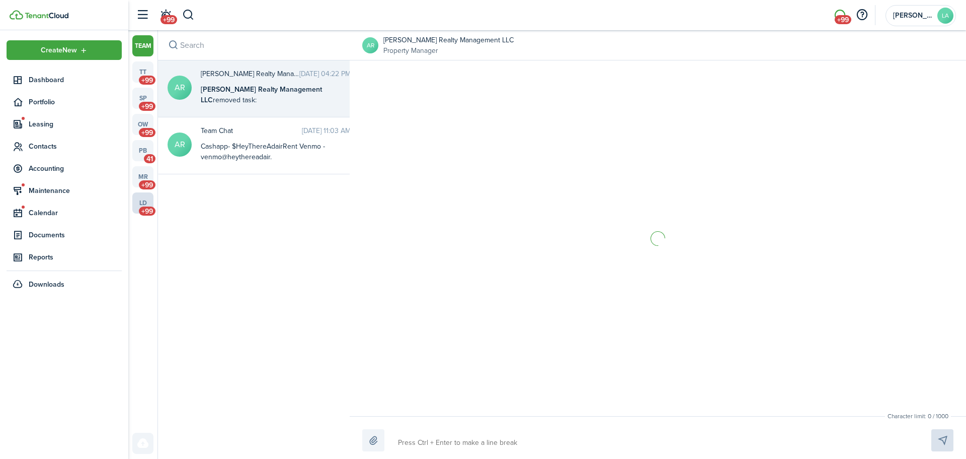
click at [143, 203] on link "ld +99" at bounding box center [142, 202] width 21 height 21
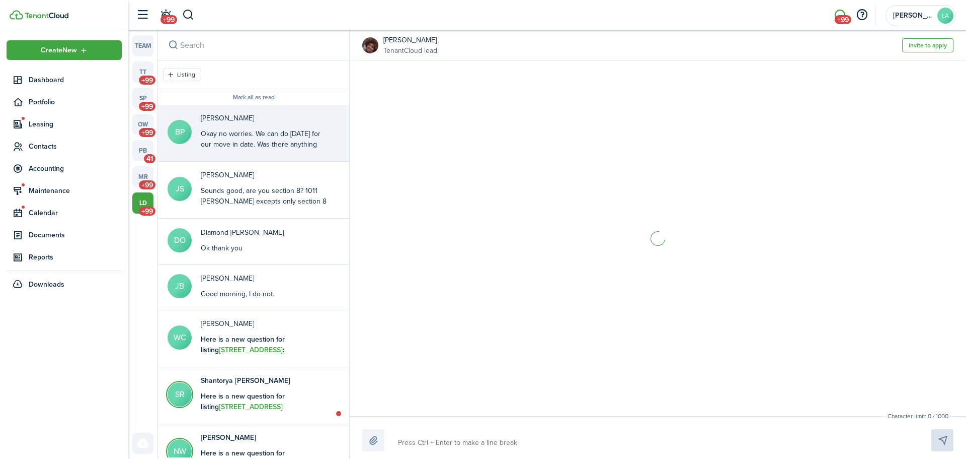
scroll to position [936, 0]
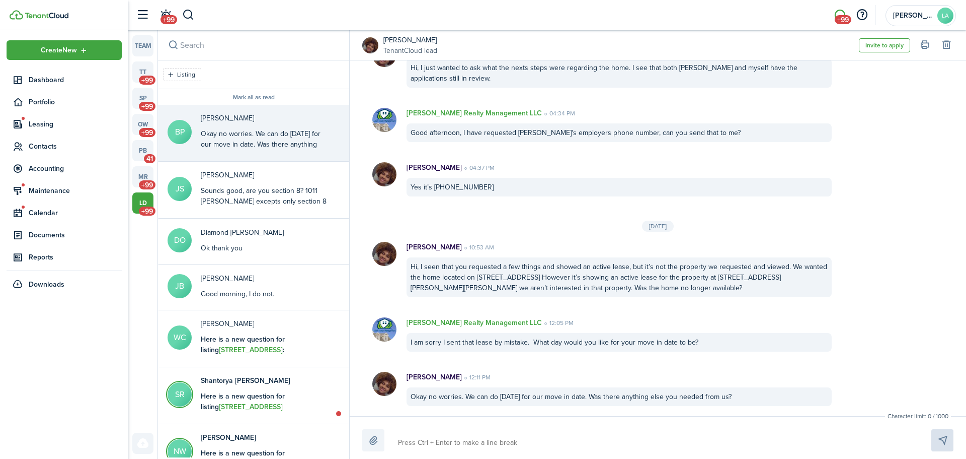
click at [398, 451] on textarea at bounding box center [653, 442] width 517 height 17
click at [943, 443] on button "Send" at bounding box center [943, 440] width 22 height 22
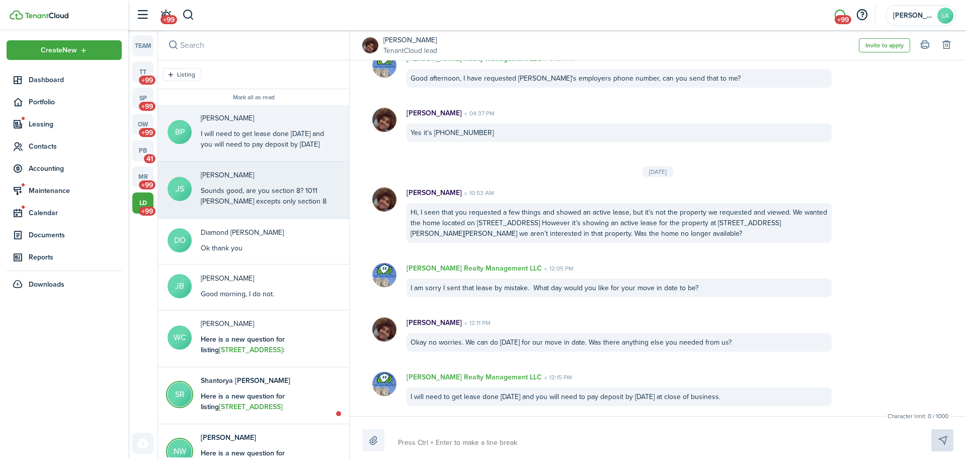
click at [257, 183] on div "[PERSON_NAME] Sounds good, are you section 8? 1011 [PERSON_NAME] excepts only s…" at bounding box center [264, 189] width 126 height 38
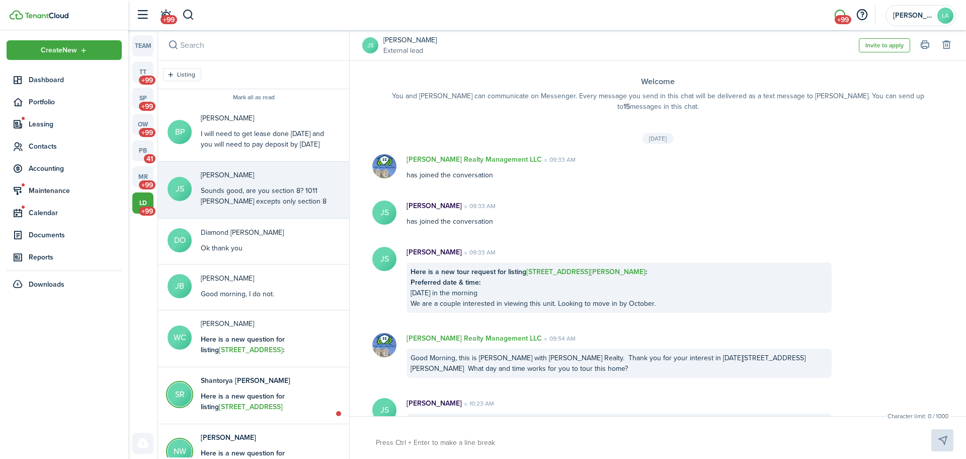
scroll to position [269, 0]
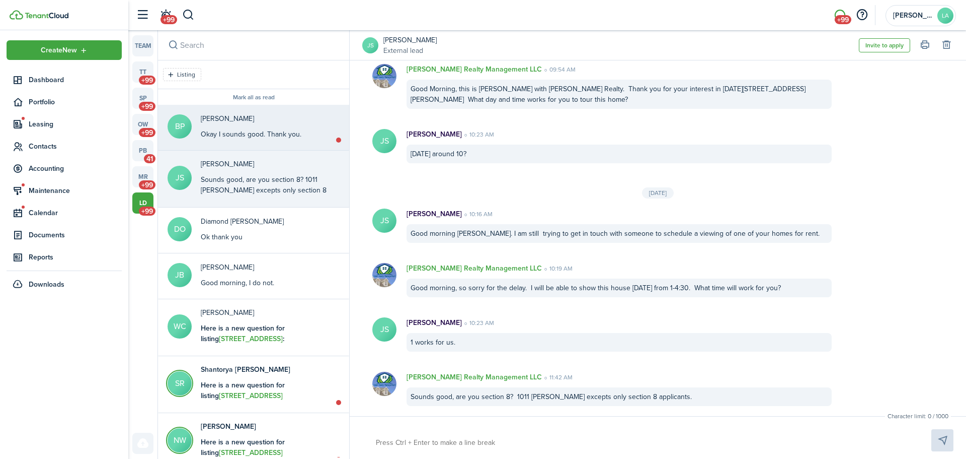
click at [249, 126] on div "[PERSON_NAME] Okay I sounds good. Thank you." at bounding box center [251, 126] width 101 height 26
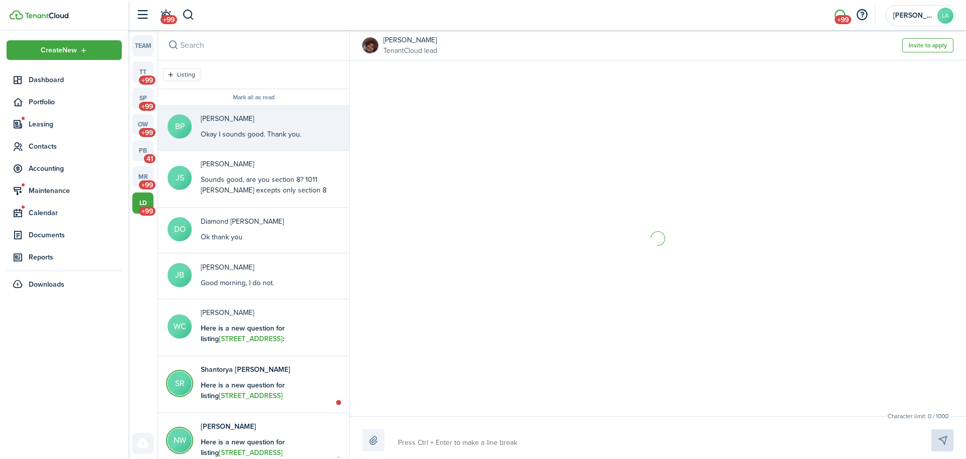
scroll to position [925, 0]
